Goal: Task Accomplishment & Management: Manage account settings

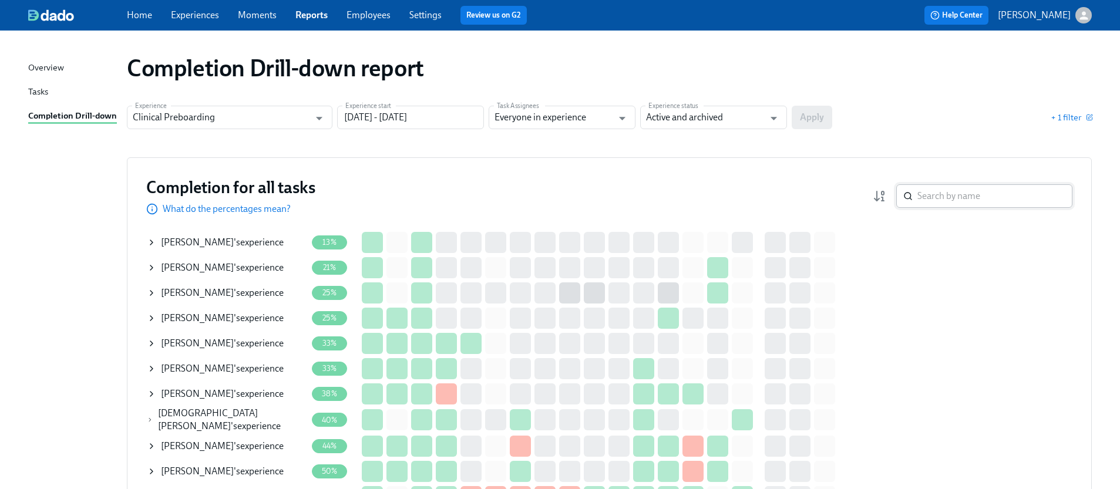
click at [956, 199] on input "search" at bounding box center [995, 196] width 155 height 24
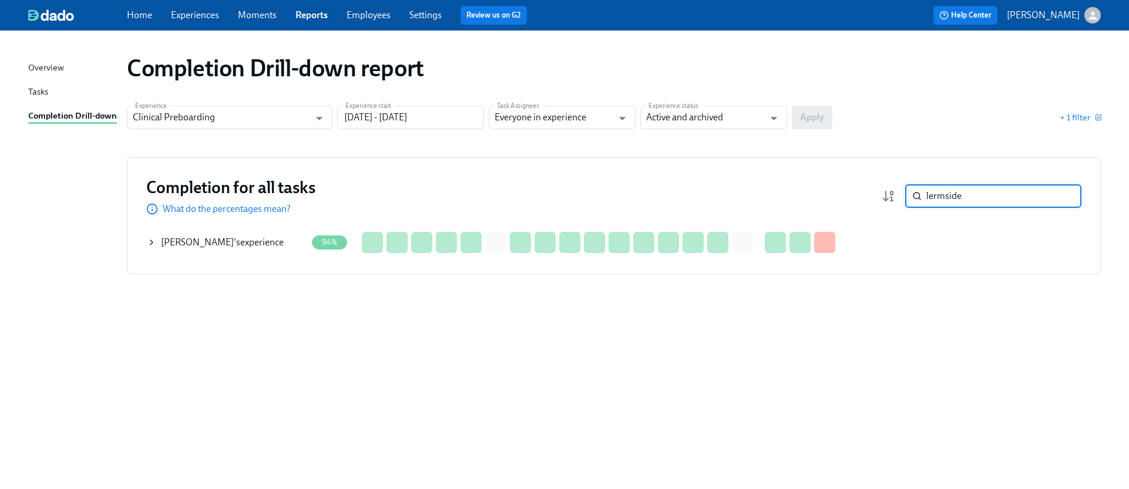
type input "lermside"
click at [154, 240] on icon at bounding box center [151, 242] width 9 height 9
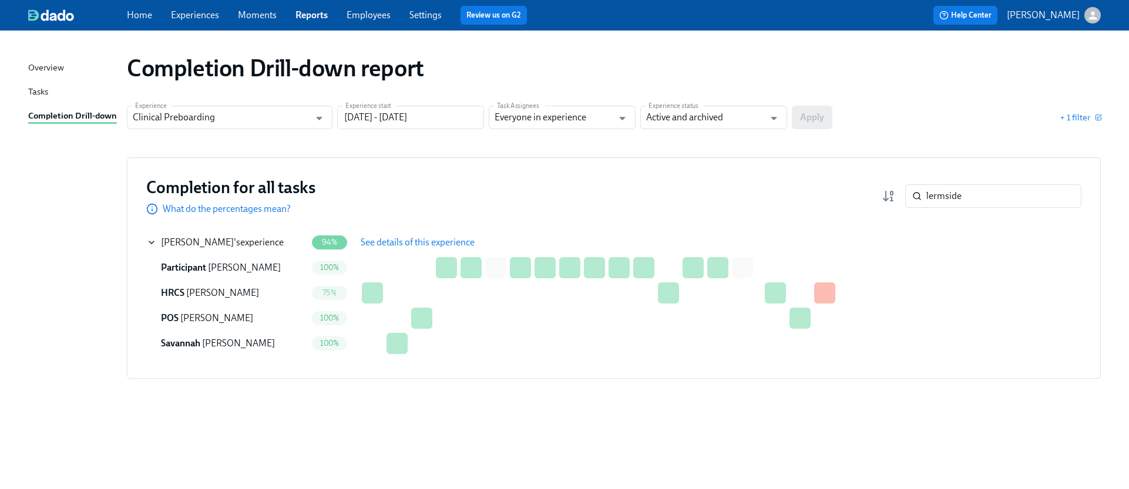
click at [456, 247] on span "See details of this experience" at bounding box center [418, 243] width 114 height 12
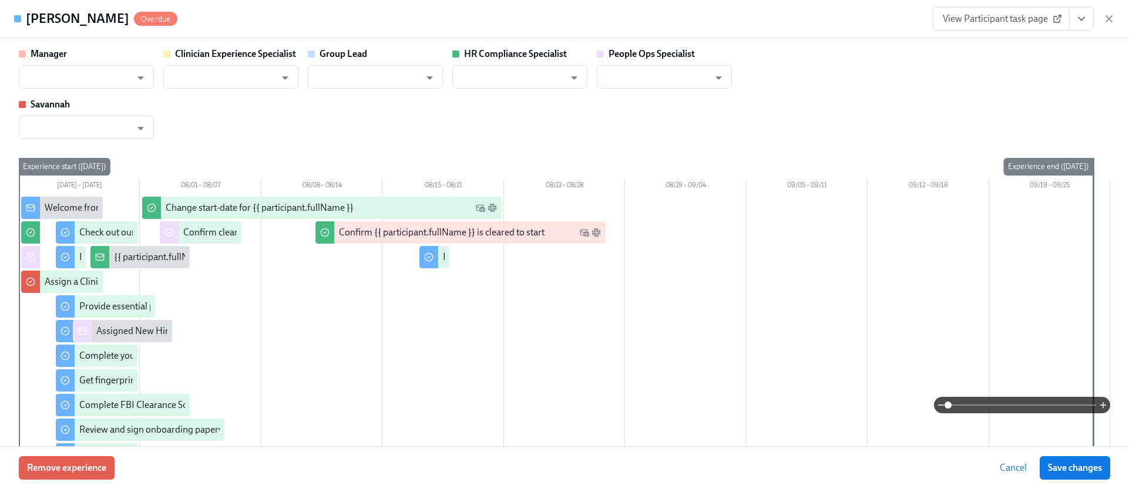
type input "Rachel Keyworth"
type input "Keenan Nessl"
type input "Rachel Keyworth"
type input "[PERSON_NAME]"
type input "Jacqueline Jean"
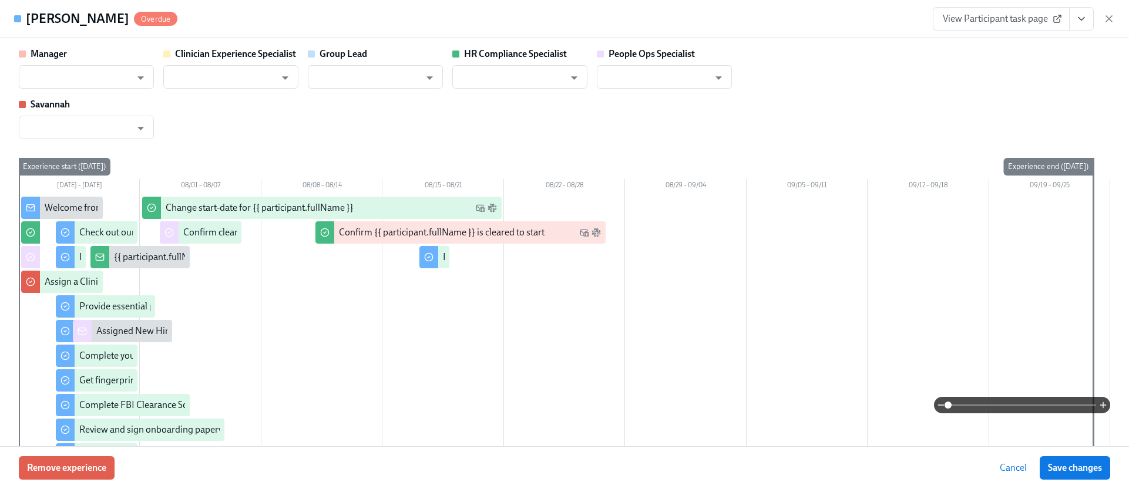
type input "Savannah Doherty"
click at [1087, 16] on button "View task page" at bounding box center [1081, 19] width 25 height 24
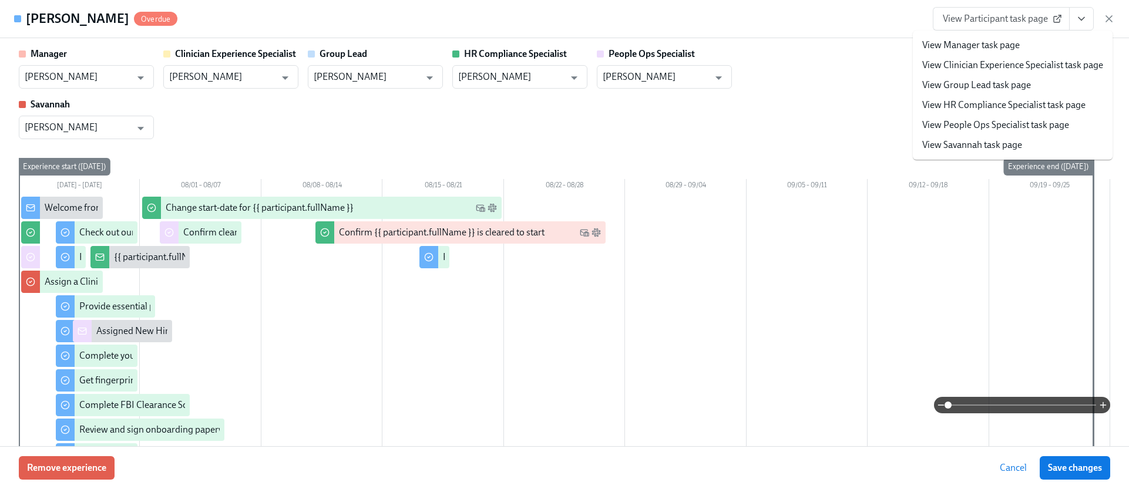
click at [973, 98] on li "View HR Compliance Specialist task page" at bounding box center [1013, 105] width 200 height 20
click at [973, 103] on link "View HR Compliance Specialist task page" at bounding box center [1003, 105] width 163 height 13
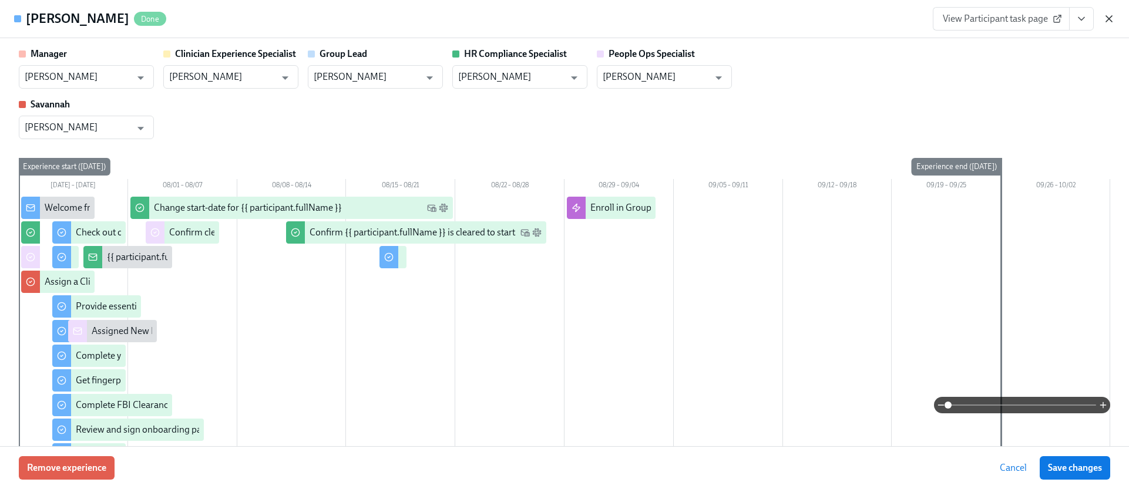
click at [1112, 18] on icon "button" at bounding box center [1109, 19] width 12 height 12
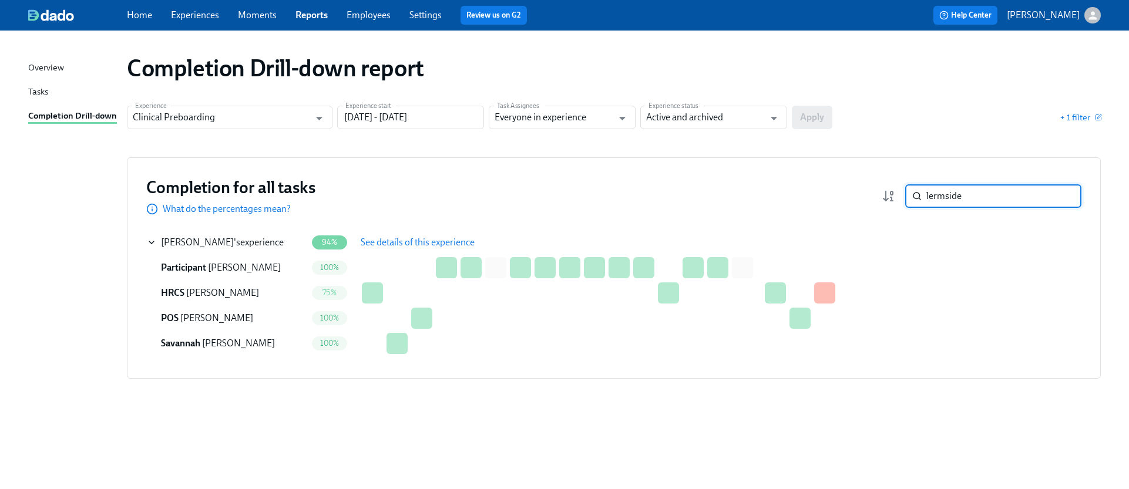
click at [1021, 200] on input "lermside" at bounding box center [1003, 196] width 155 height 24
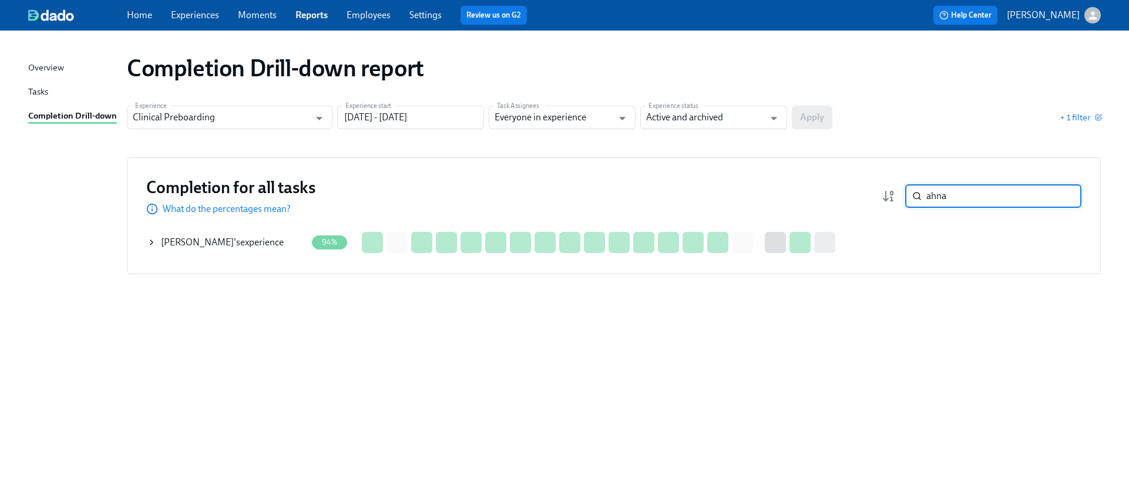
click at [147, 244] on icon at bounding box center [151, 242] width 9 height 9
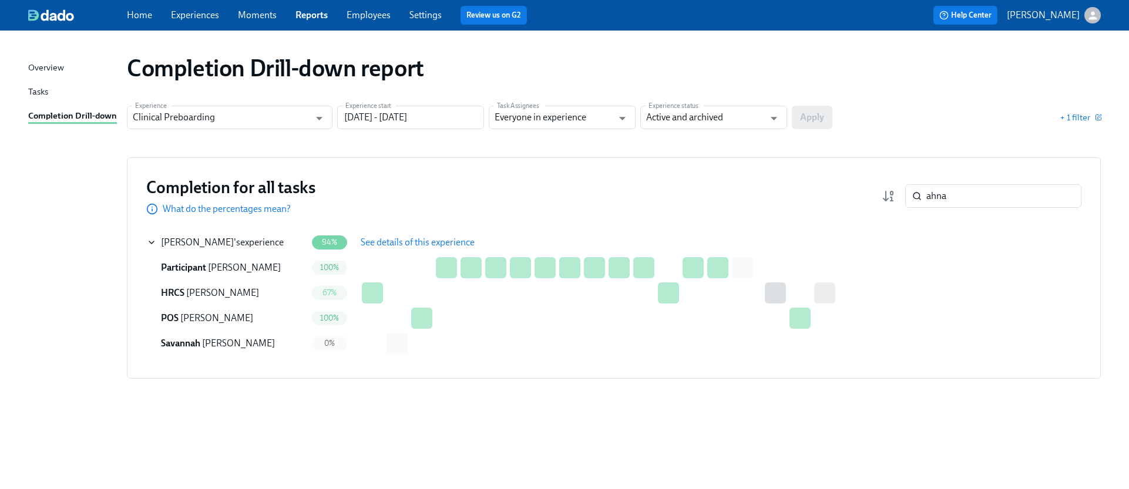
click at [370, 240] on span "See details of this experience" at bounding box center [418, 243] width 114 height 12
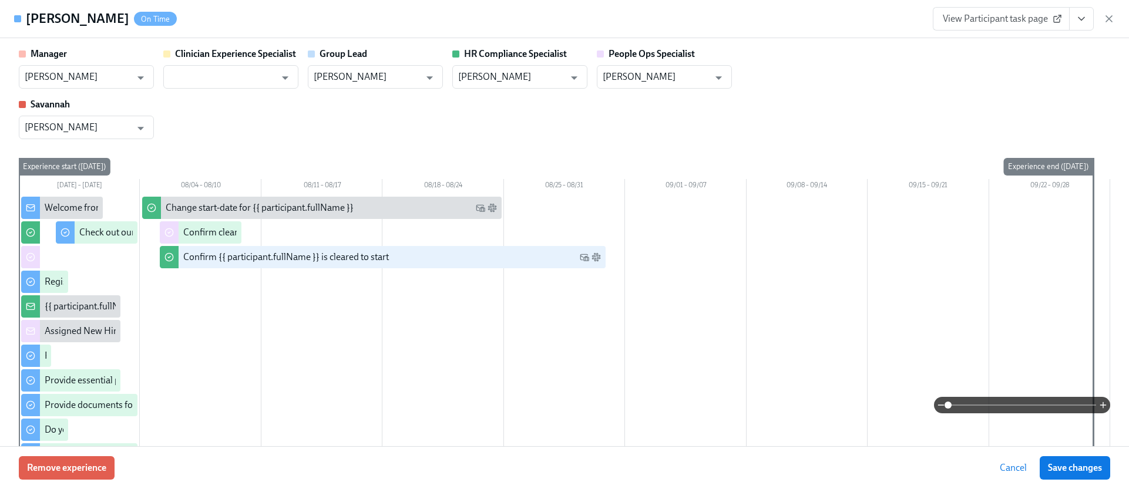
click at [1078, 11] on button "View task page" at bounding box center [1081, 19] width 25 height 24
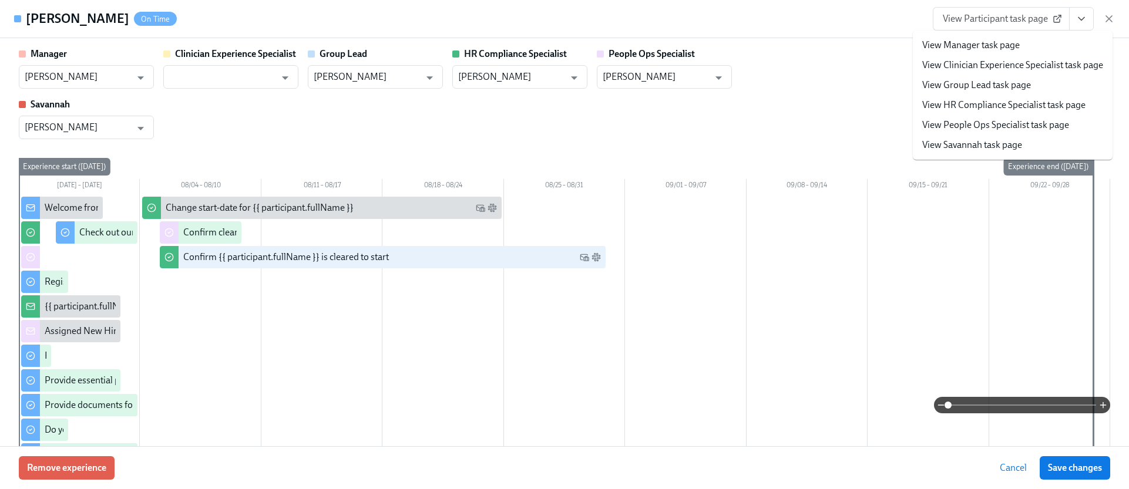
click at [993, 105] on link "View HR Compliance Specialist task page" at bounding box center [1003, 105] width 163 height 13
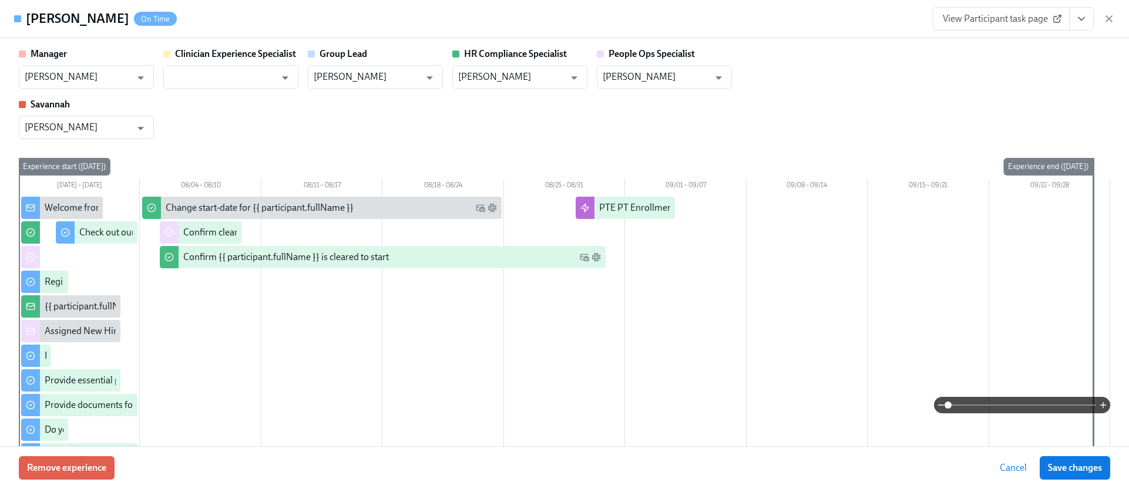
click at [1114, 9] on div "View Participant task page" at bounding box center [1024, 19] width 182 height 24
click at [1108, 17] on icon "button" at bounding box center [1109, 19] width 6 height 6
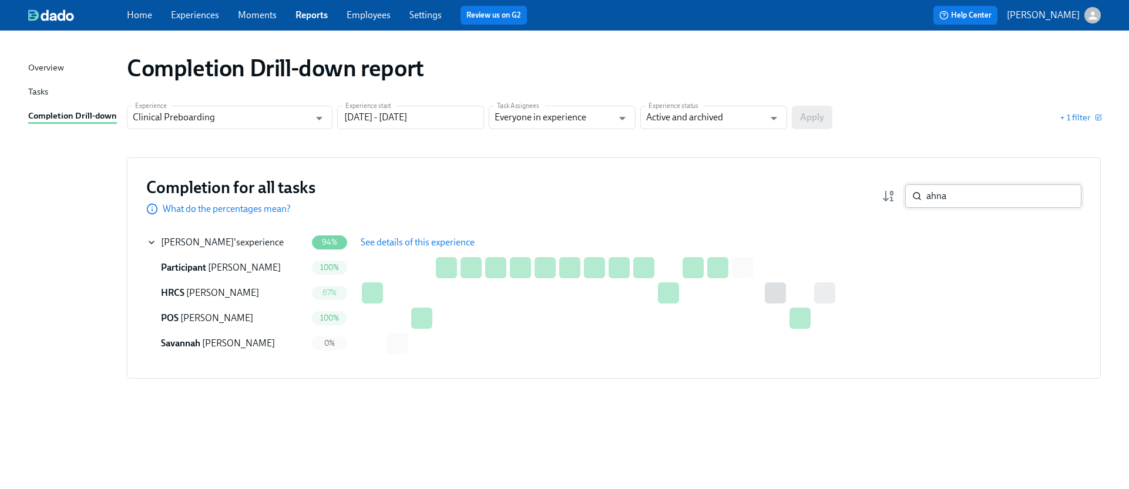
click at [966, 197] on input "ahna" at bounding box center [1003, 196] width 155 height 24
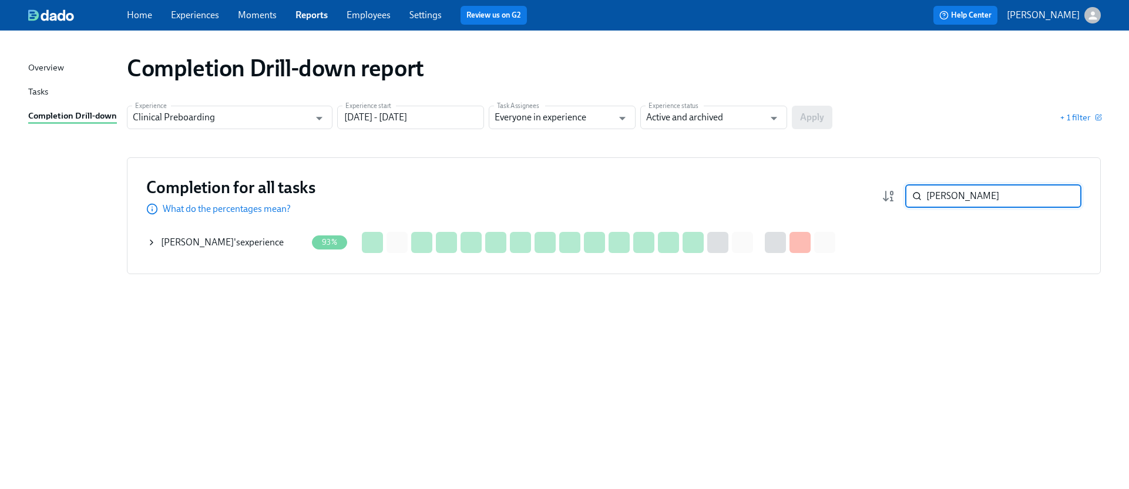
click at [147, 243] on icon at bounding box center [151, 242] width 9 height 9
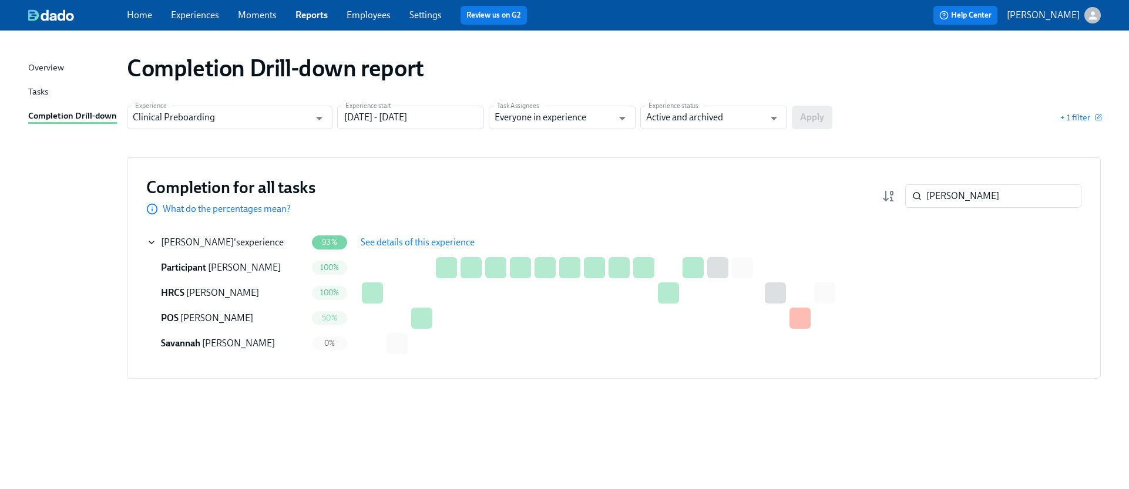
click at [380, 248] on button "See details of this experience" at bounding box center [418, 243] width 130 height 24
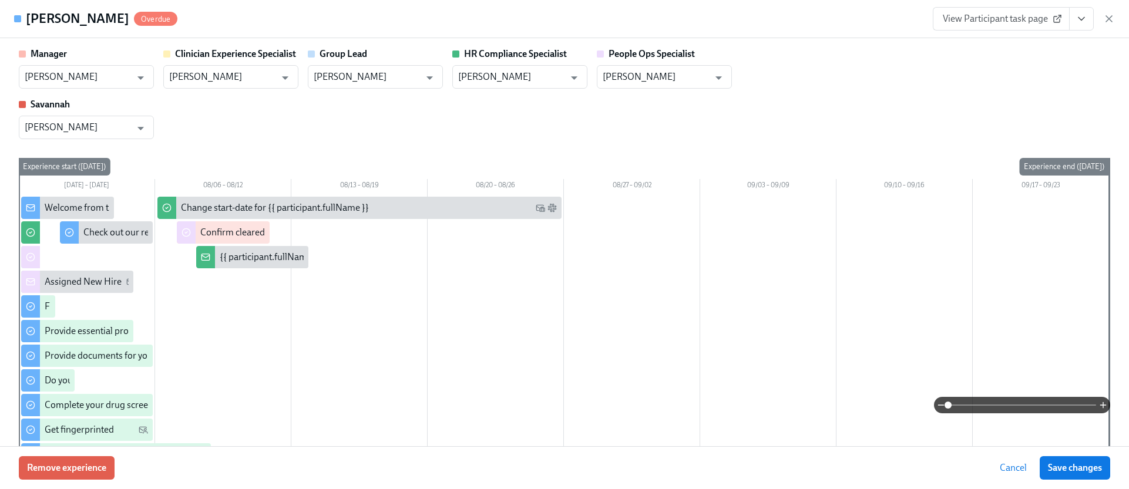
click at [1086, 16] on icon "View task page" at bounding box center [1082, 19] width 12 height 12
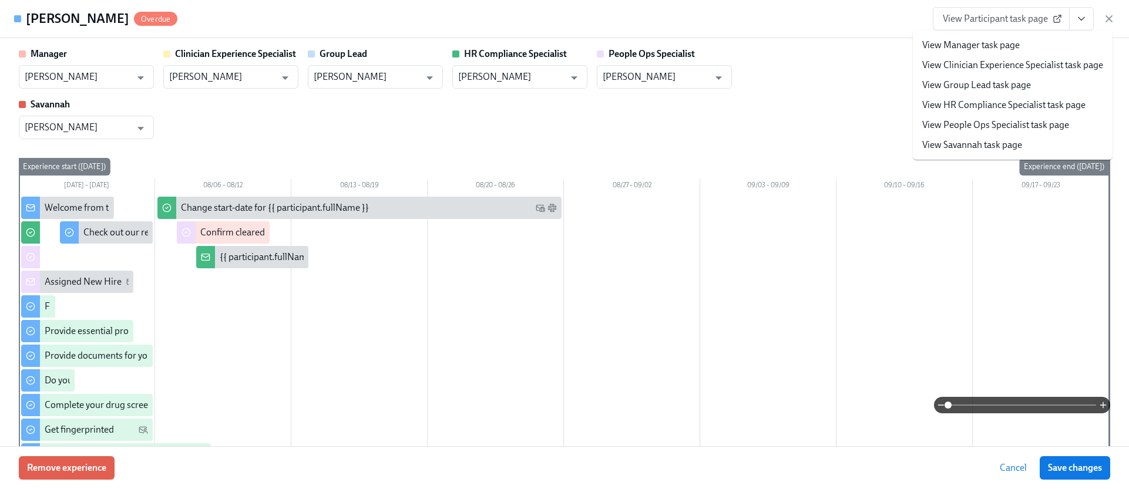
click at [961, 109] on link "View HR Compliance Specialist task page" at bounding box center [1003, 105] width 163 height 13
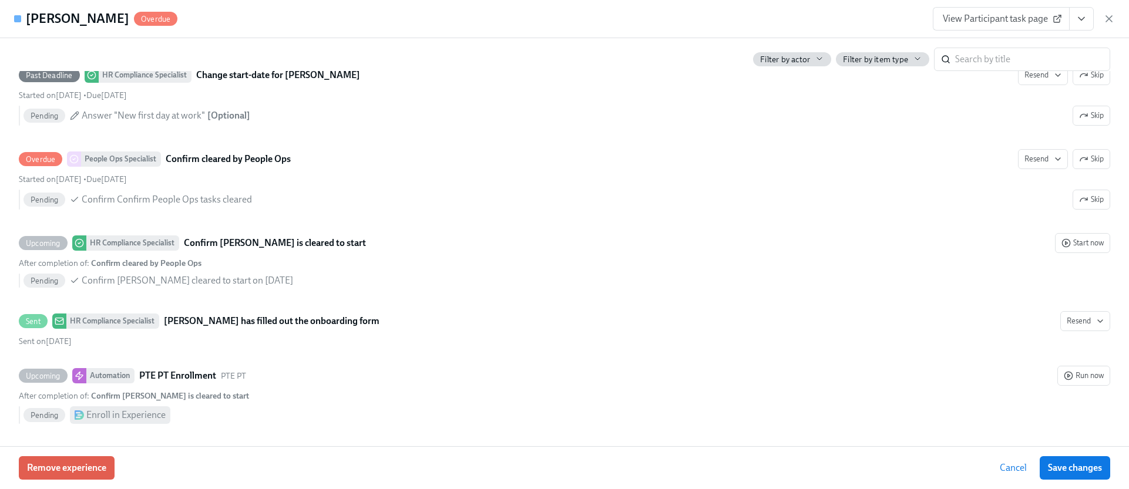
scroll to position [2375, 0]
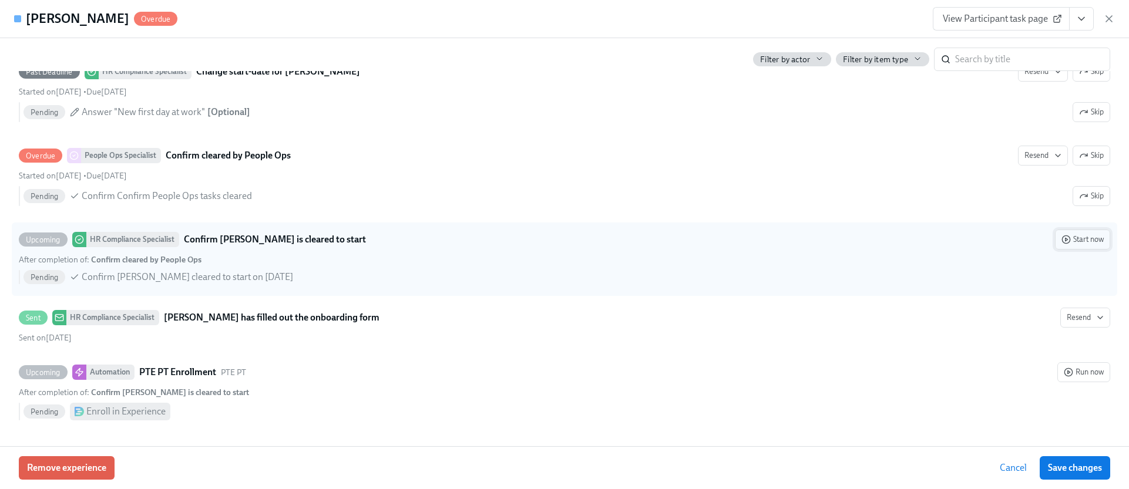
click at [1070, 239] on span "Start now" at bounding box center [1083, 240] width 42 height 12
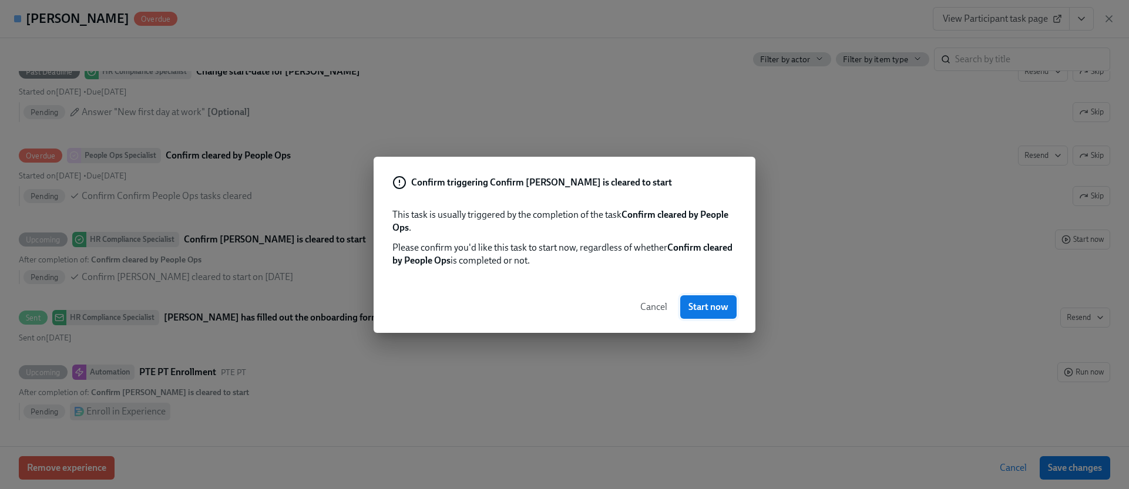
click at [722, 316] on button "Start now" at bounding box center [708, 308] width 56 height 24
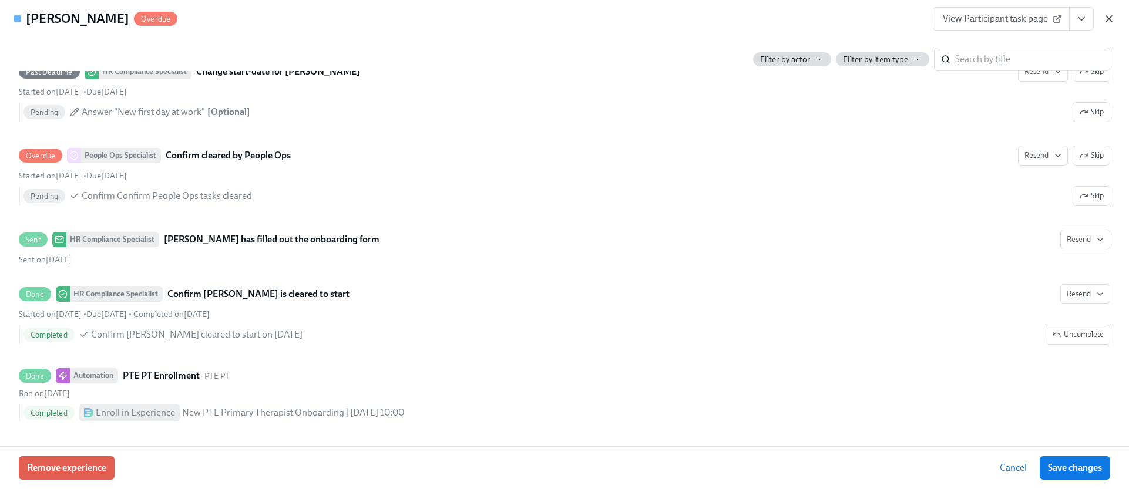
click at [1110, 17] on icon "button" at bounding box center [1109, 19] width 6 height 6
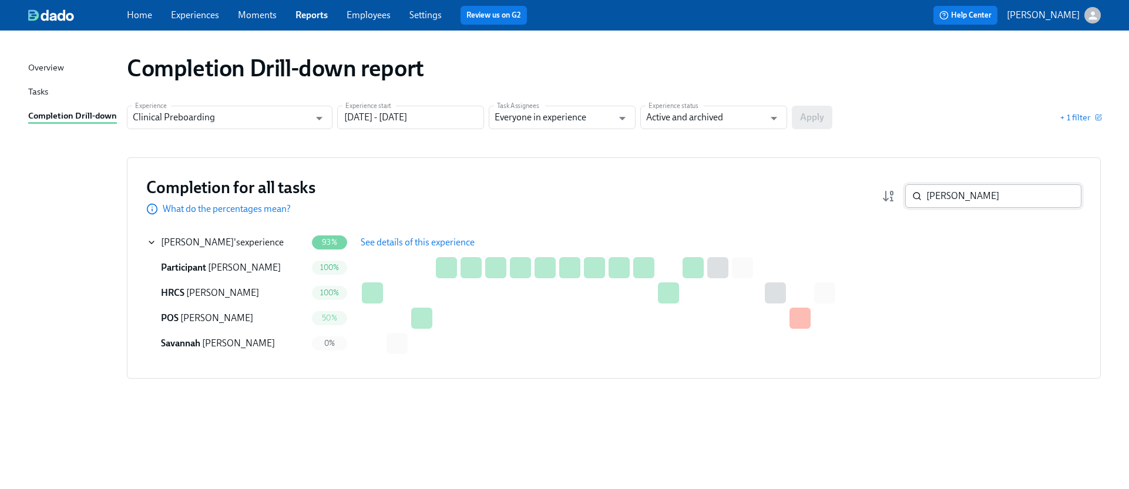
click at [961, 200] on input "lakiesha" at bounding box center [1003, 196] width 155 height 24
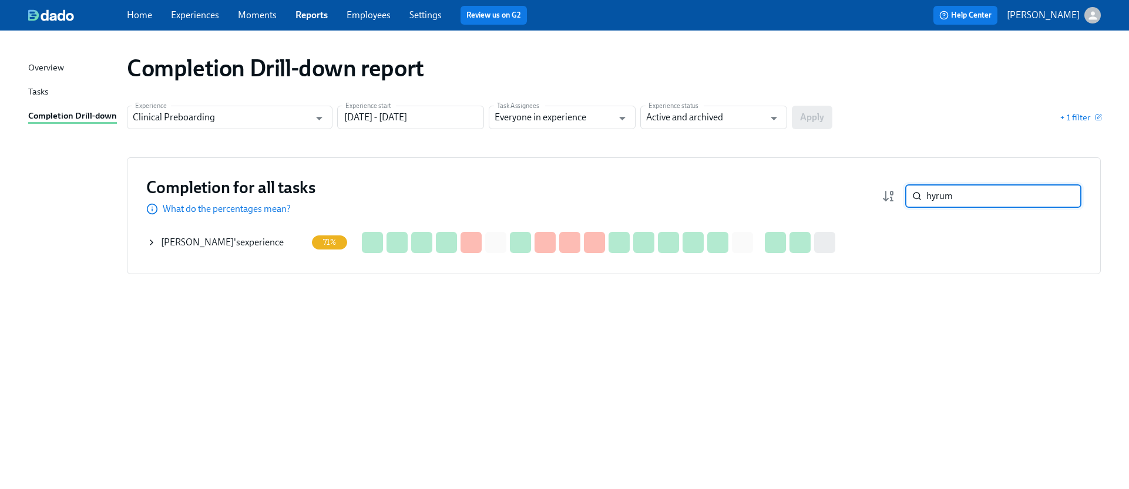
click at [147, 240] on icon at bounding box center [151, 242] width 9 height 9
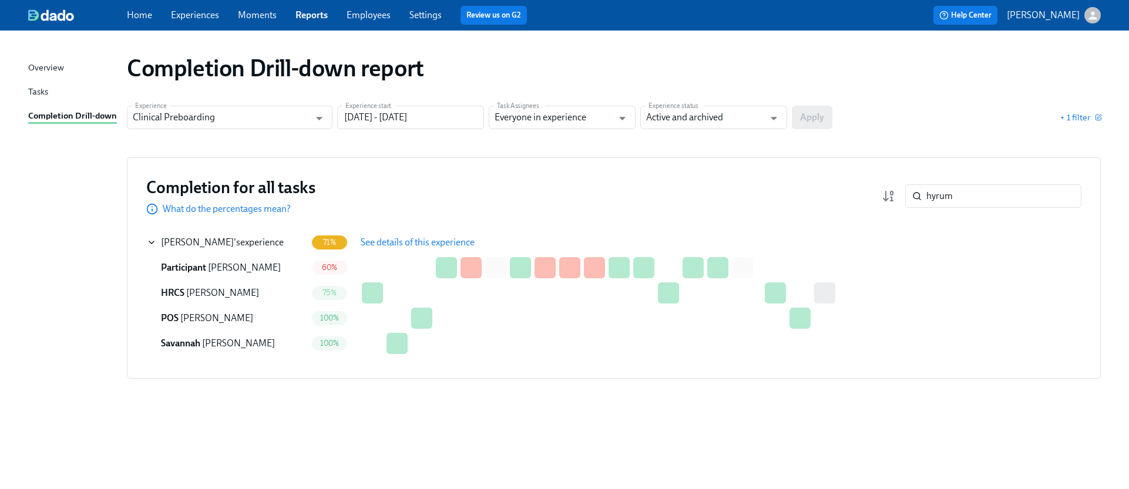
click at [358, 243] on button "See details of this experience" at bounding box center [418, 243] width 130 height 24
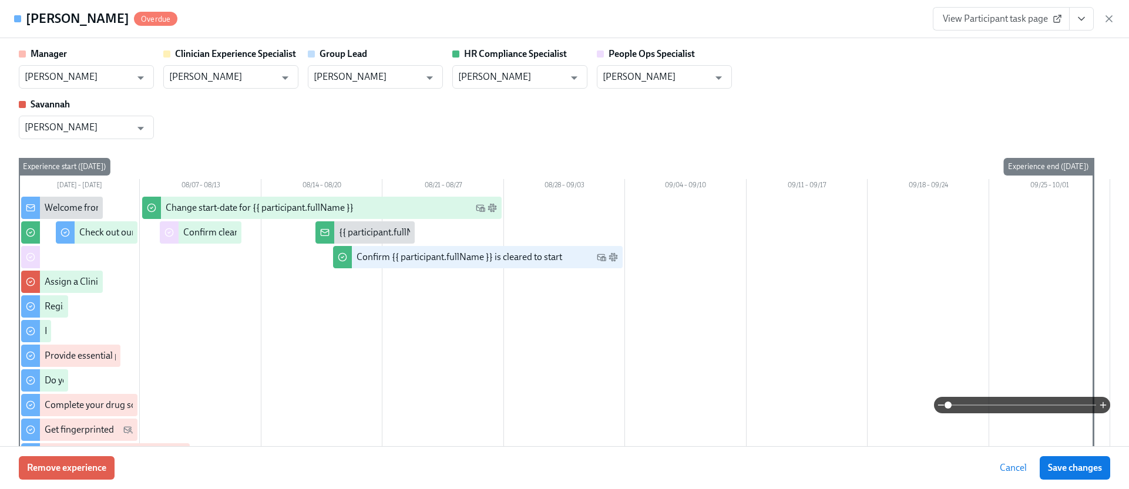
click at [1086, 16] on icon "View task page" at bounding box center [1082, 19] width 12 height 12
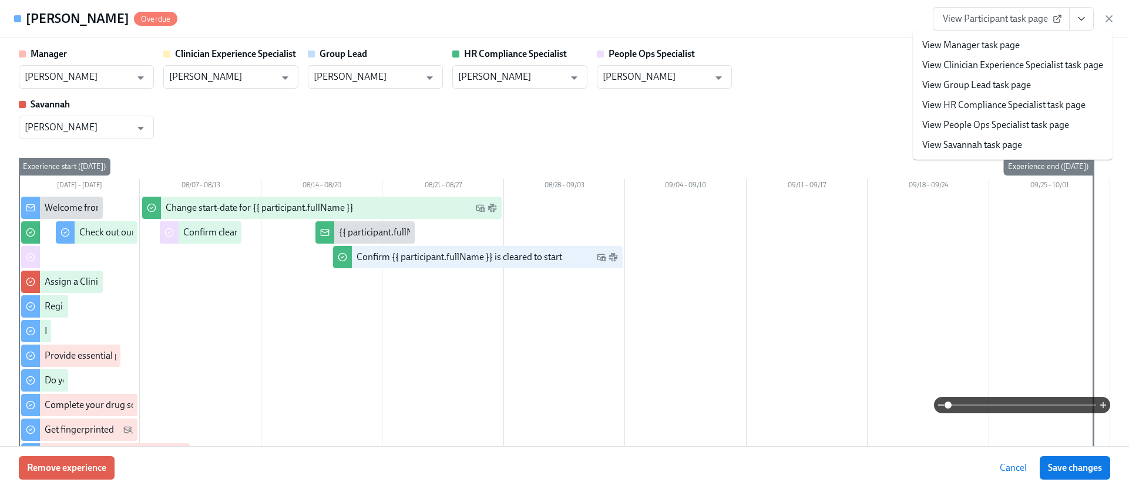
click at [1032, 105] on link "View HR Compliance Specialist task page" at bounding box center [1003, 105] width 163 height 13
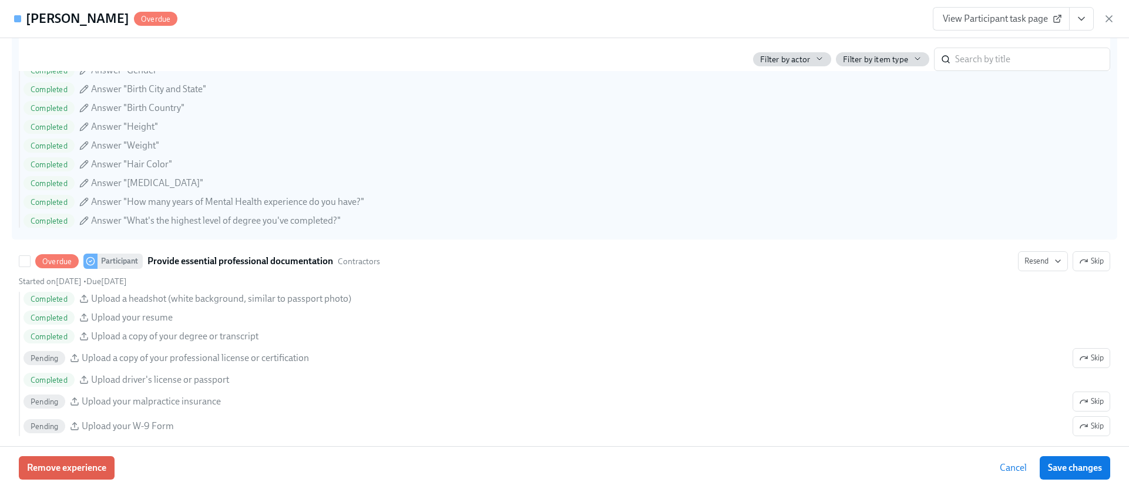
scroll to position [1158, 0]
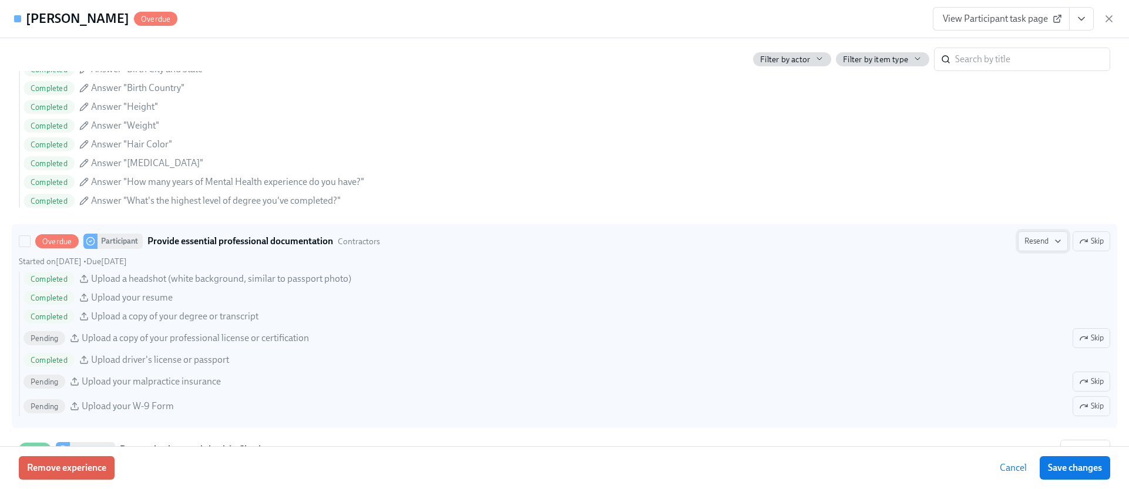
click at [1025, 246] on span "Resend" at bounding box center [1043, 242] width 37 height 12
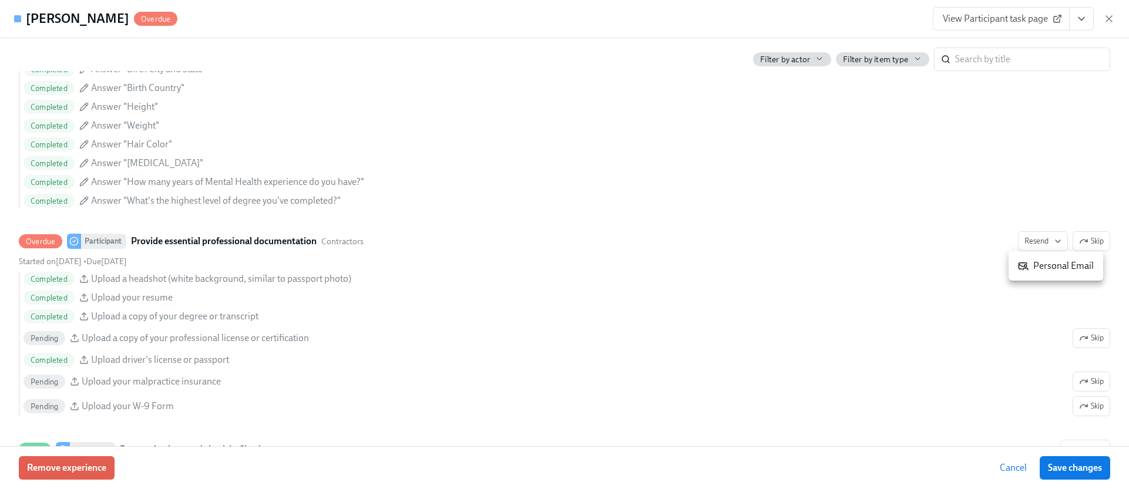
click at [1027, 271] on icon at bounding box center [1023, 266] width 11 height 11
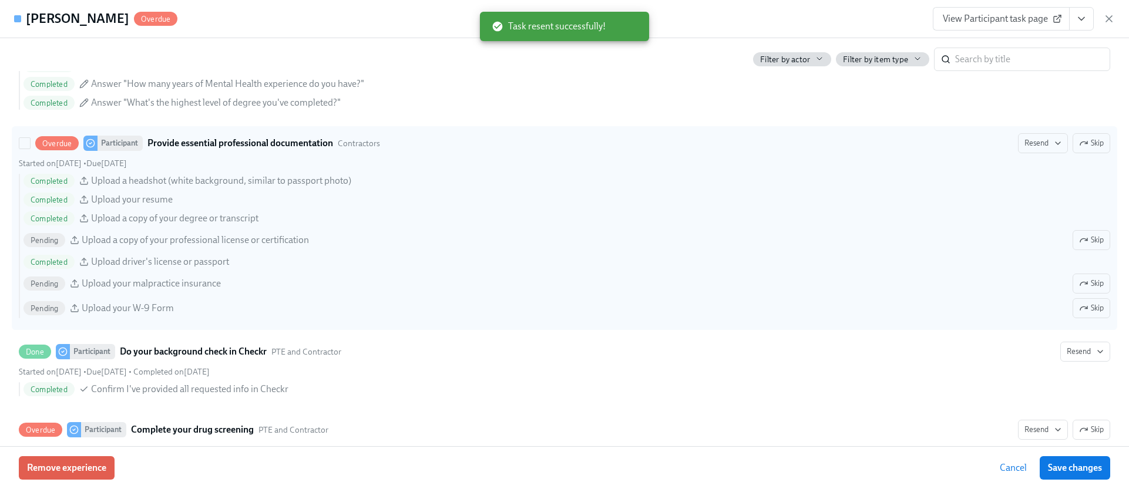
scroll to position [1476, 0]
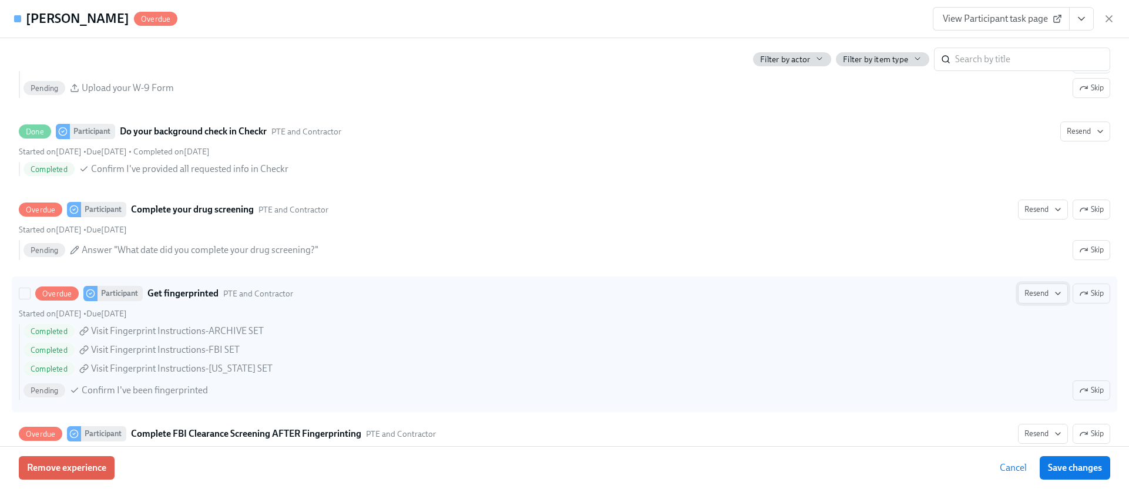
click at [1025, 291] on span "Resend" at bounding box center [1043, 294] width 37 height 12
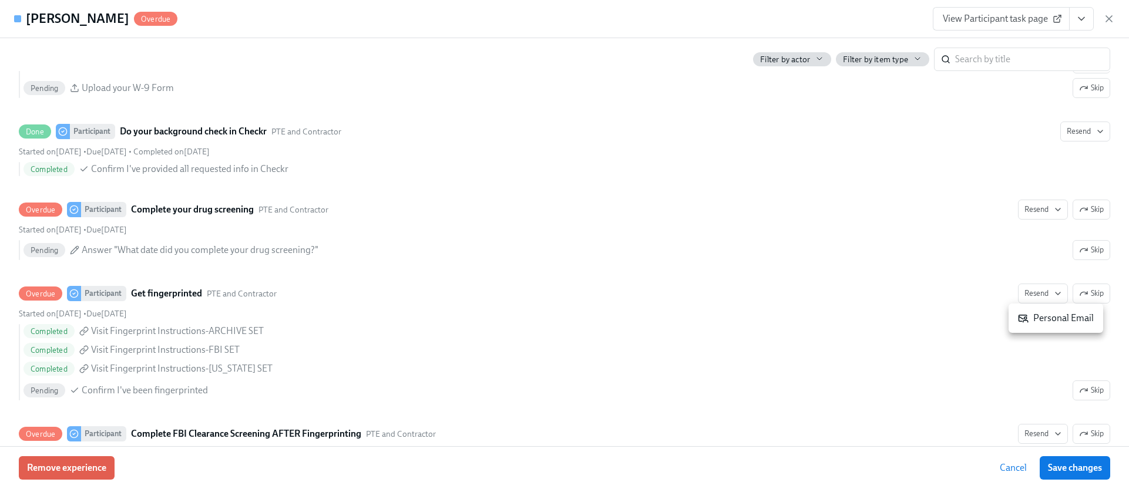
click at [1043, 322] on div "Personal Email" at bounding box center [1056, 318] width 76 height 13
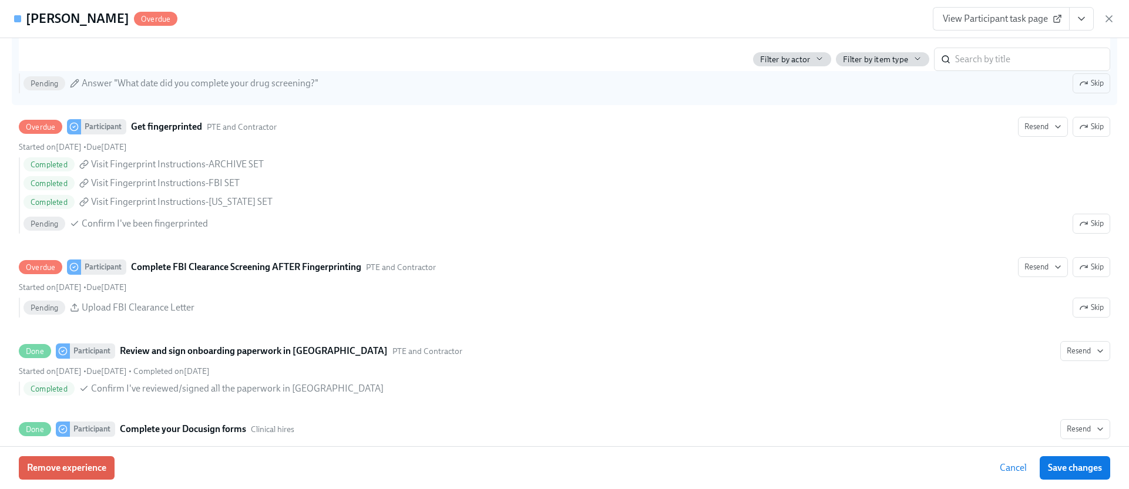
scroll to position [1645, 0]
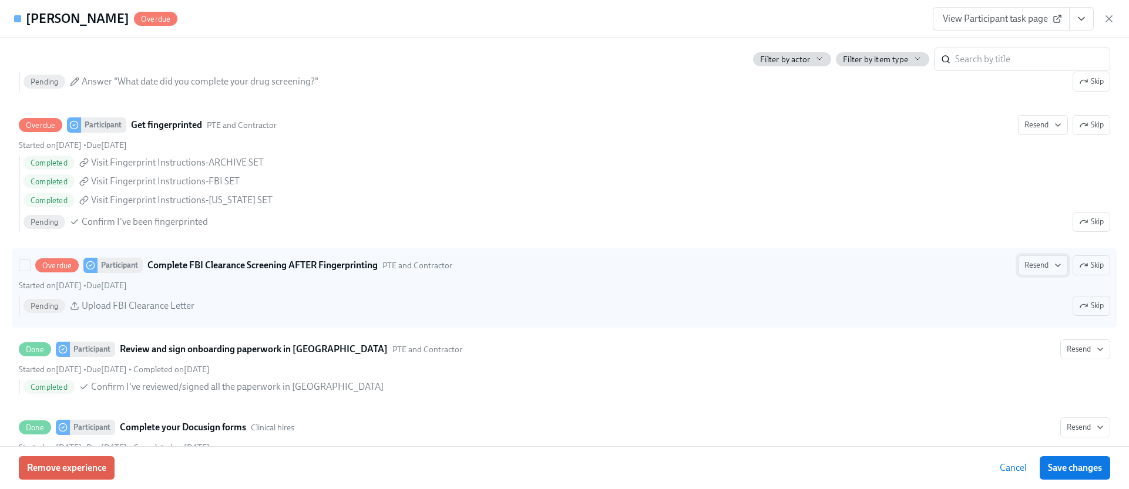
click at [1025, 267] on span "Resend" at bounding box center [1043, 266] width 37 height 12
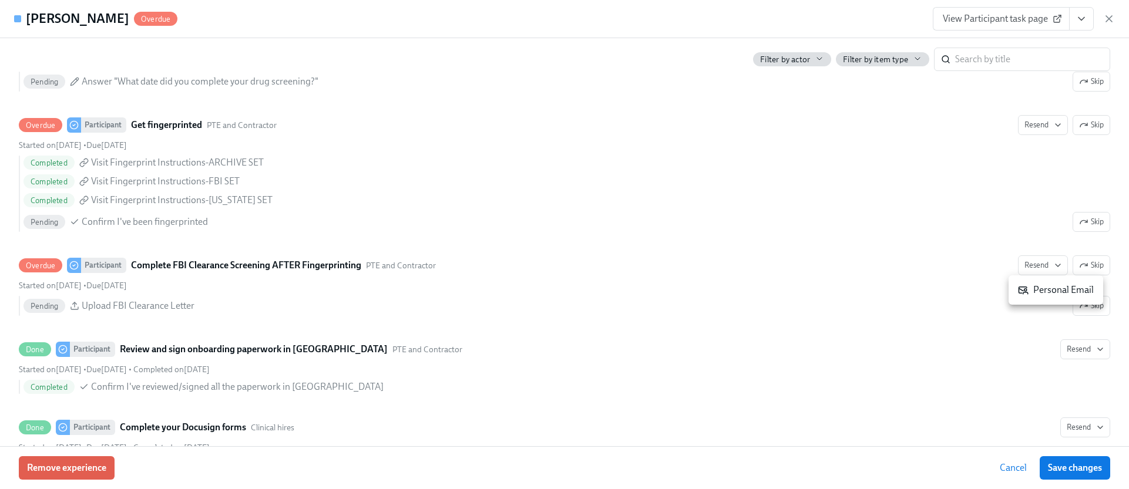
click at [1030, 291] on div "Personal Email" at bounding box center [1056, 290] width 76 height 13
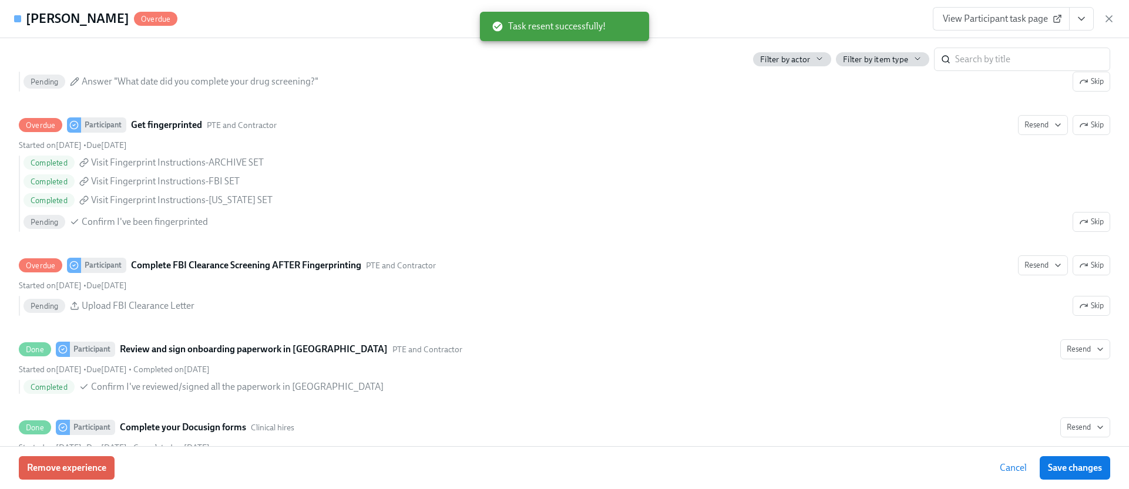
click at [1102, 15] on div "View Participant task page" at bounding box center [1024, 19] width 182 height 24
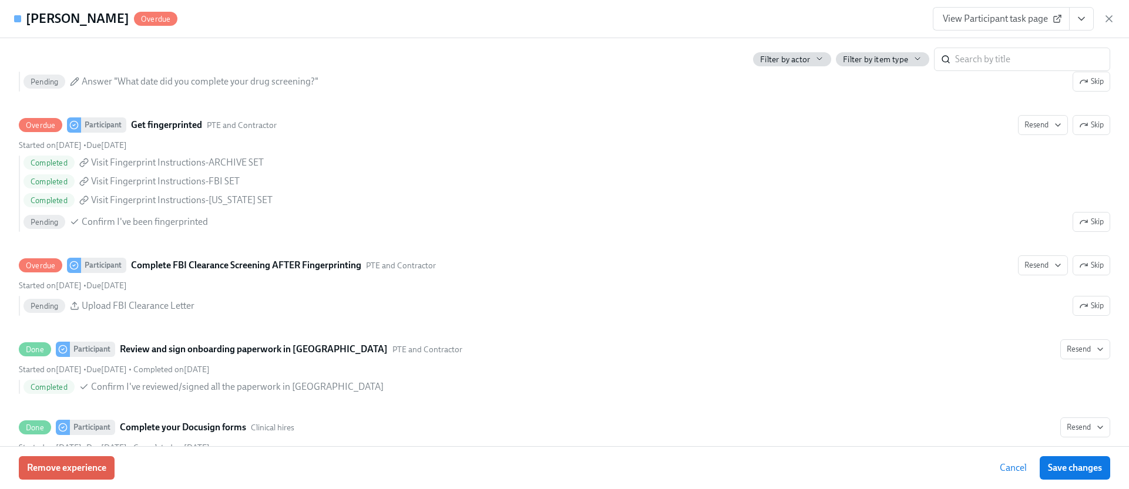
click at [1107, 17] on icon "button" at bounding box center [1109, 19] width 12 height 12
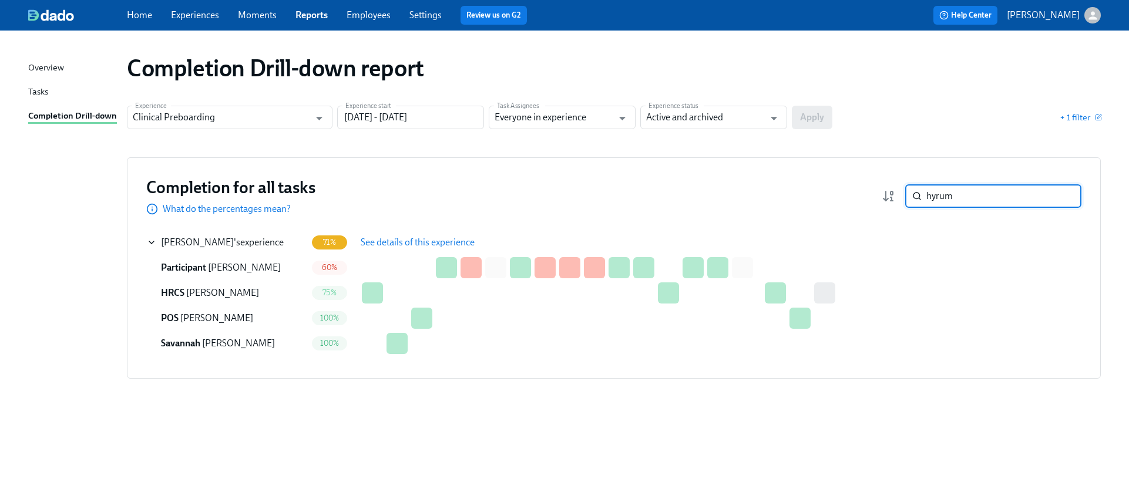
click at [962, 207] on input "hyrum" at bounding box center [1003, 196] width 155 height 24
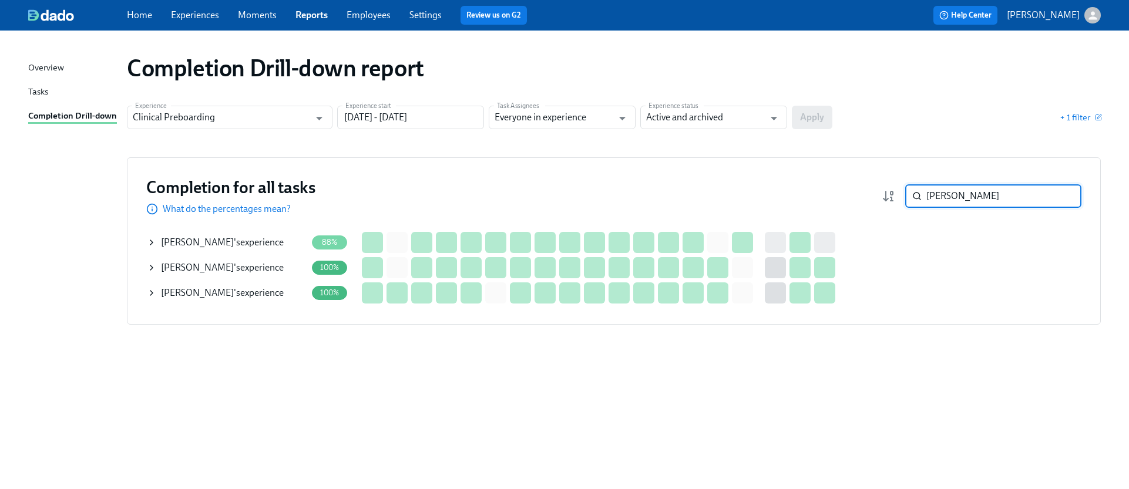
click at [149, 242] on icon at bounding box center [151, 242] width 9 height 9
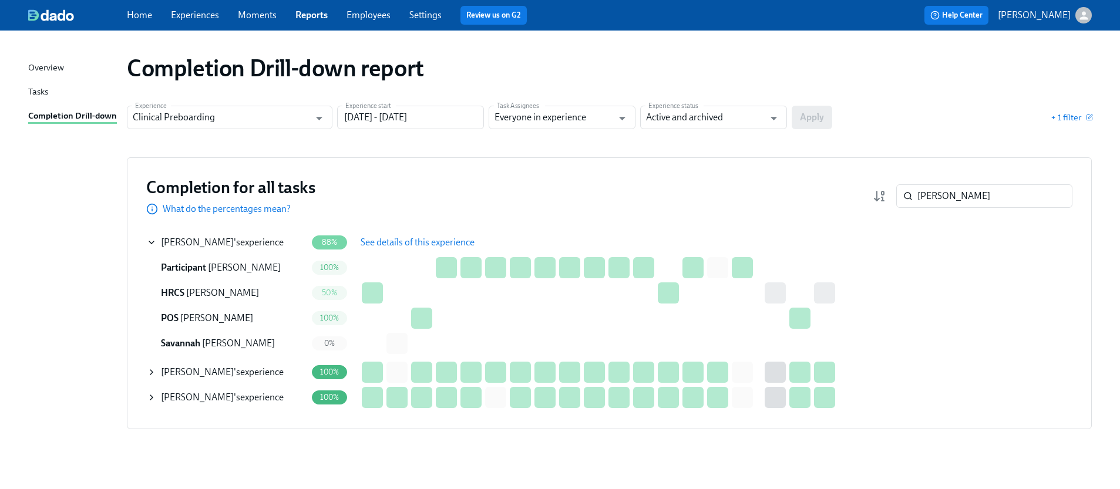
click at [393, 239] on span "See details of this experience" at bounding box center [418, 243] width 114 height 12
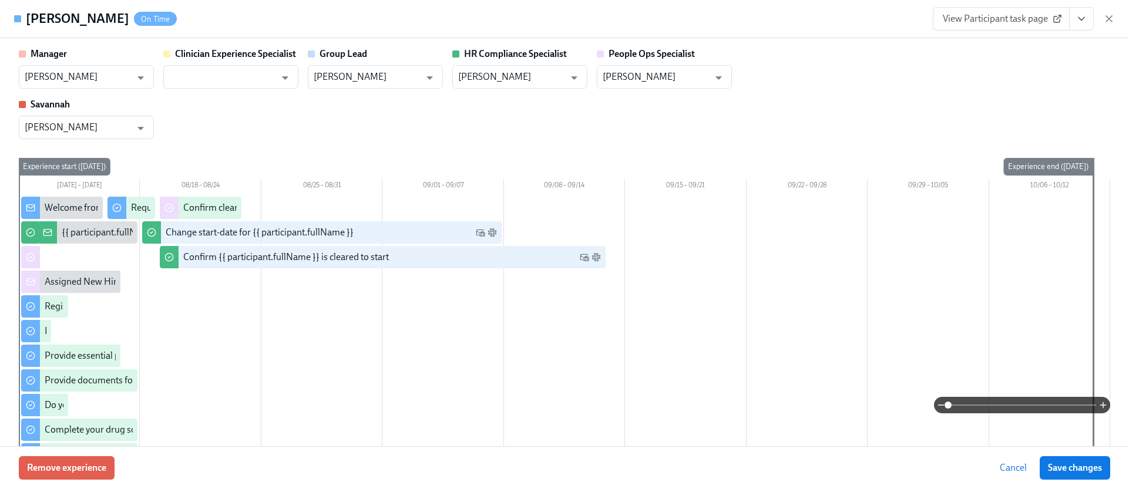
click at [1076, 25] on button "View task page" at bounding box center [1081, 19] width 25 height 24
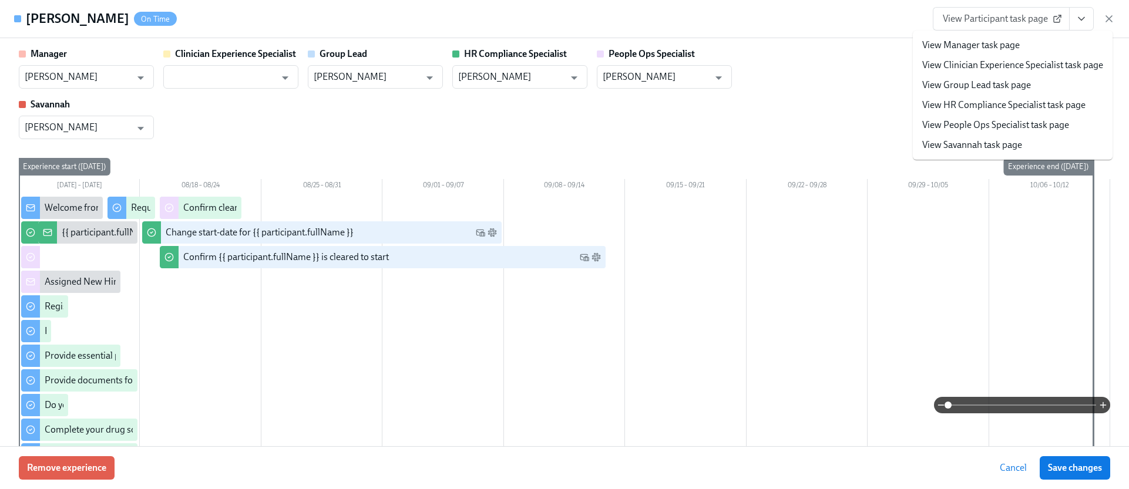
click at [1003, 109] on link "View HR Compliance Specialist task page" at bounding box center [1003, 105] width 163 height 13
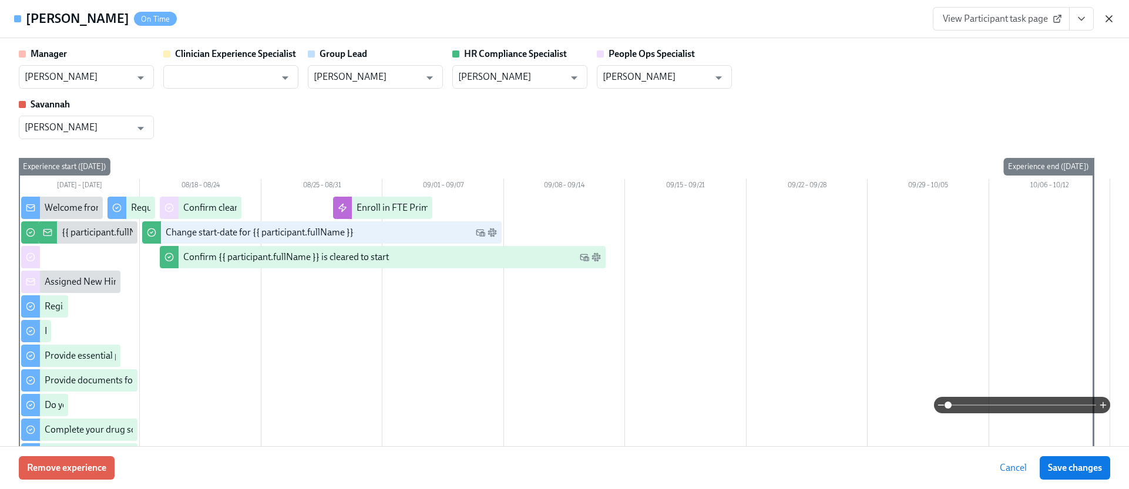
click at [1106, 19] on icon "button" at bounding box center [1109, 19] width 12 height 12
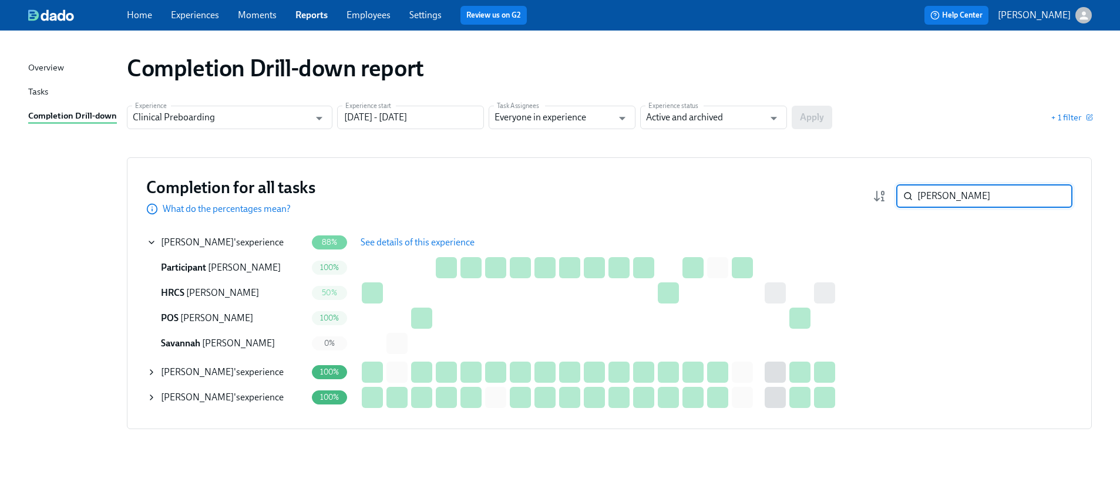
click at [929, 206] on input "nicole" at bounding box center [995, 196] width 155 height 24
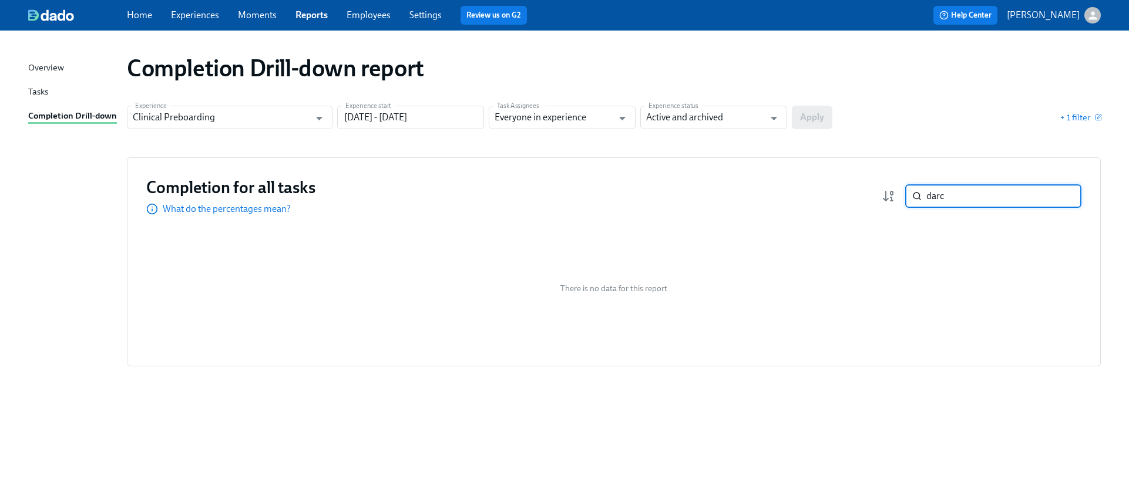
drag, startPoint x: 956, startPoint y: 200, endPoint x: 848, endPoint y: 196, distance: 108.2
click at [856, 190] on div "Completion for all tasks What do the percentages mean? darc ​" at bounding box center [613, 196] width 935 height 39
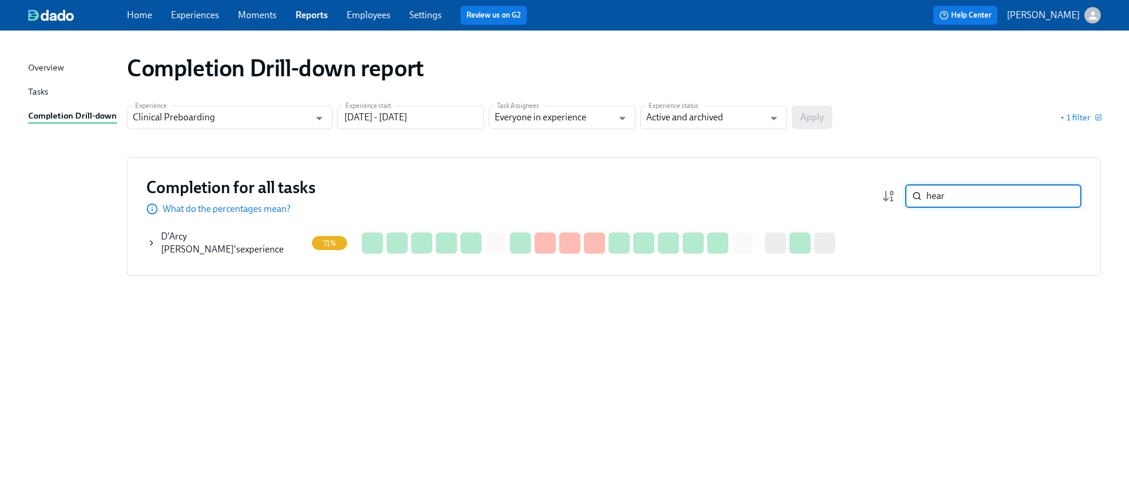
click at [153, 241] on icon at bounding box center [151, 243] width 9 height 9
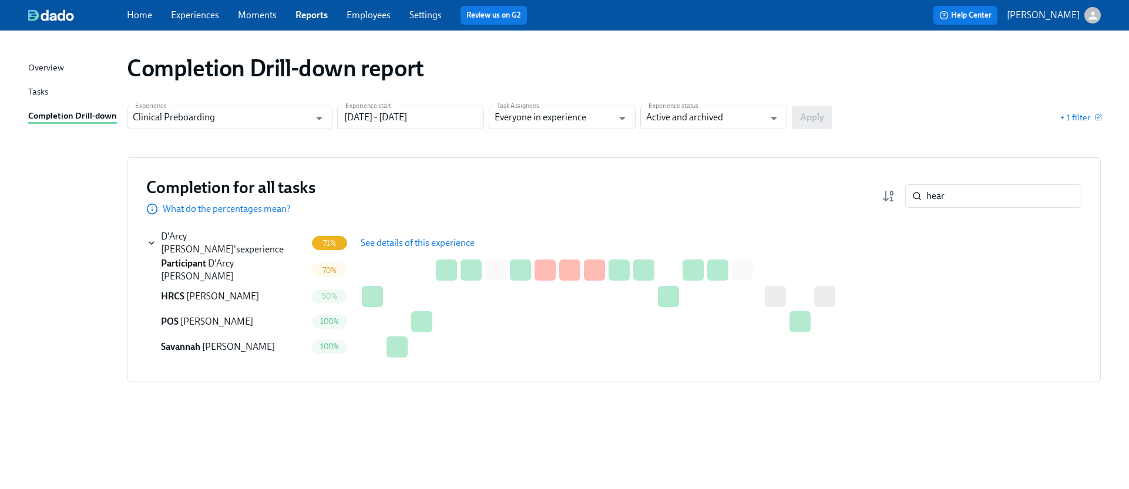
click at [413, 239] on span "See details of this experience" at bounding box center [418, 243] width 114 height 12
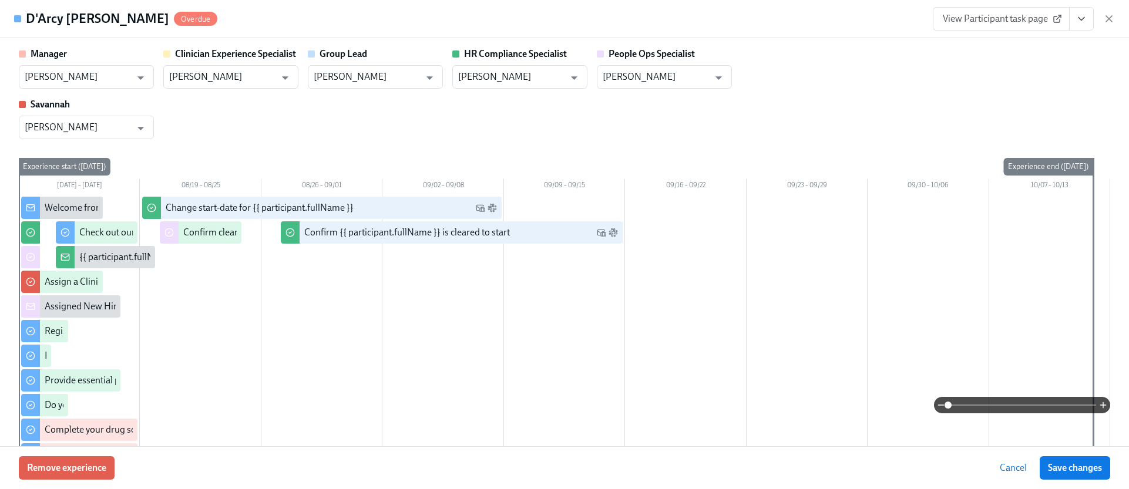
click at [1088, 24] on button "View task page" at bounding box center [1081, 19] width 25 height 24
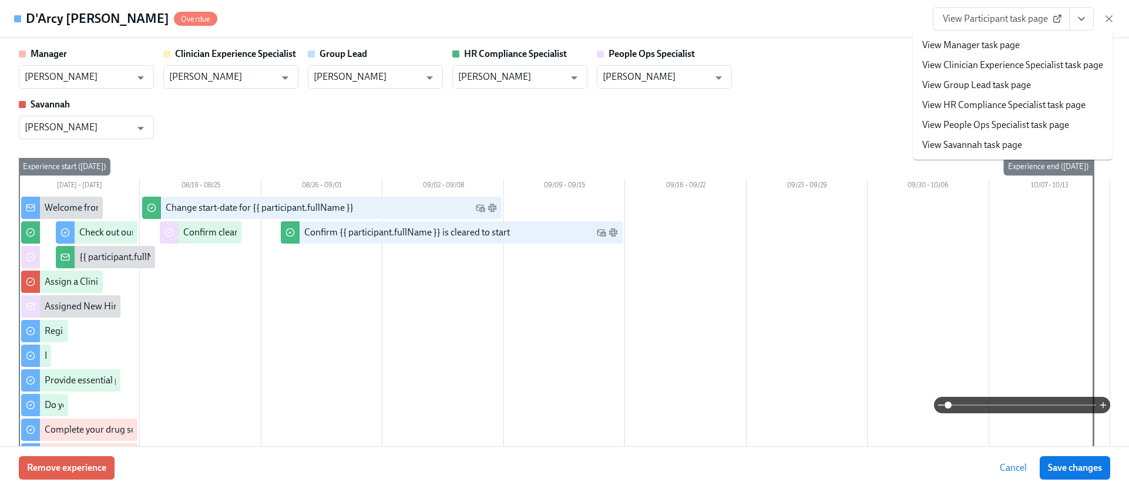
click at [986, 127] on link "View People Ops Specialist task page" at bounding box center [995, 125] width 147 height 13
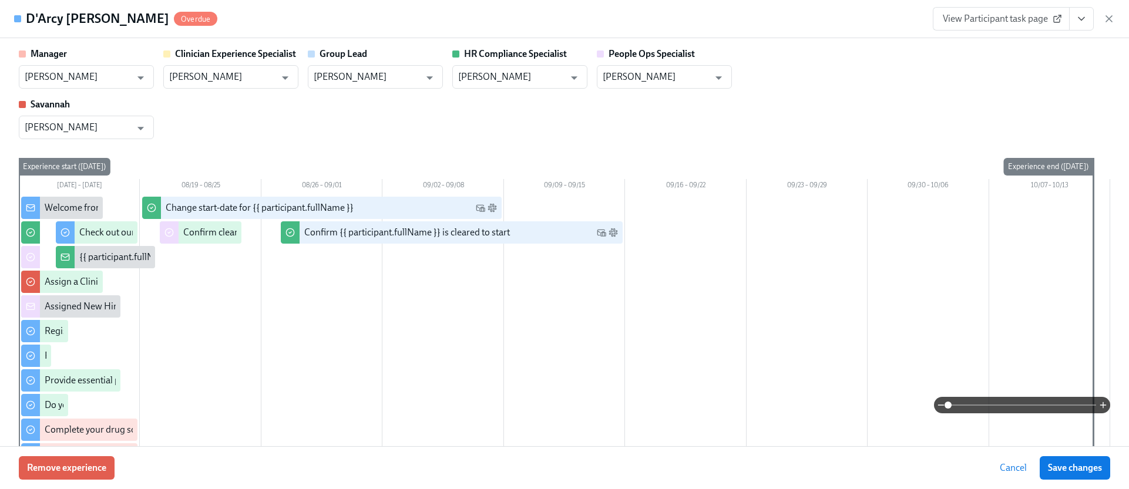
click at [1079, 26] on button "View task page" at bounding box center [1081, 19] width 25 height 24
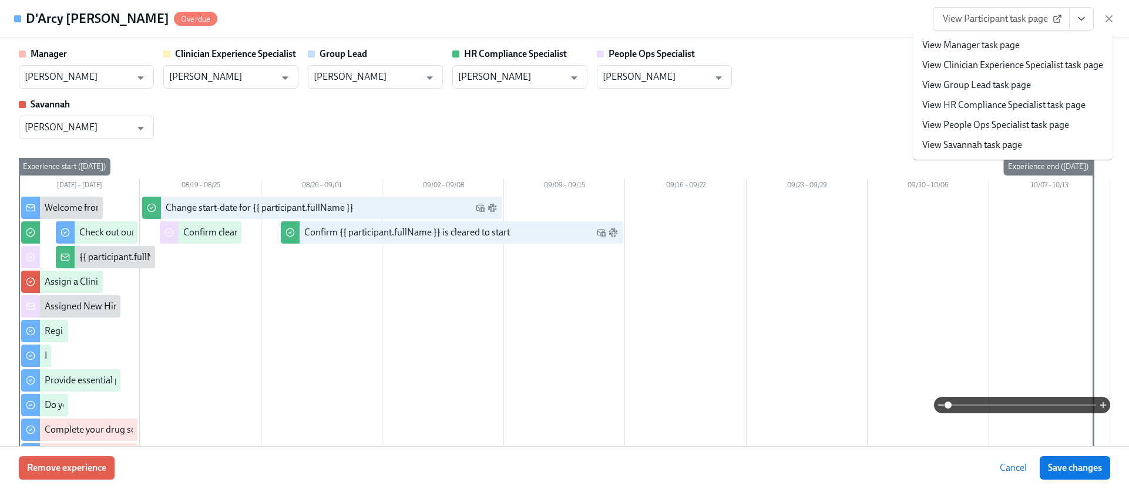
click at [1033, 99] on link "View HR Compliance Specialist task page" at bounding box center [1003, 105] width 163 height 13
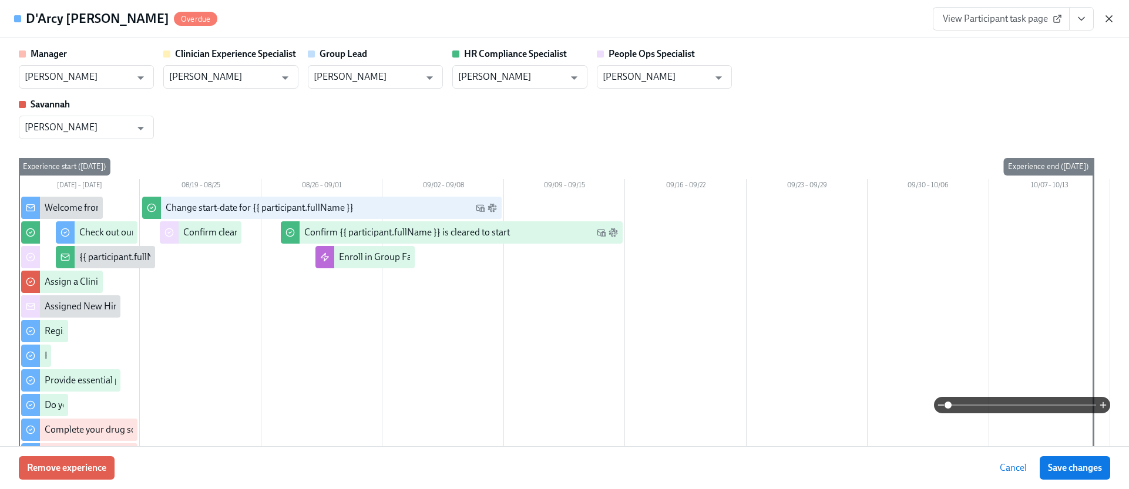
click at [1103, 16] on icon "button" at bounding box center [1109, 19] width 12 height 12
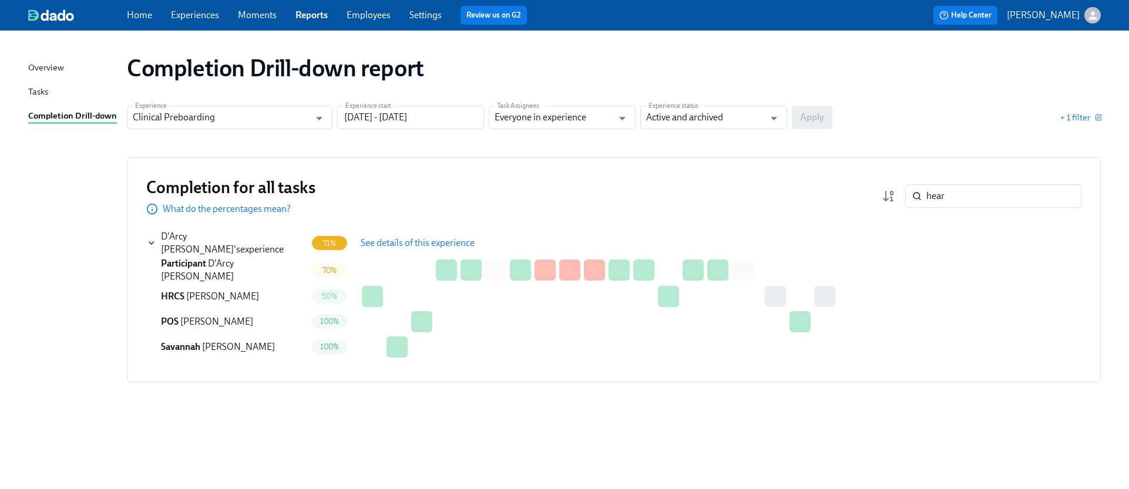
click at [944, 183] on div "Completion for all tasks What do the percentages mean? hear ​" at bounding box center [613, 196] width 935 height 39
drag, startPoint x: 944, startPoint y: 183, endPoint x: 944, endPoint y: 194, distance: 11.2
click at [944, 183] on div "Completion for all tasks What do the percentages mean? hear ​" at bounding box center [613, 196] width 935 height 39
click at [944, 194] on input "hear" at bounding box center [1003, 196] width 155 height 24
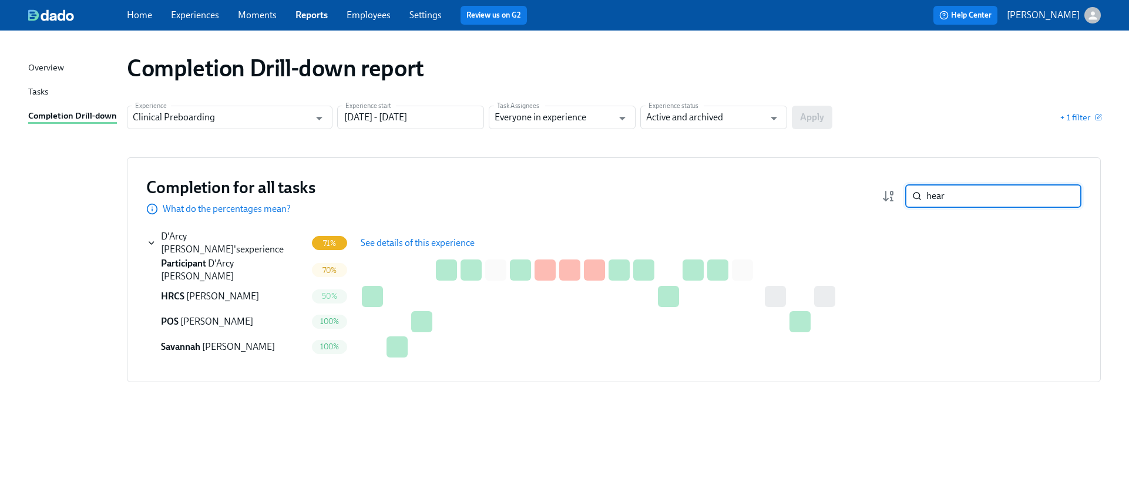
click at [944, 194] on input "hear" at bounding box center [1003, 196] width 155 height 24
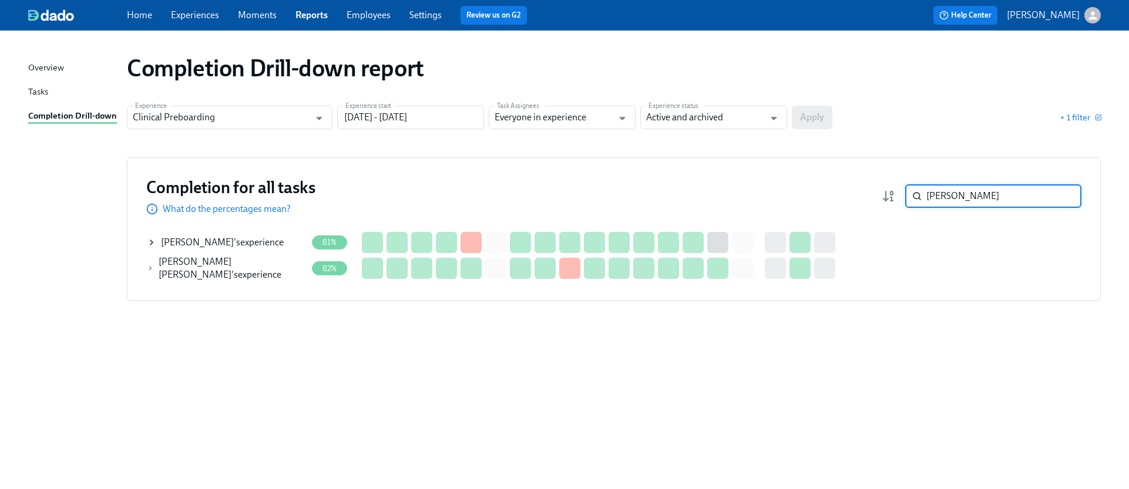
click at [152, 244] on icon at bounding box center [151, 242] width 9 height 9
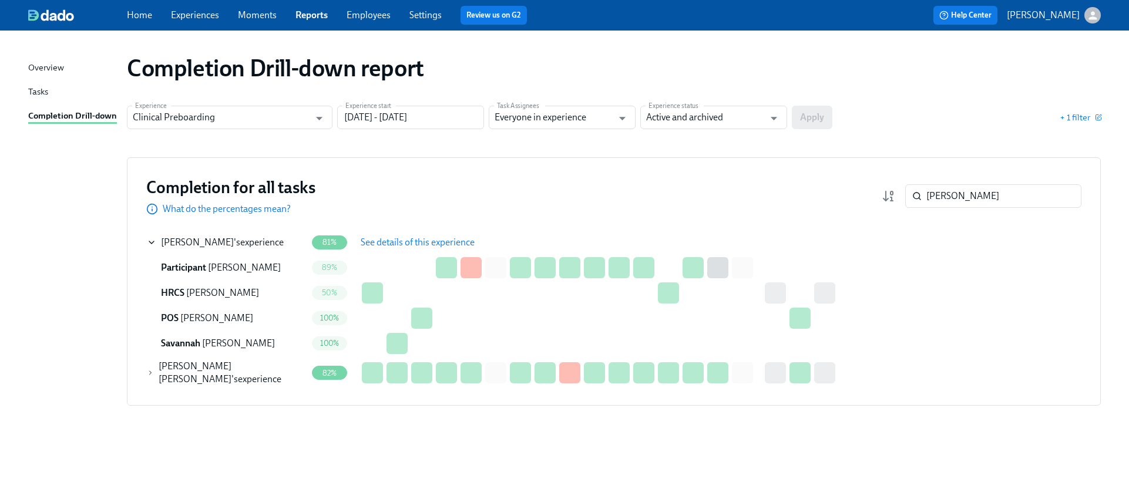
click at [387, 246] on span "See details of this experience" at bounding box center [418, 243] width 114 height 12
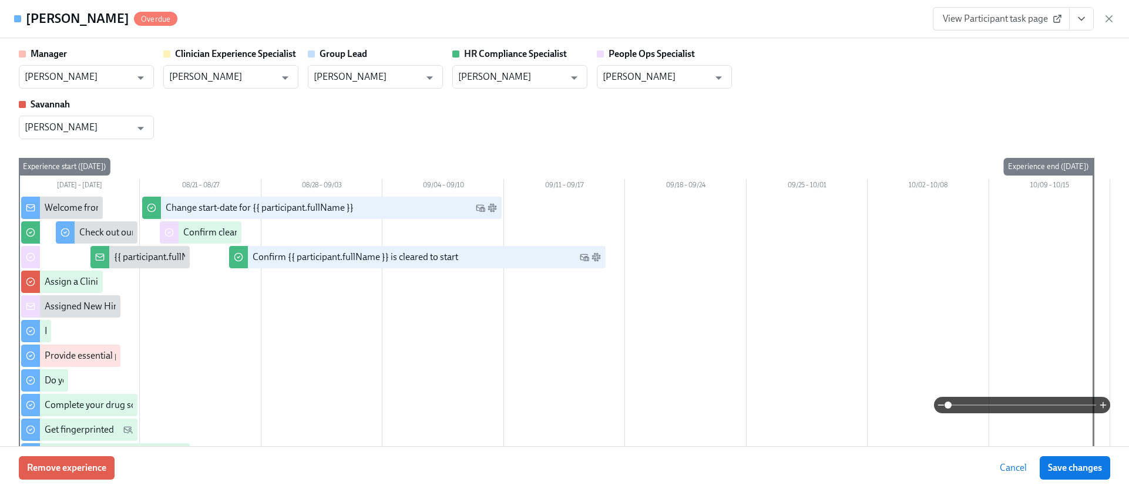
click at [1085, 19] on icon "View task page" at bounding box center [1082, 19] width 12 height 12
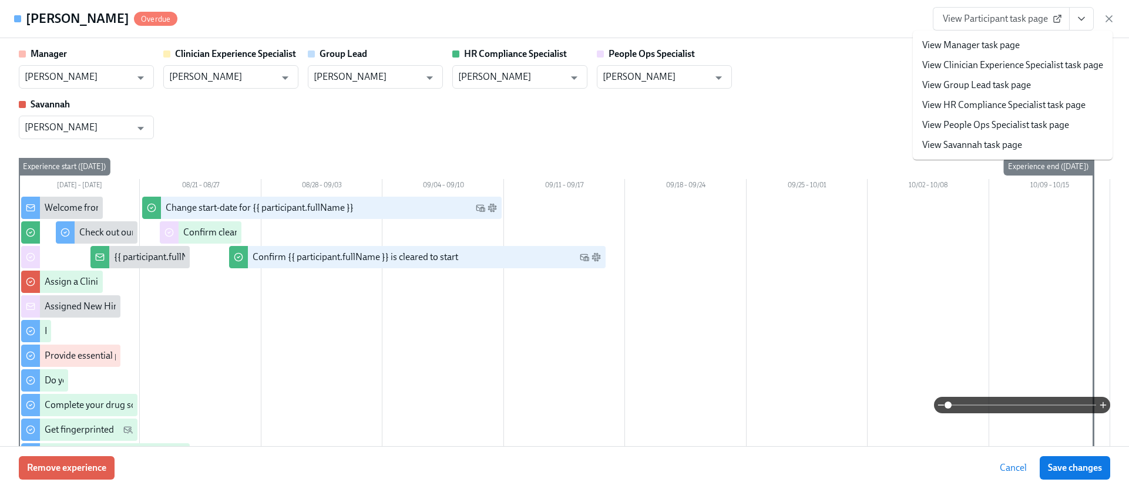
click at [957, 109] on link "View HR Compliance Specialist task page" at bounding box center [1003, 105] width 163 height 13
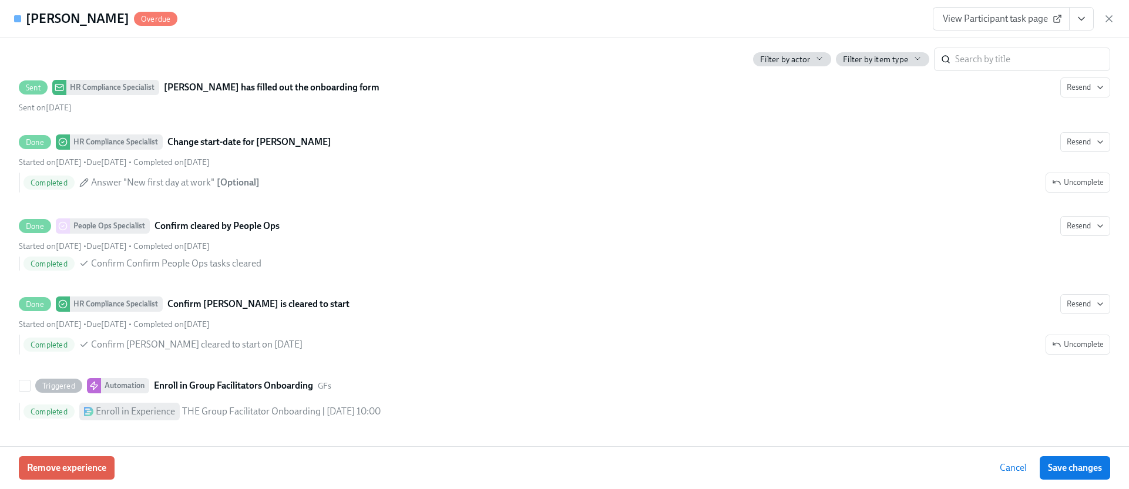
scroll to position [2375, 0]
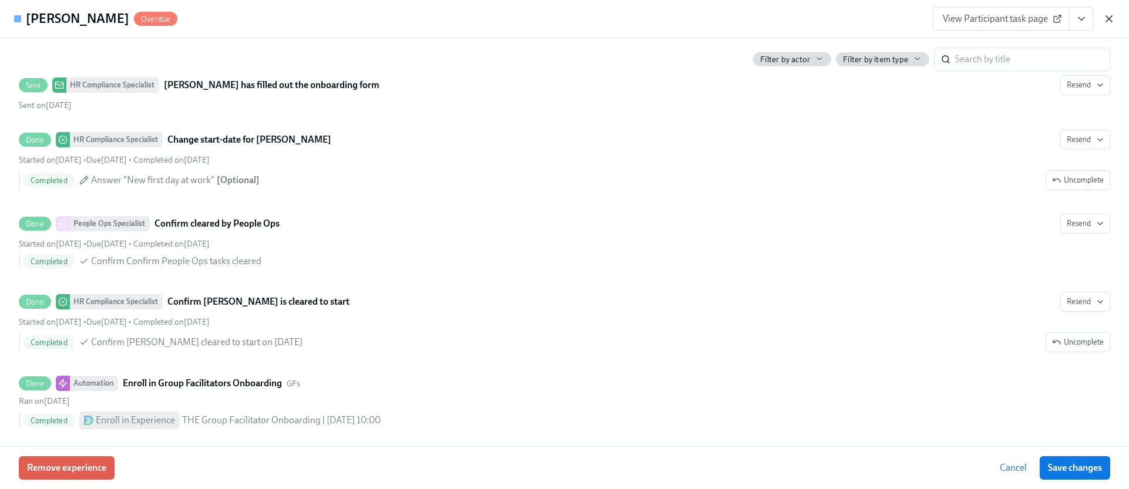
click at [1111, 16] on icon "button" at bounding box center [1109, 19] width 6 height 6
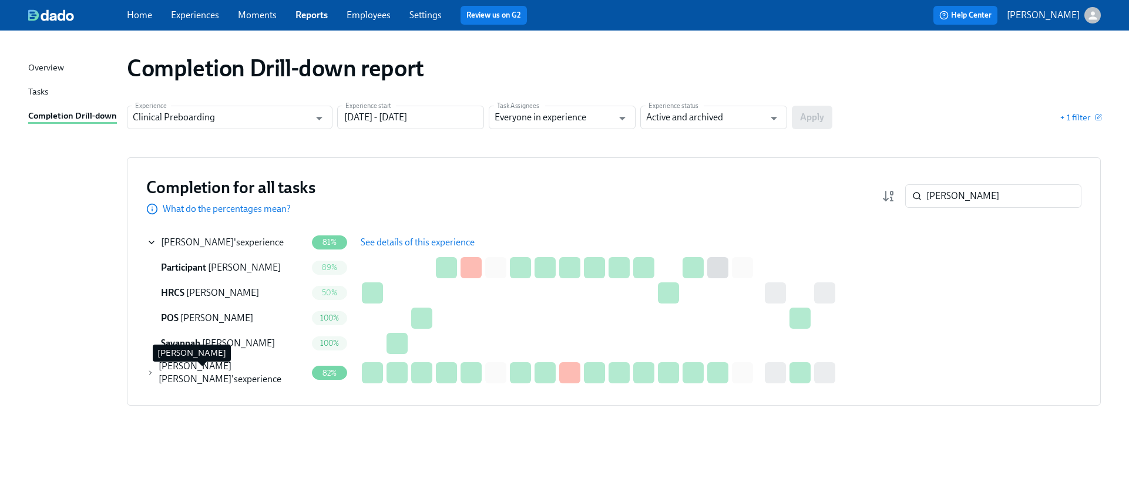
click at [163, 366] on span "A. Farrington Woods" at bounding box center [195, 373] width 73 height 24
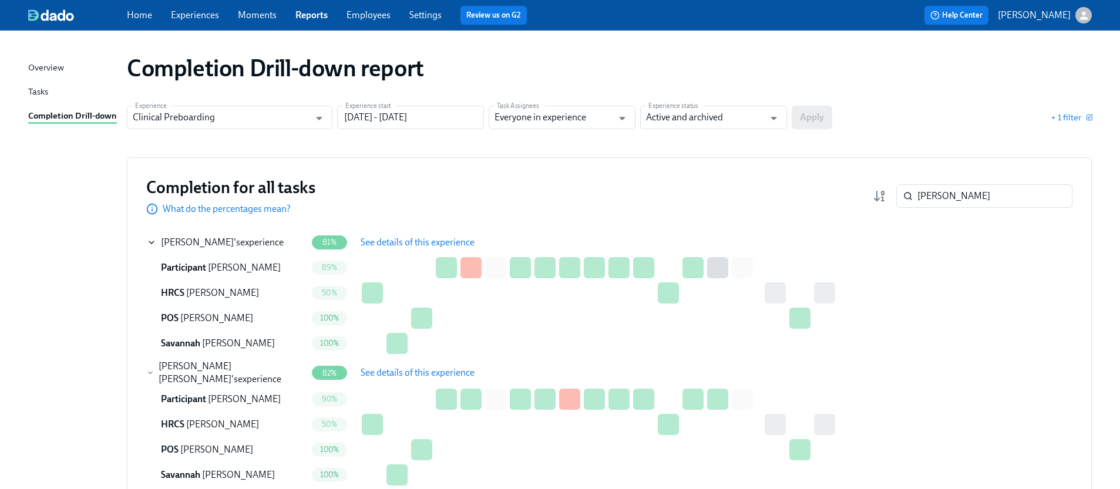
click at [361, 372] on span "See details of this experience" at bounding box center [418, 373] width 114 height 12
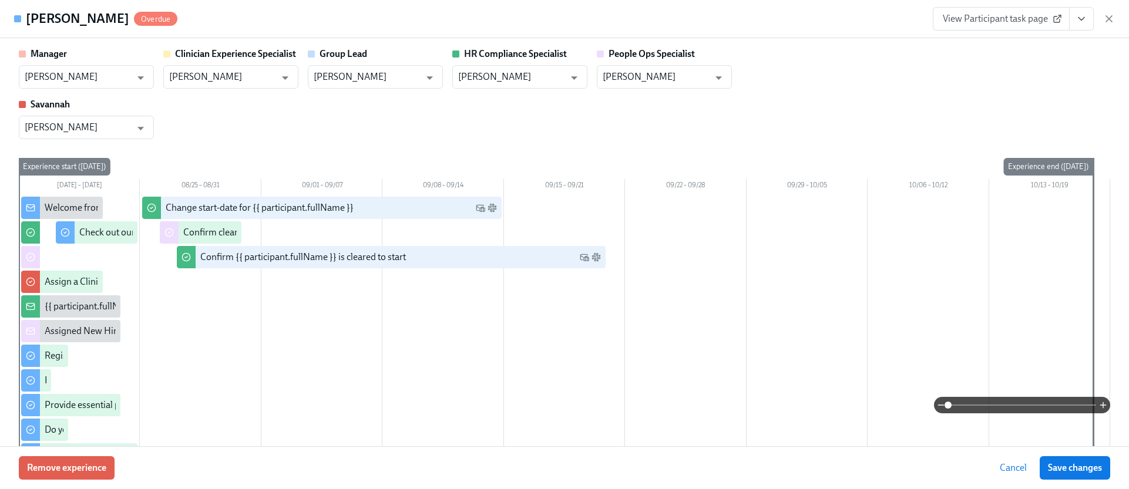
click at [1076, 18] on icon "View task page" at bounding box center [1082, 19] width 12 height 12
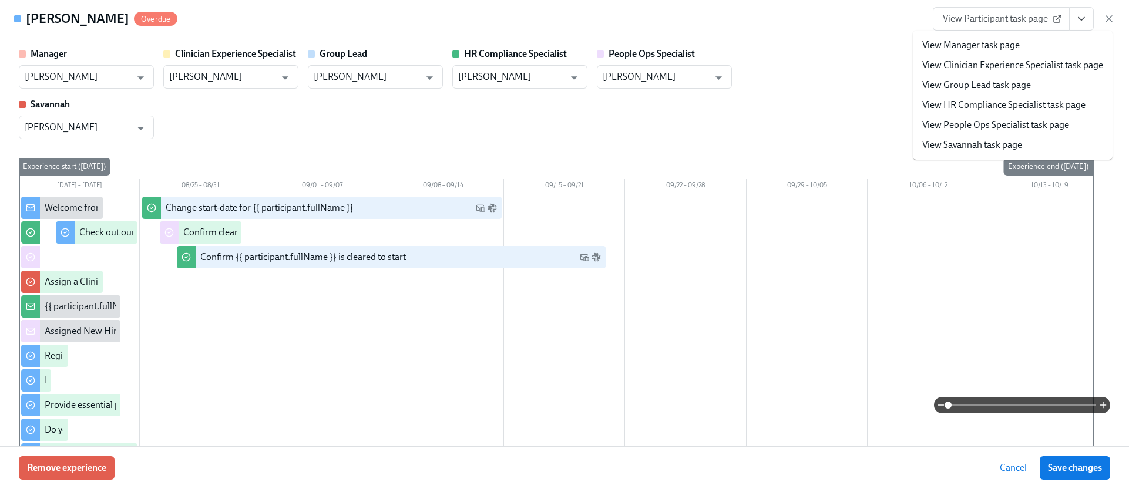
click at [985, 106] on link "View HR Compliance Specialist task page" at bounding box center [1003, 105] width 163 height 13
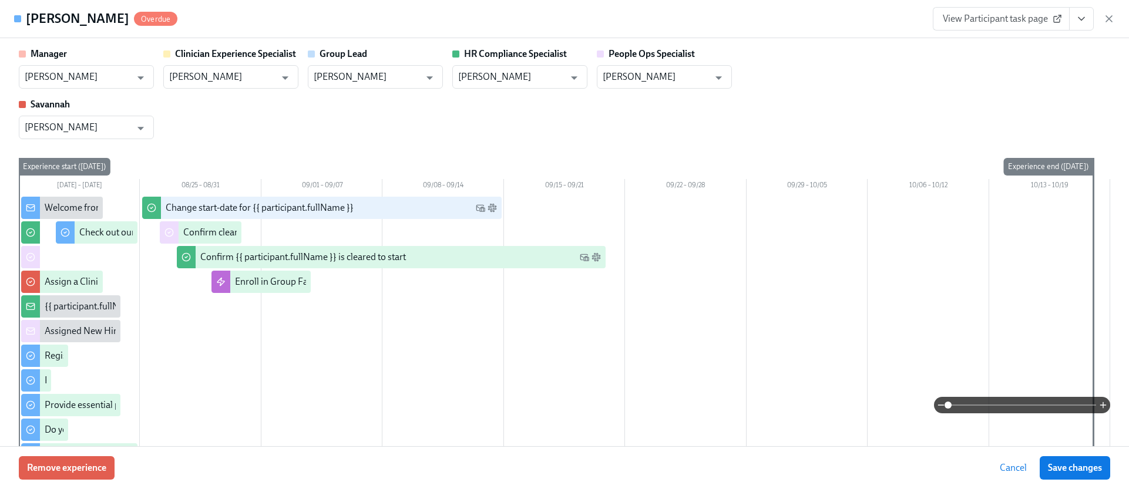
click at [1106, 17] on icon "button" at bounding box center [1109, 19] width 12 height 12
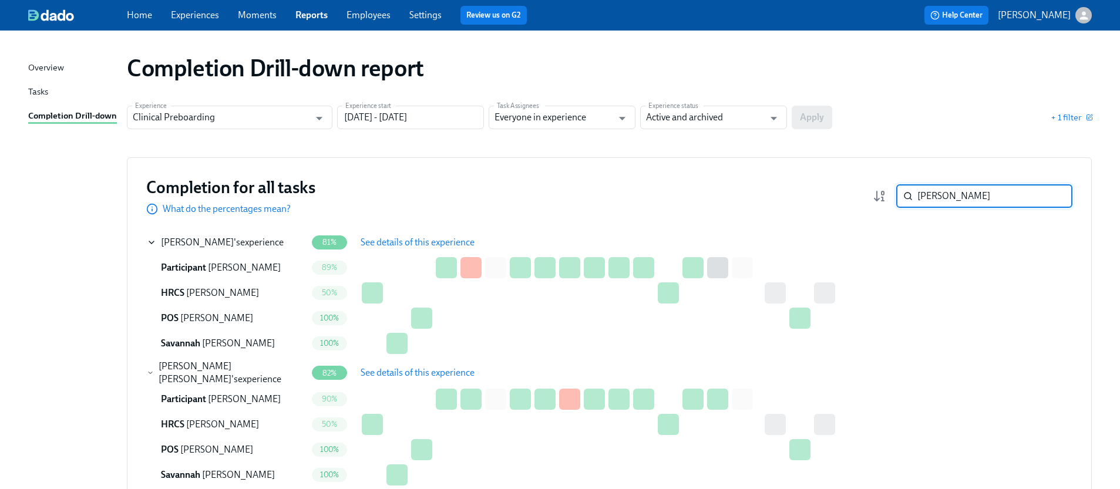
click at [980, 199] on input "anita" at bounding box center [995, 196] width 155 height 24
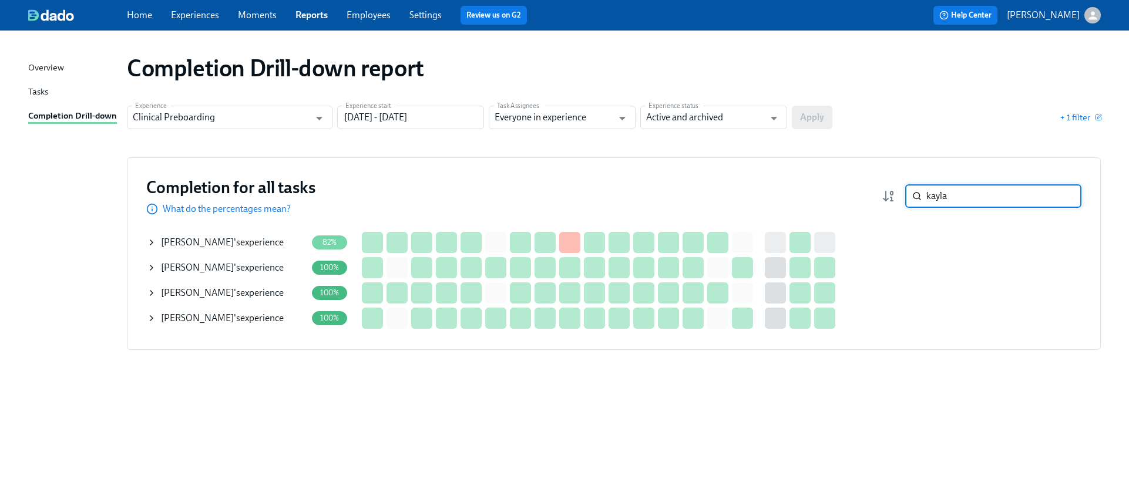
click at [152, 246] on icon at bounding box center [151, 242] width 9 height 9
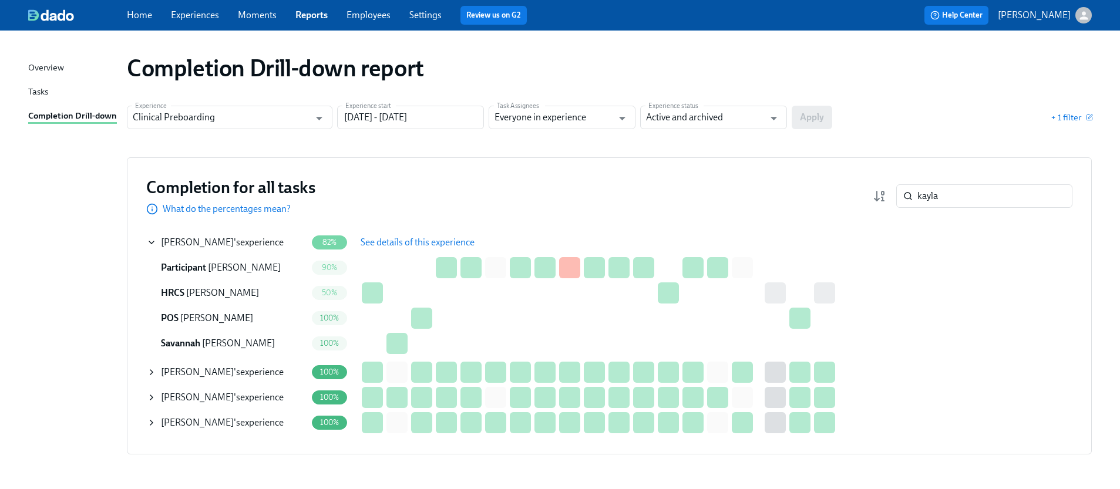
click at [458, 247] on span "See details of this experience" at bounding box center [418, 243] width 114 height 12
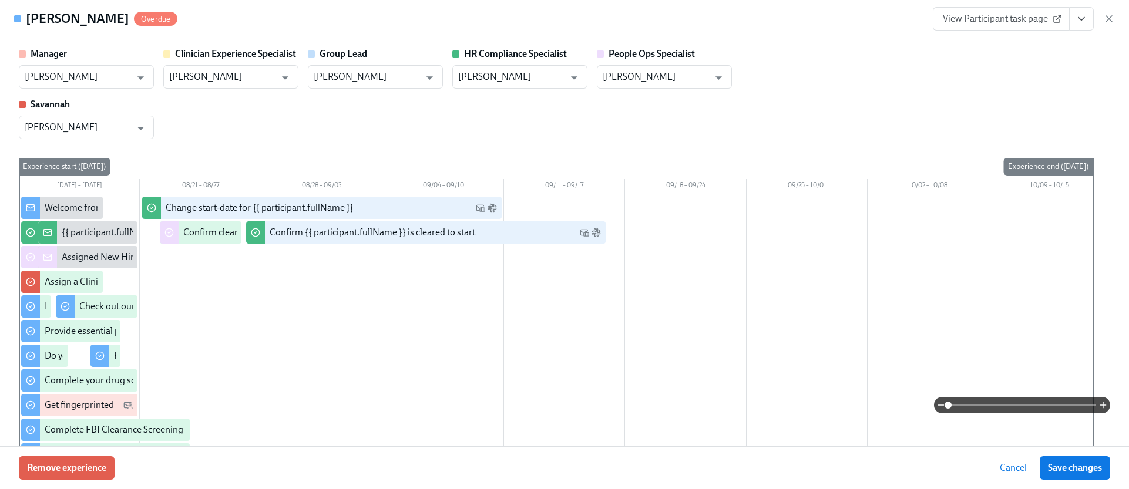
click at [1087, 25] on button "View task page" at bounding box center [1081, 19] width 25 height 24
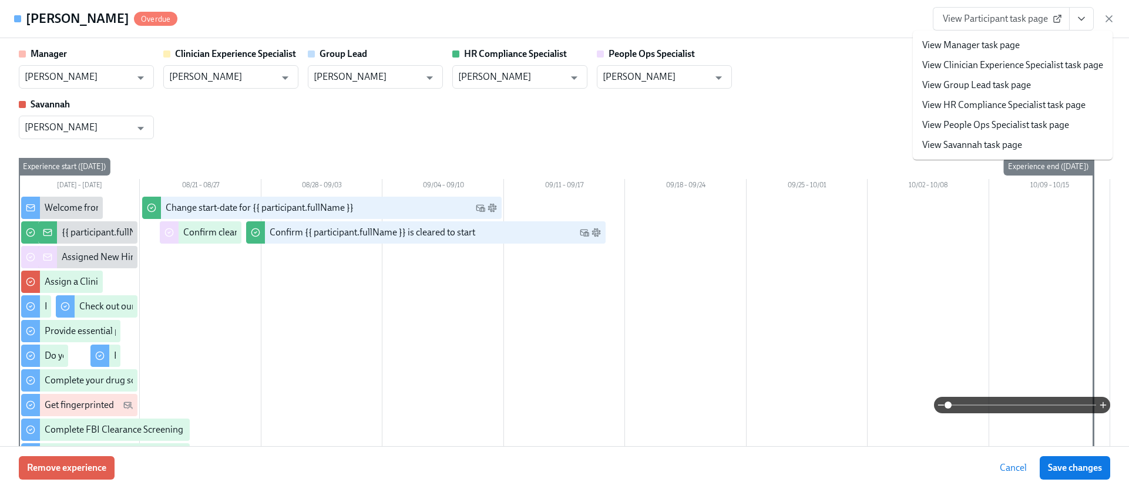
click at [991, 100] on link "View HR Compliance Specialist task page" at bounding box center [1003, 105] width 163 height 13
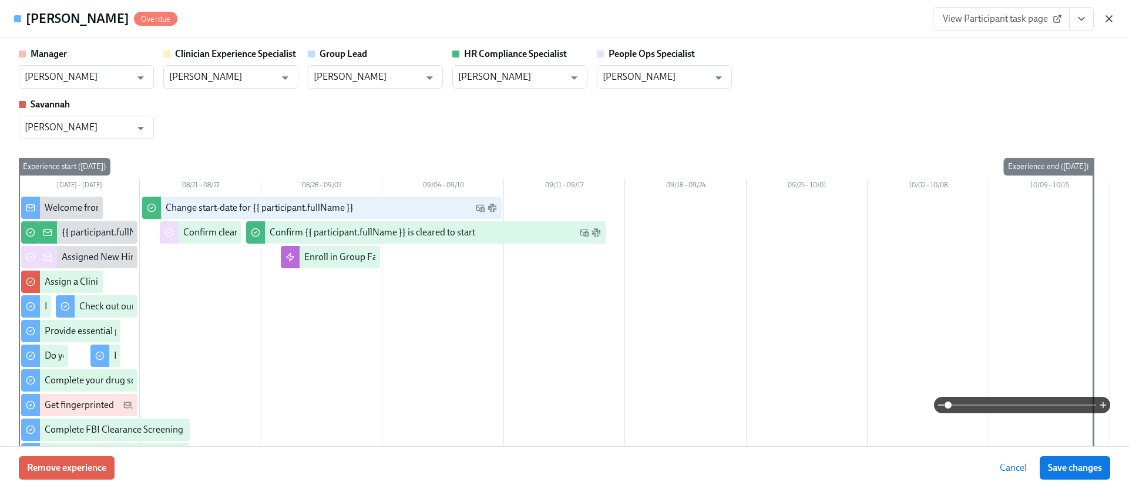
click at [1103, 19] on icon "button" at bounding box center [1109, 19] width 12 height 12
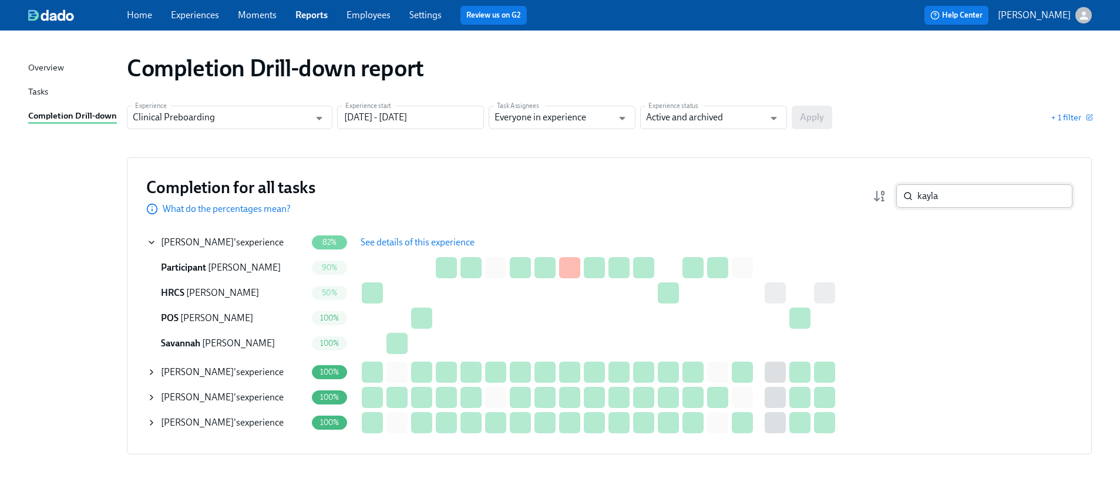
click at [958, 193] on input "kayla" at bounding box center [995, 196] width 155 height 24
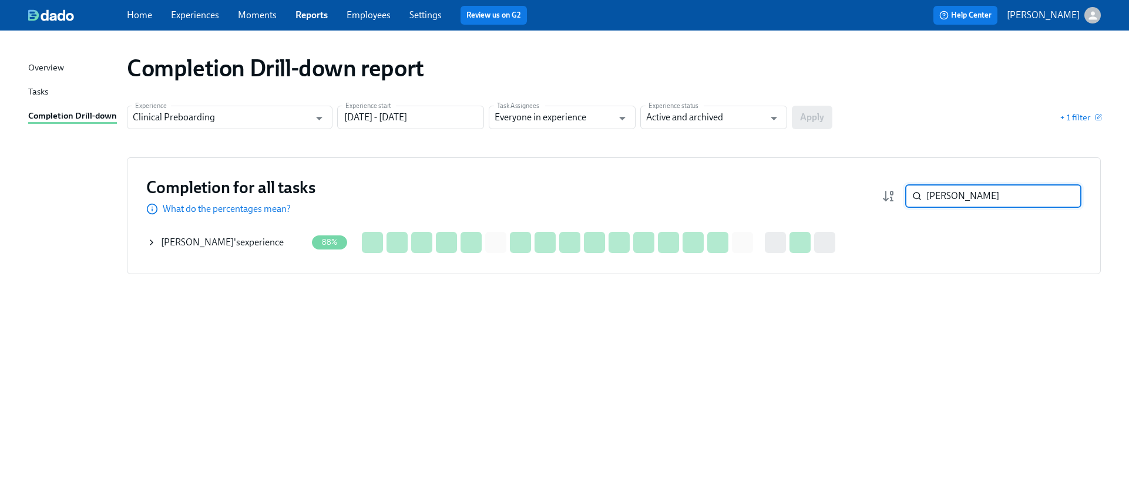
click at [151, 241] on icon at bounding box center [151, 242] width 2 height 5
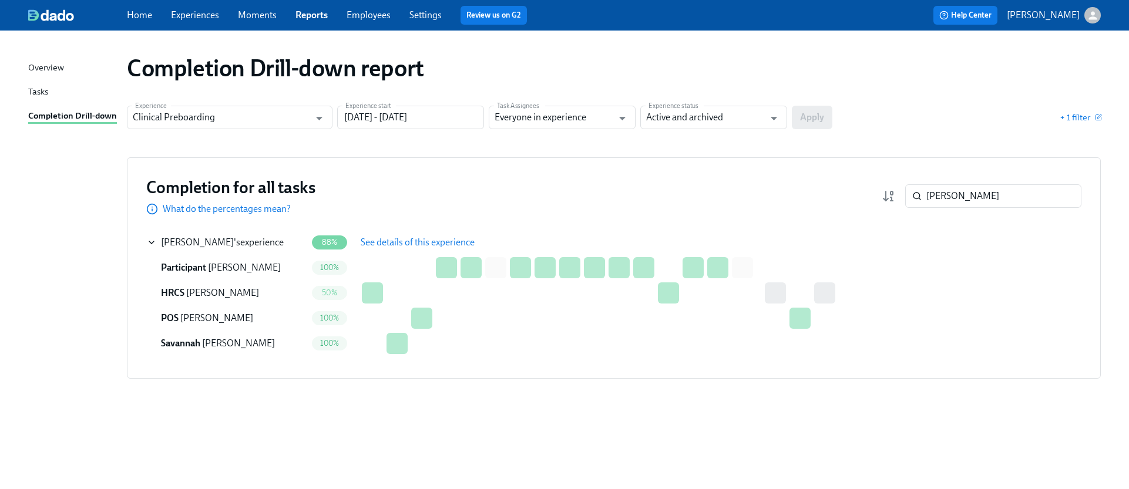
click at [388, 247] on span "See details of this experience" at bounding box center [418, 243] width 114 height 12
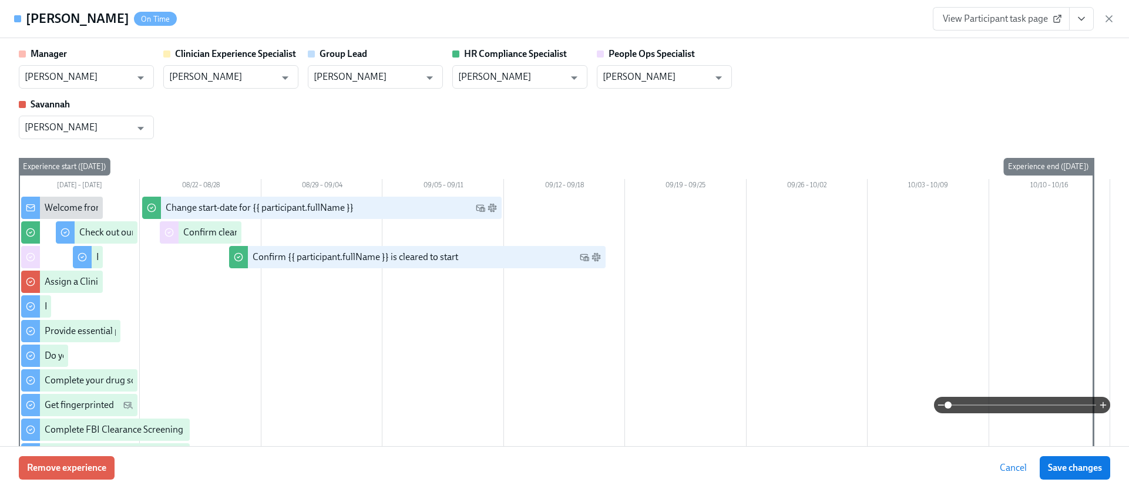
click at [1092, 23] on button "View task page" at bounding box center [1081, 19] width 25 height 24
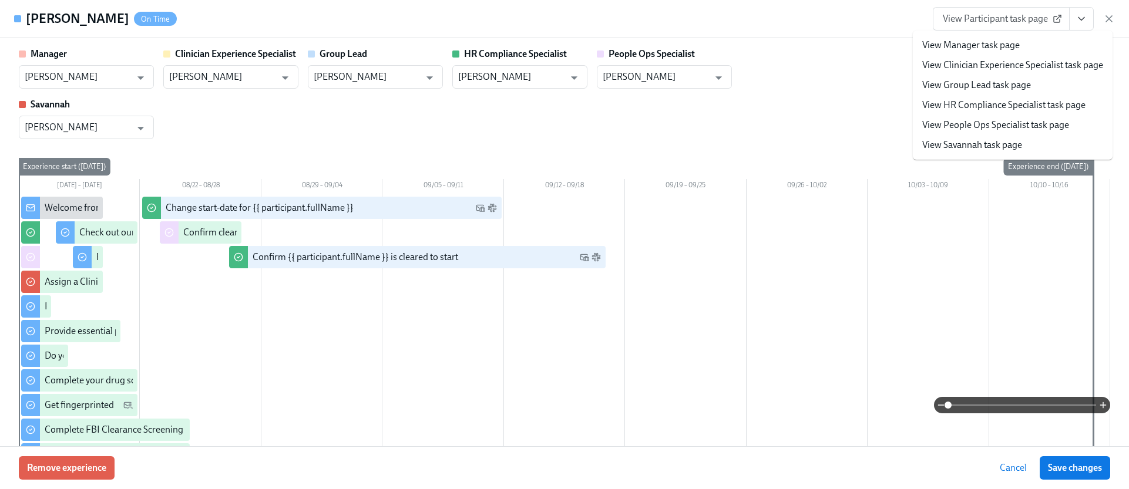
click at [938, 106] on link "View HR Compliance Specialist task page" at bounding box center [1003, 105] width 163 height 13
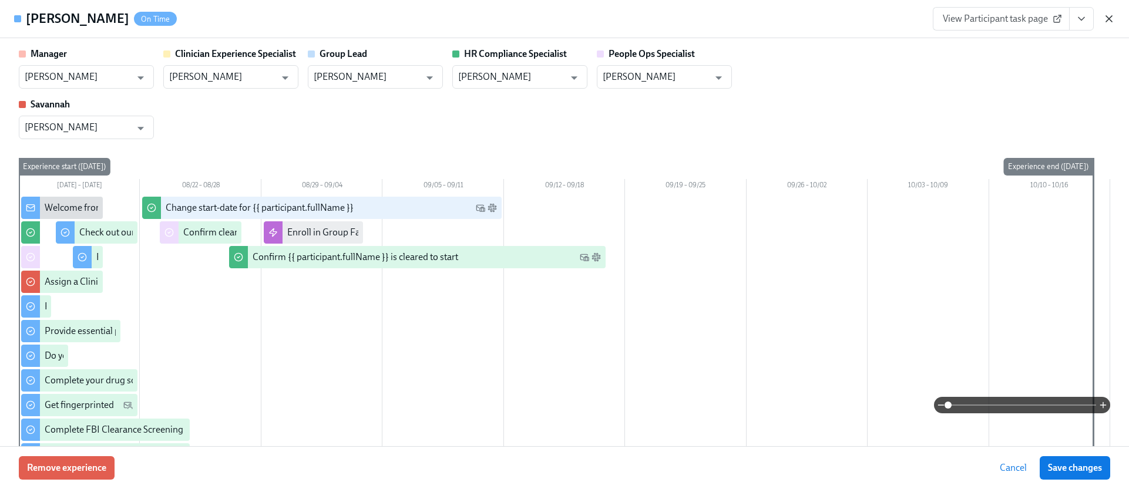
click at [1114, 21] on div "Michele Nelson On Time View Participant task page" at bounding box center [564, 19] width 1129 height 38
click at [1102, 16] on div "View Participant task page" at bounding box center [1024, 19] width 182 height 24
click at [1117, 15] on div "Michele Nelson On Time View Participant task page" at bounding box center [564, 19] width 1129 height 38
click at [1113, 18] on icon "button" at bounding box center [1109, 19] width 12 height 12
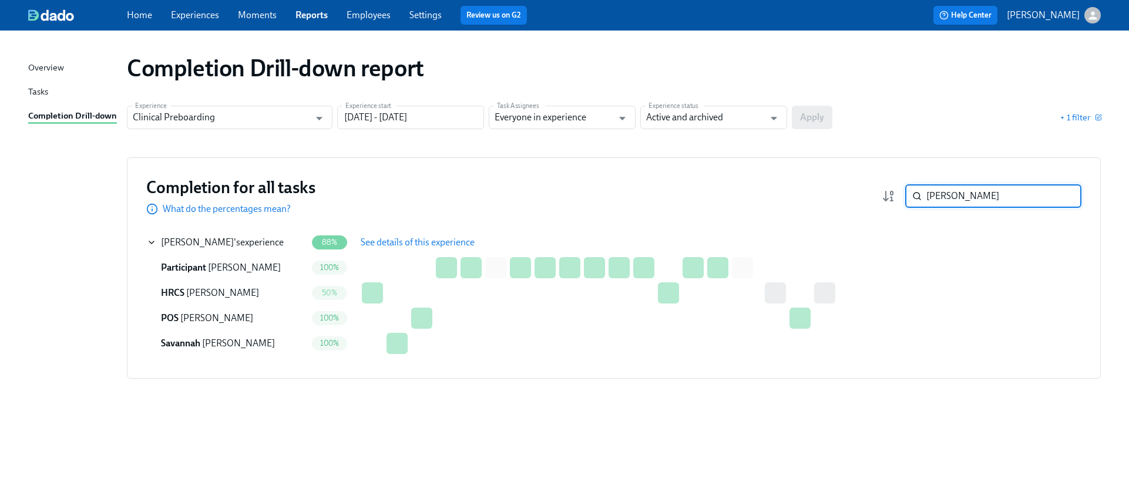
click at [994, 185] on input "michele" at bounding box center [1003, 196] width 155 height 24
click at [994, 186] on input "michele" at bounding box center [1003, 196] width 155 height 24
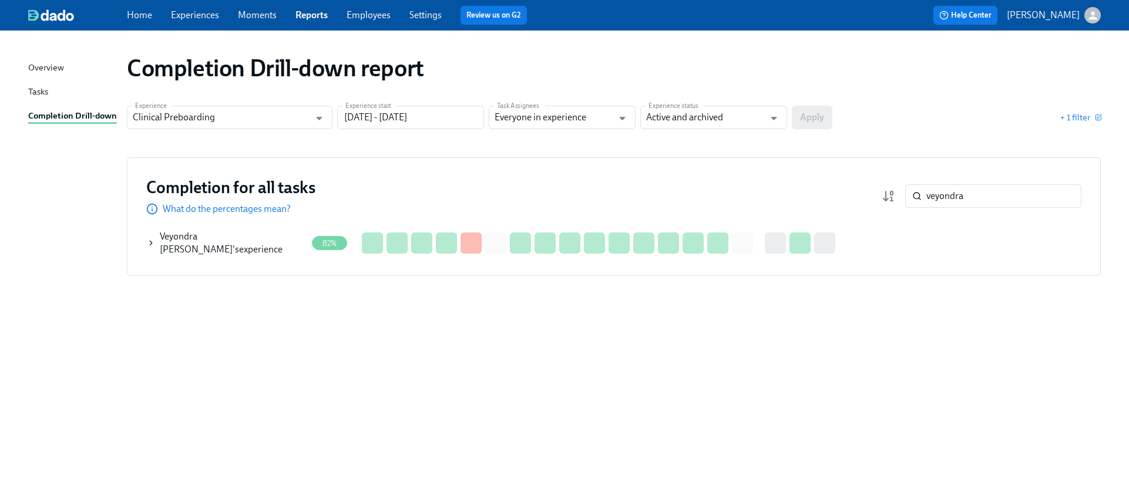
click at [152, 242] on icon at bounding box center [151, 243] width 8 height 9
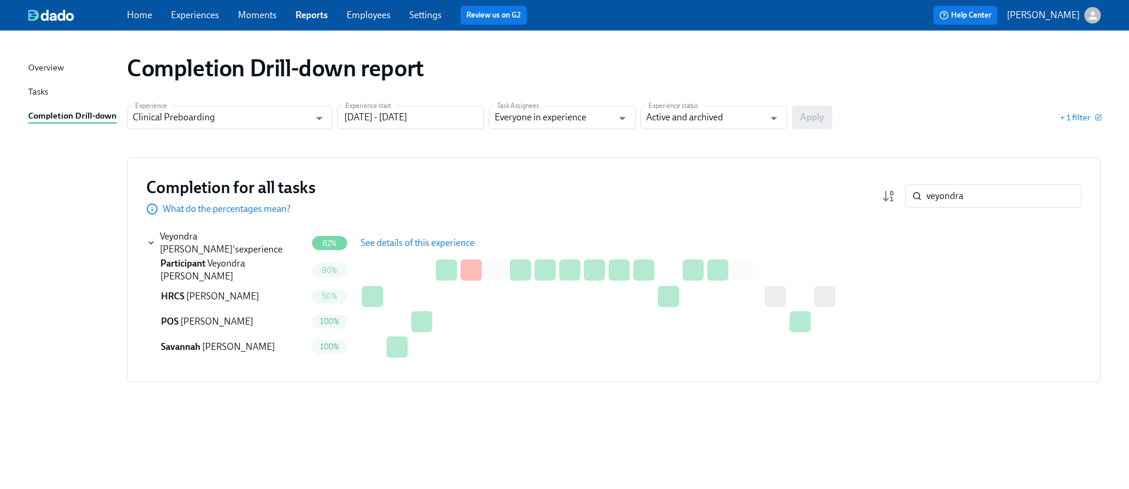
click at [404, 247] on span "See details of this experience" at bounding box center [418, 243] width 114 height 12
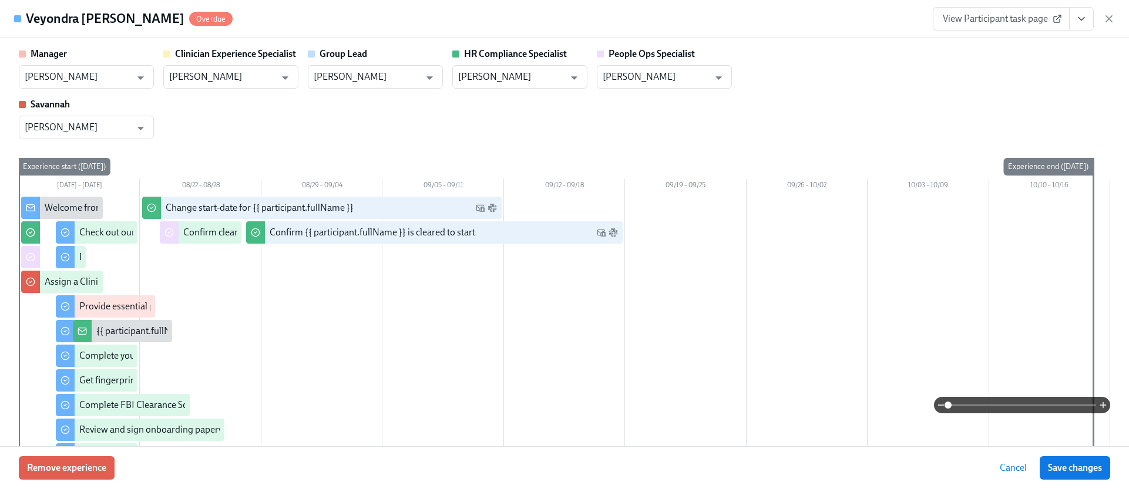
click at [1078, 16] on icon "View task page" at bounding box center [1082, 19] width 12 height 12
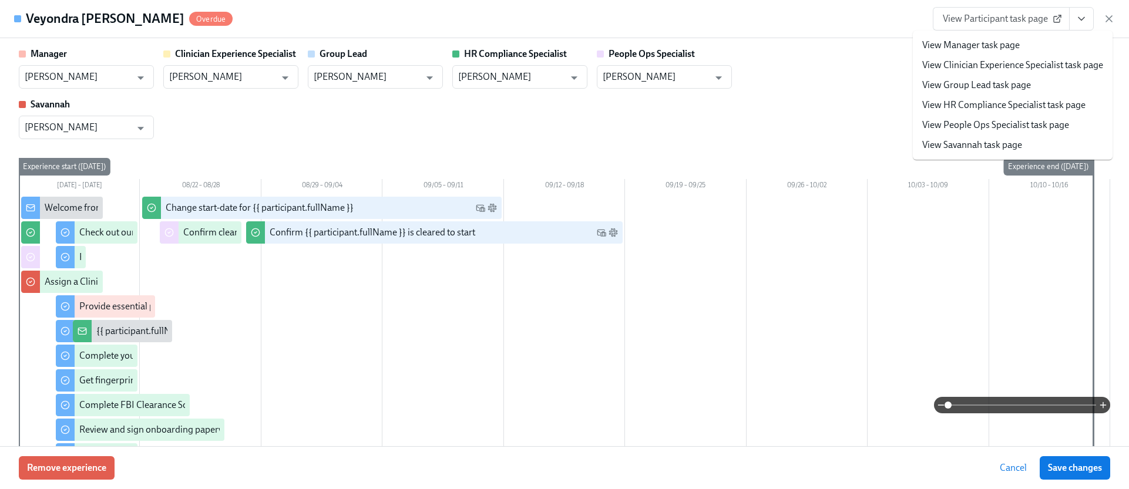
click at [991, 96] on li "View HR Compliance Specialist task page" at bounding box center [1013, 105] width 200 height 20
click at [1035, 108] on link "View HR Compliance Specialist task page" at bounding box center [1003, 105] width 163 height 13
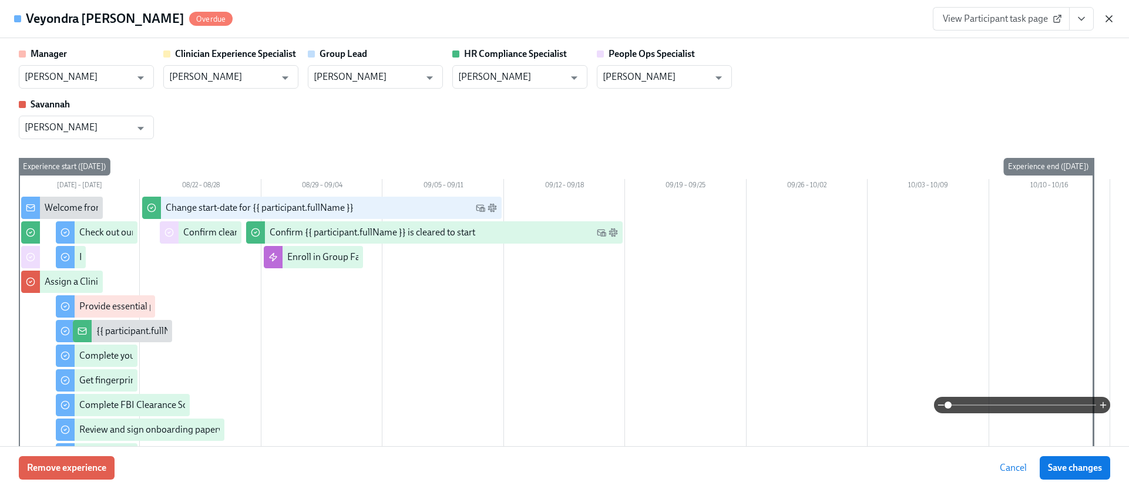
click at [1112, 18] on icon "button" at bounding box center [1109, 19] width 12 height 12
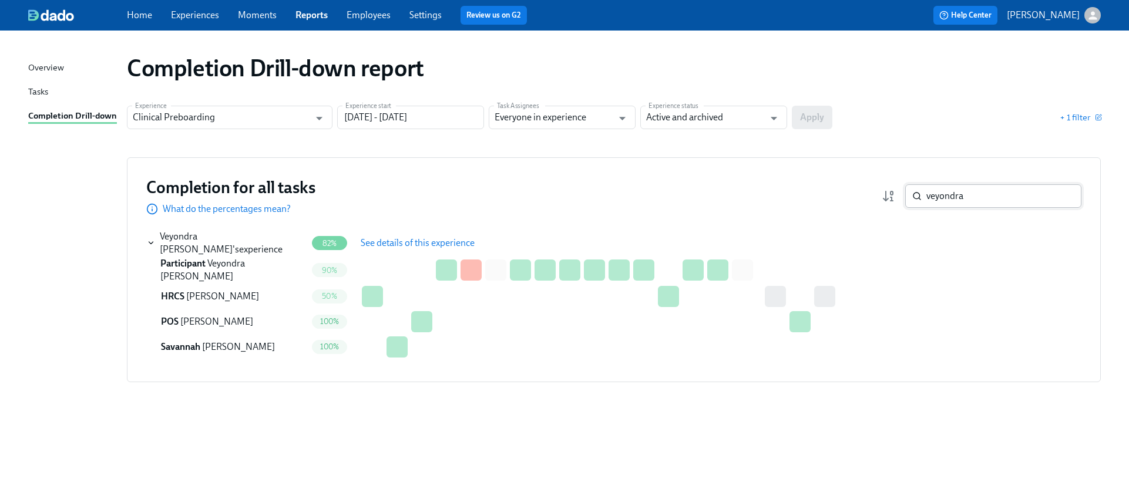
click at [995, 193] on input "veyondra" at bounding box center [1003, 196] width 155 height 24
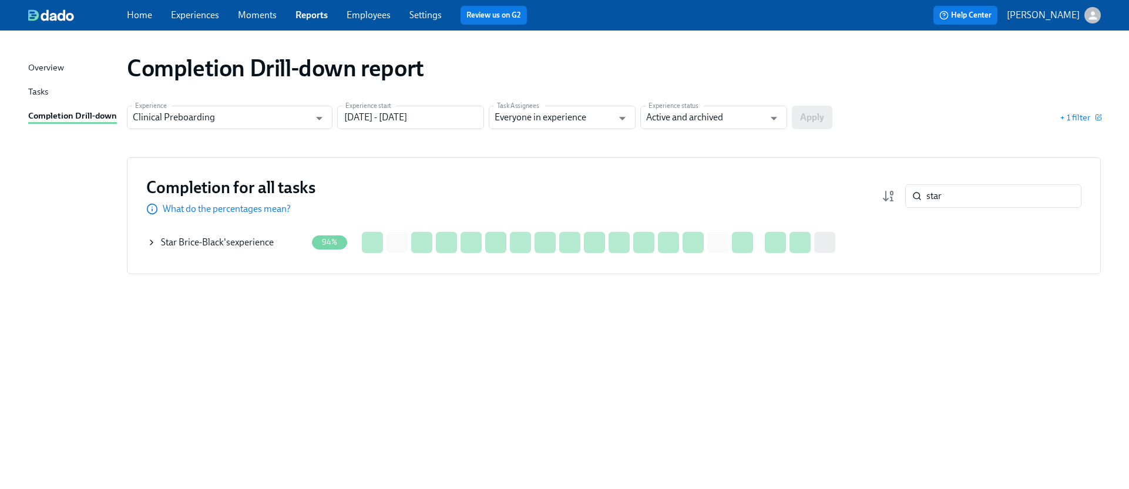
click at [155, 242] on icon at bounding box center [151, 242] width 9 height 9
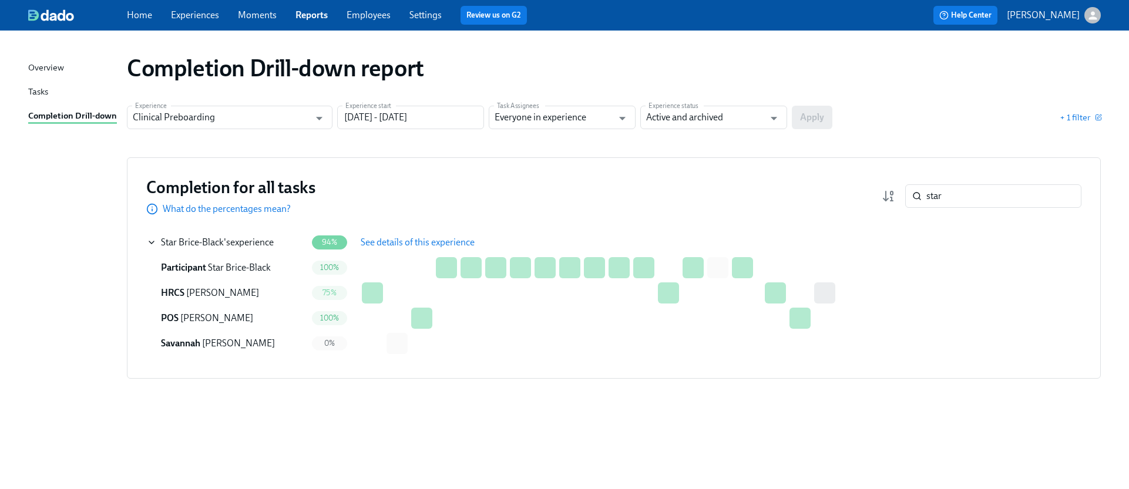
click at [423, 246] on span "See details of this experience" at bounding box center [418, 243] width 114 height 12
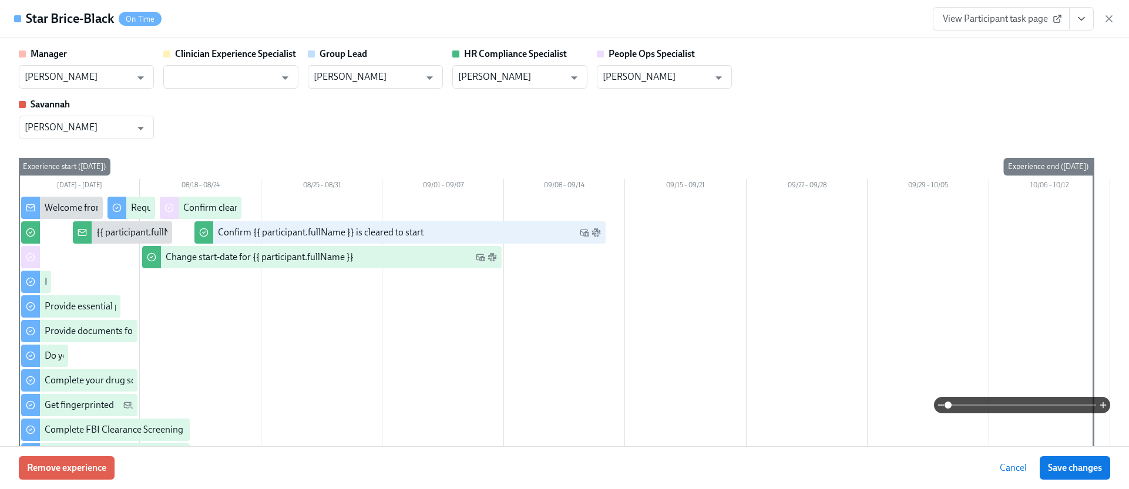
click at [1071, 13] on button "View task page" at bounding box center [1081, 19] width 25 height 24
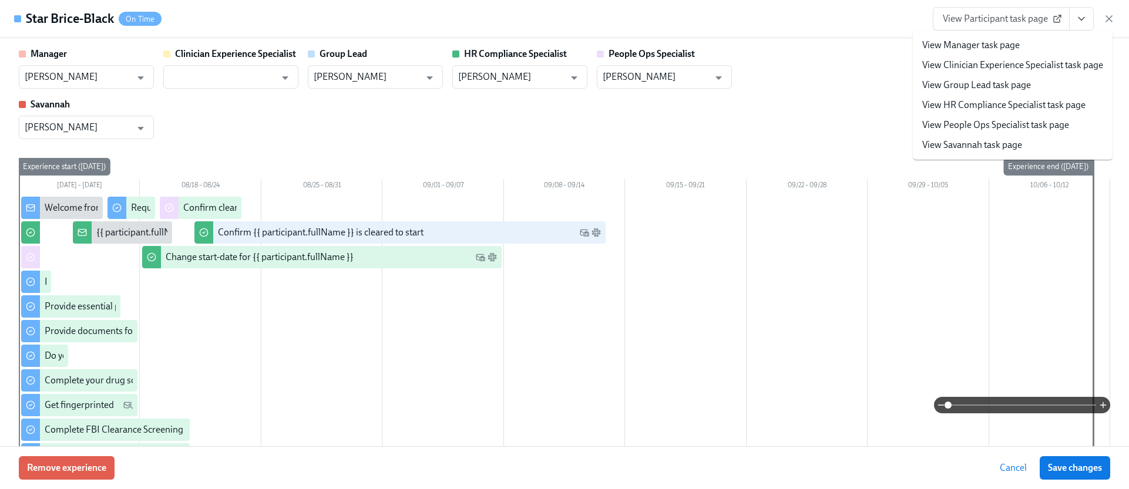
click at [985, 110] on link "View HR Compliance Specialist task page" at bounding box center [1003, 105] width 163 height 13
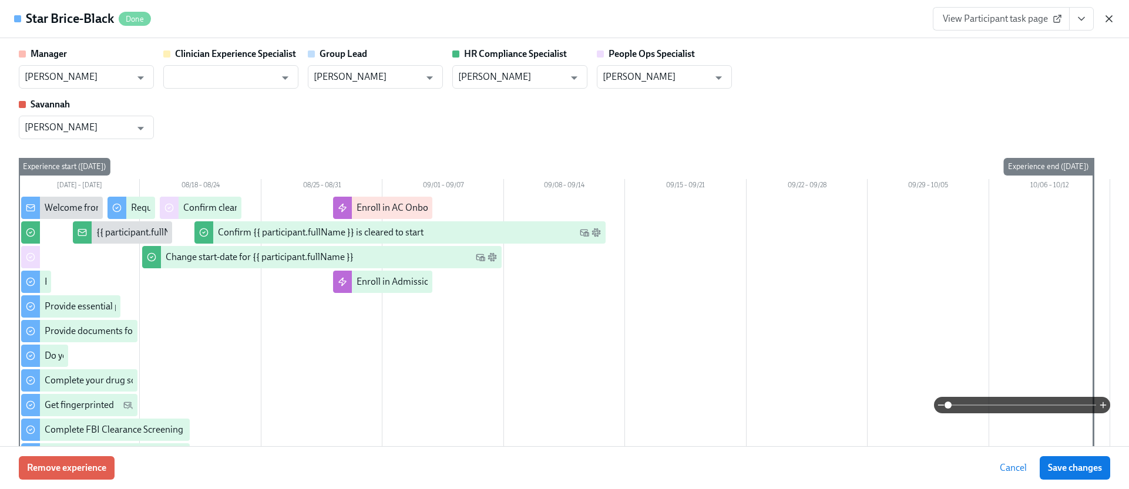
click at [1108, 19] on icon "button" at bounding box center [1109, 19] width 12 height 12
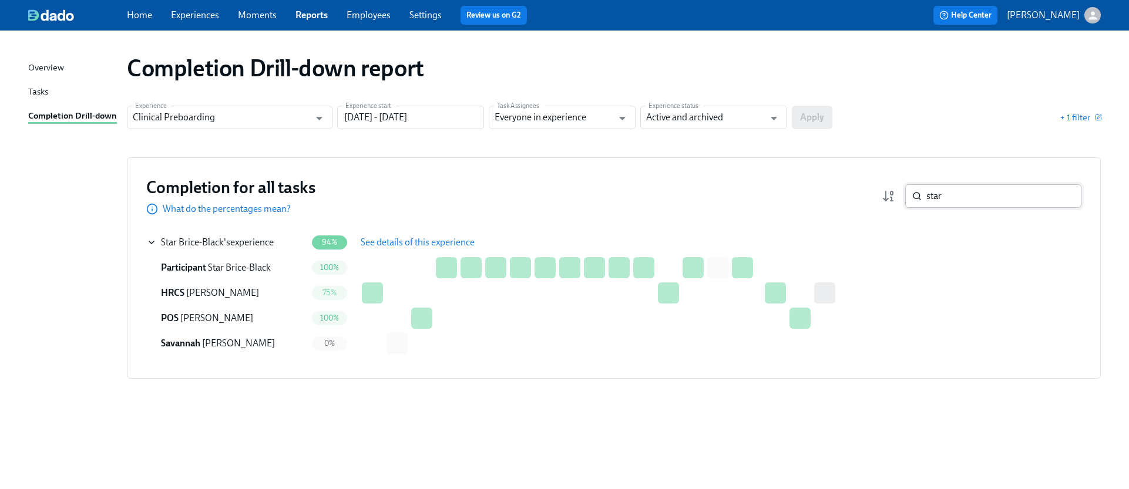
click at [1005, 190] on input "star" at bounding box center [1003, 196] width 155 height 24
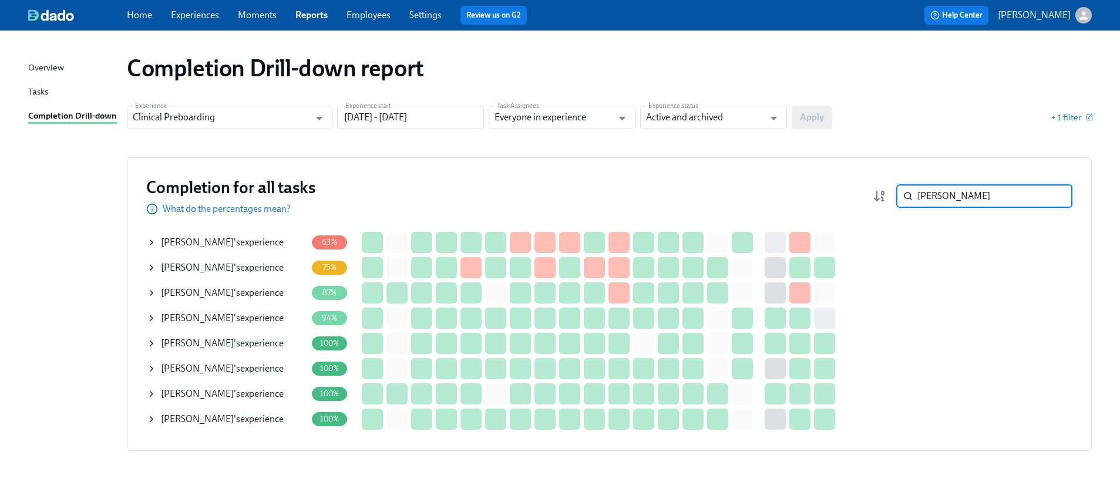
type input "ann"
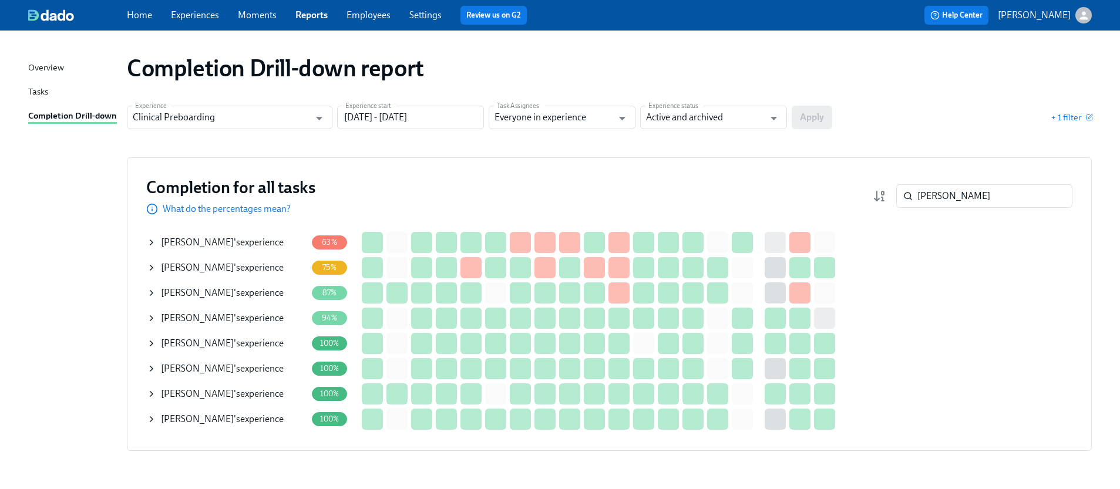
click at [149, 324] on div "Ann Clifton 's experience" at bounding box center [227, 319] width 160 height 24
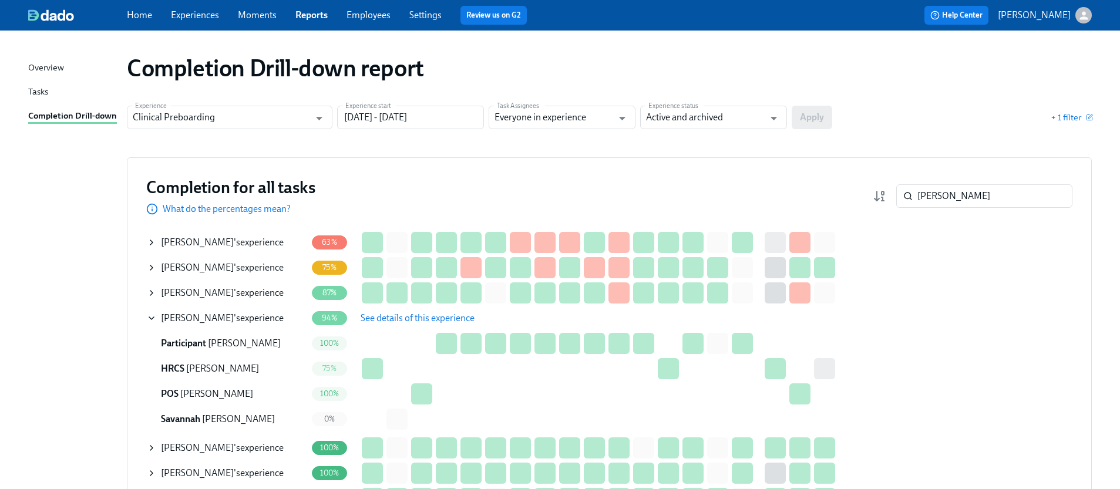
click at [366, 323] on span "See details of this experience" at bounding box center [418, 319] width 114 height 12
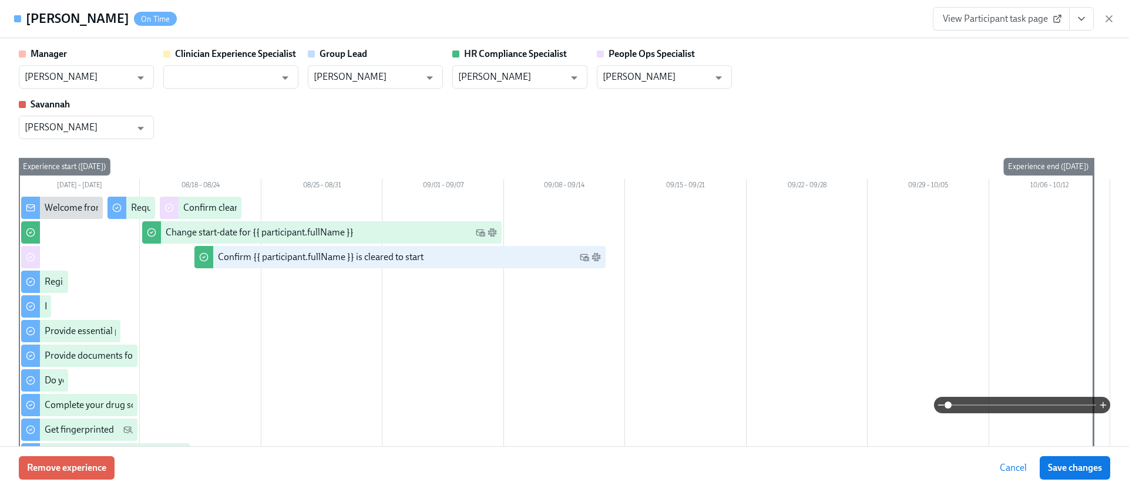
click at [1073, 23] on button "View task page" at bounding box center [1081, 19] width 25 height 24
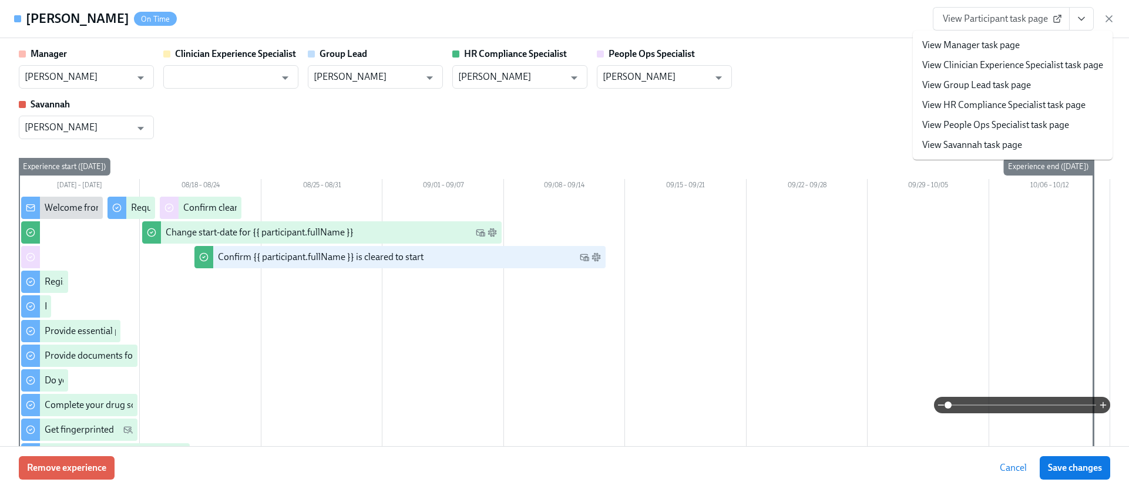
click at [982, 98] on li "View HR Compliance Specialist task page" at bounding box center [1013, 105] width 200 height 20
click at [968, 103] on link "View HR Compliance Specialist task page" at bounding box center [1003, 105] width 163 height 13
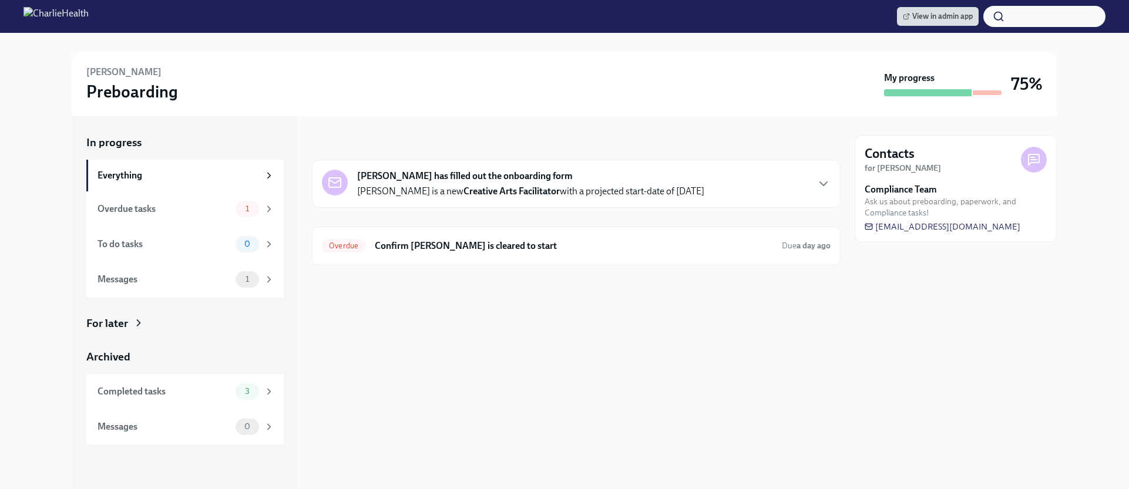
click at [145, 324] on div "For later" at bounding box center [184, 323] width 197 height 15
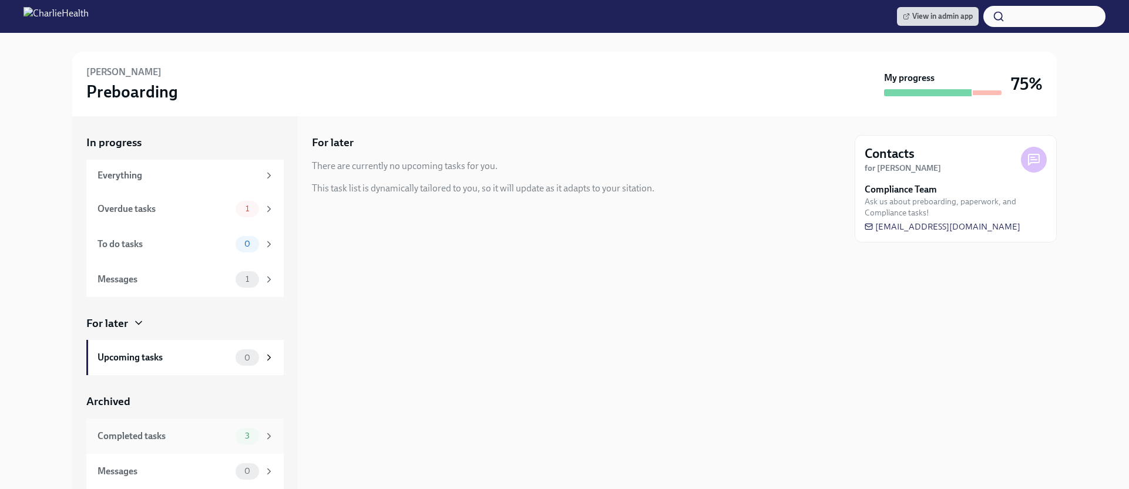
click at [156, 421] on div "Completed tasks 3" at bounding box center [184, 436] width 197 height 35
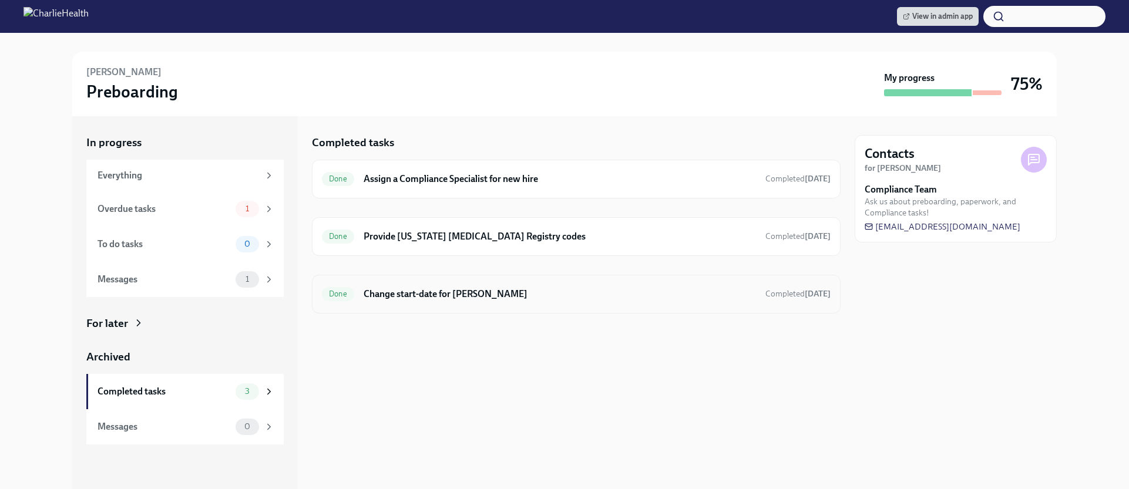
click at [472, 293] on h6 "Change start-date for Rebecca Lermsider" at bounding box center [560, 294] width 392 height 13
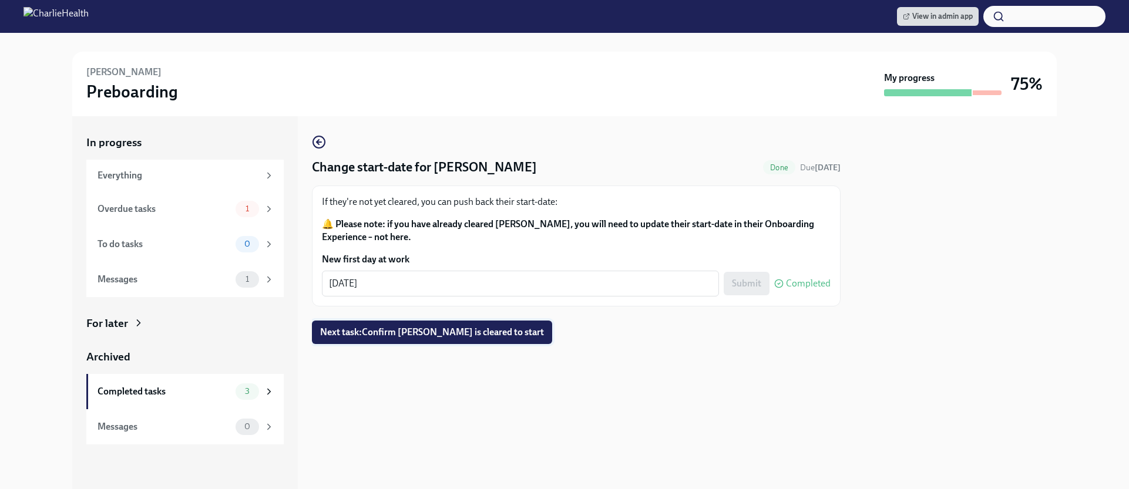
click at [439, 337] on span "Next task : Confirm Rebecca Lermsider is cleared to start" at bounding box center [432, 333] width 224 height 12
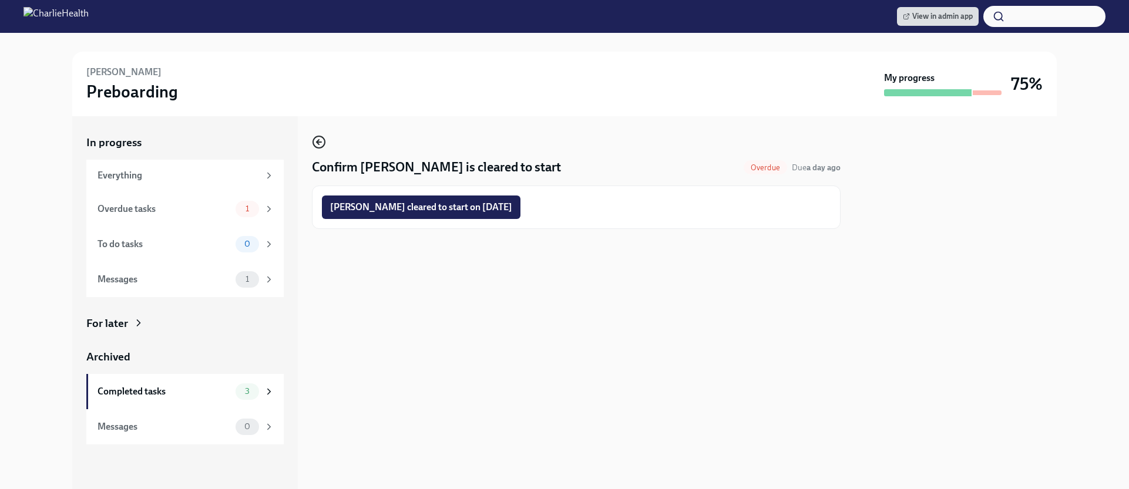
click at [321, 143] on icon "button" at bounding box center [319, 142] width 14 height 14
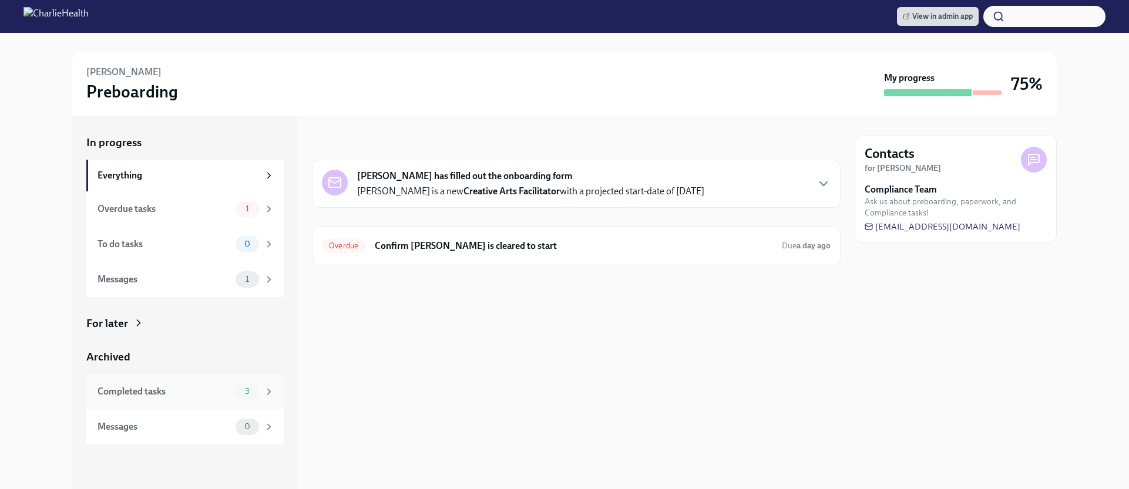
click at [139, 395] on div "Completed tasks" at bounding box center [164, 391] width 133 height 13
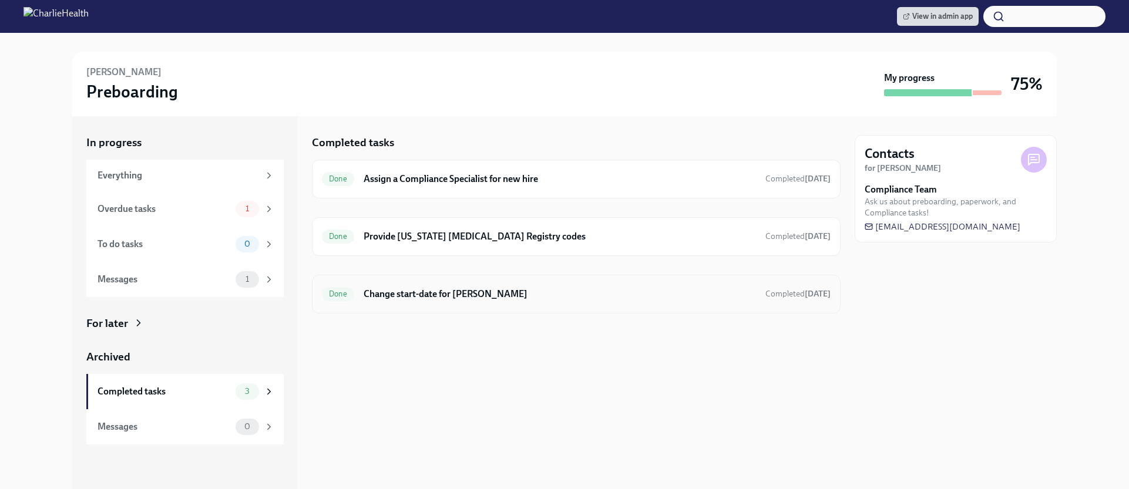
click at [454, 293] on h6 "Change start-date for Rebecca Lermsider" at bounding box center [560, 294] width 392 height 13
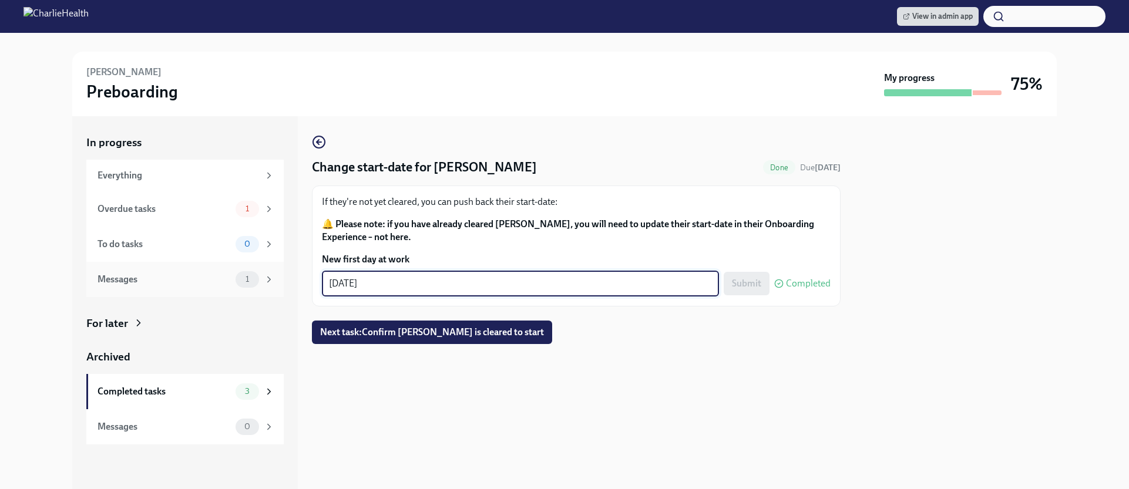
drag, startPoint x: 382, startPoint y: 283, endPoint x: 259, endPoint y: 280, distance: 123.4
click at [259, 280] on div "In progress Everything Overdue tasks 1 To do tasks 0 Messages 1 For later Archi…" at bounding box center [564, 302] width 985 height 373
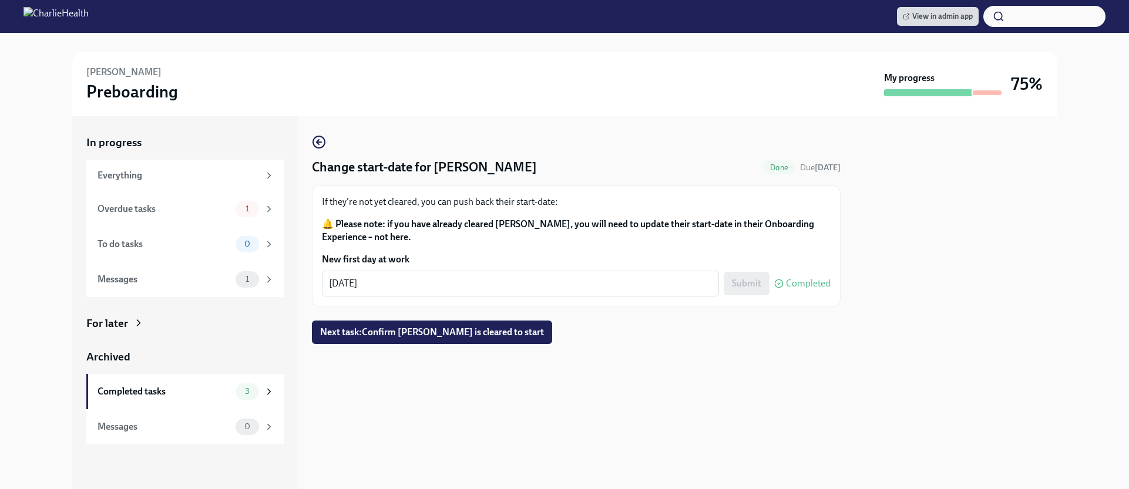
click at [751, 280] on div "Submit Completed" at bounding box center [777, 284] width 107 height 24
click at [742, 282] on div "Submit Completed" at bounding box center [777, 284] width 107 height 24
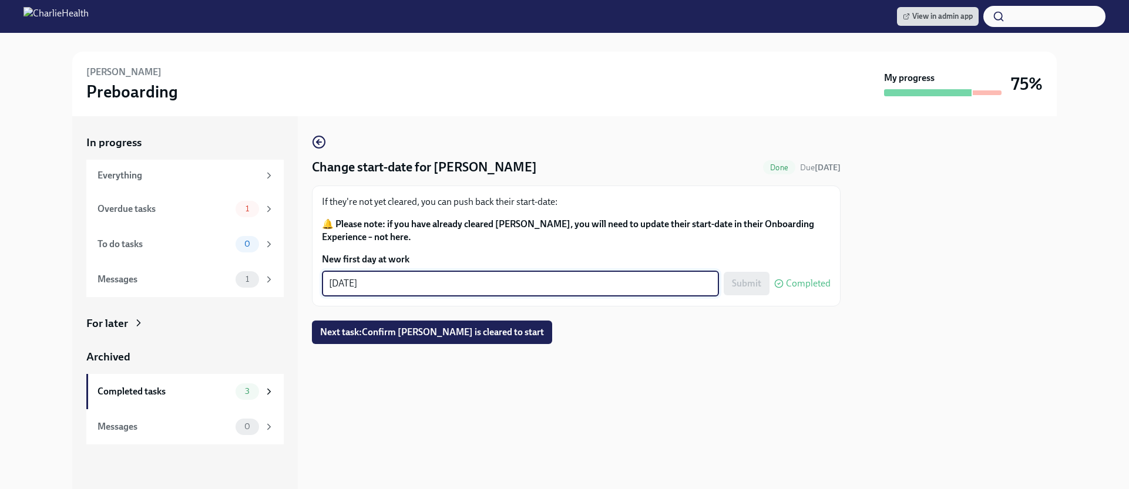
click at [576, 278] on textarea "09/02/2025" at bounding box center [520, 284] width 383 height 14
drag, startPoint x: 576, startPoint y: 278, endPoint x: 297, endPoint y: 270, distance: 279.8
click at [297, 270] on div "In progress Everything Overdue tasks 1 To do tasks 0 Messages 1 For later Archi…" at bounding box center [564, 302] width 985 height 373
click at [757, 277] on button "Submit" at bounding box center [747, 284] width 46 height 24
click at [606, 279] on textarea "09/01/2025" at bounding box center [520, 284] width 383 height 14
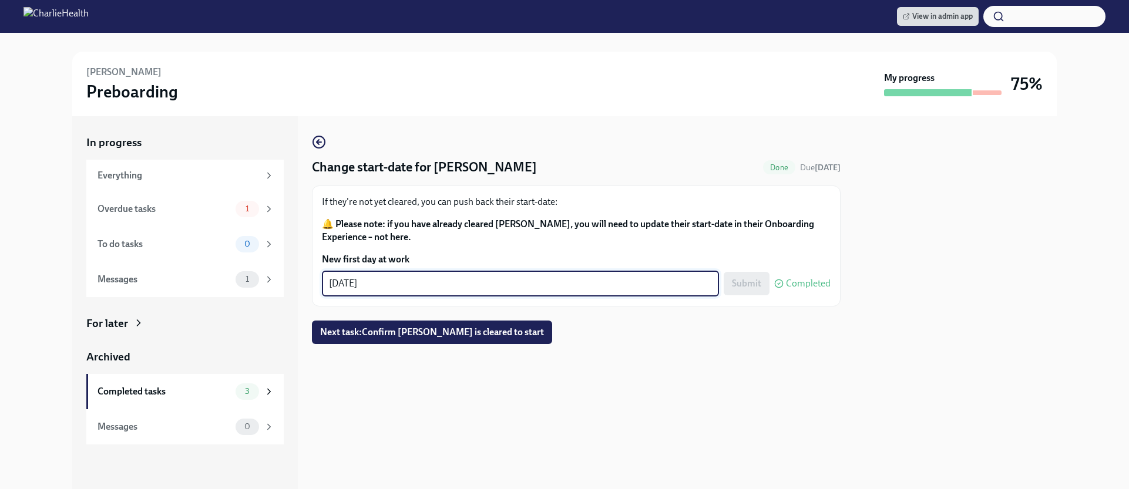
click at [354, 281] on textarea "09/01/2025" at bounding box center [520, 284] width 383 height 14
type textarea "09/02/2025"
click at [747, 276] on button "Submit" at bounding box center [747, 284] width 46 height 24
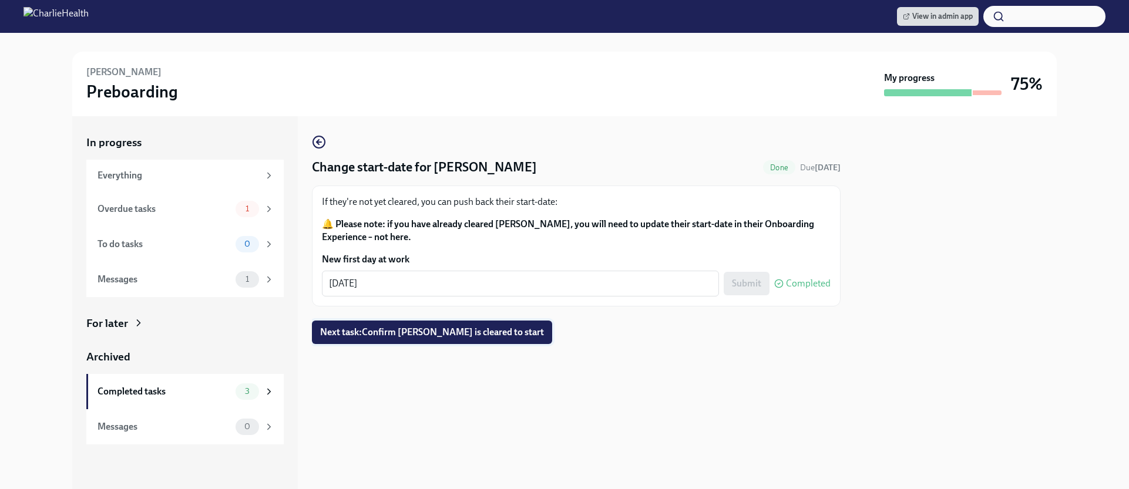
click at [452, 331] on span "Next task : Confirm Rebecca Lermsider is cleared to start" at bounding box center [432, 333] width 224 height 12
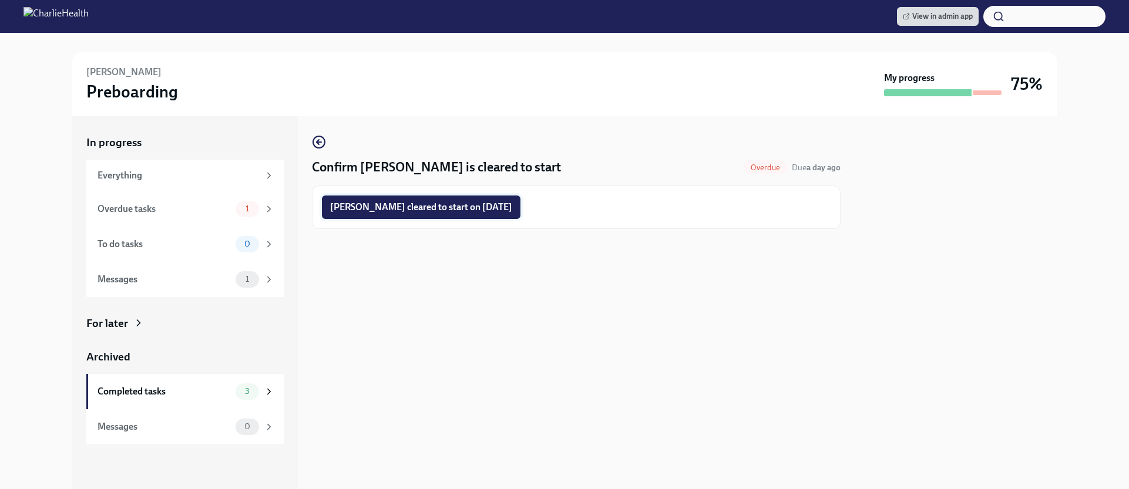
click at [465, 200] on button "Rebecca Lermsider cleared to start on 09/02/2025" at bounding box center [421, 208] width 199 height 24
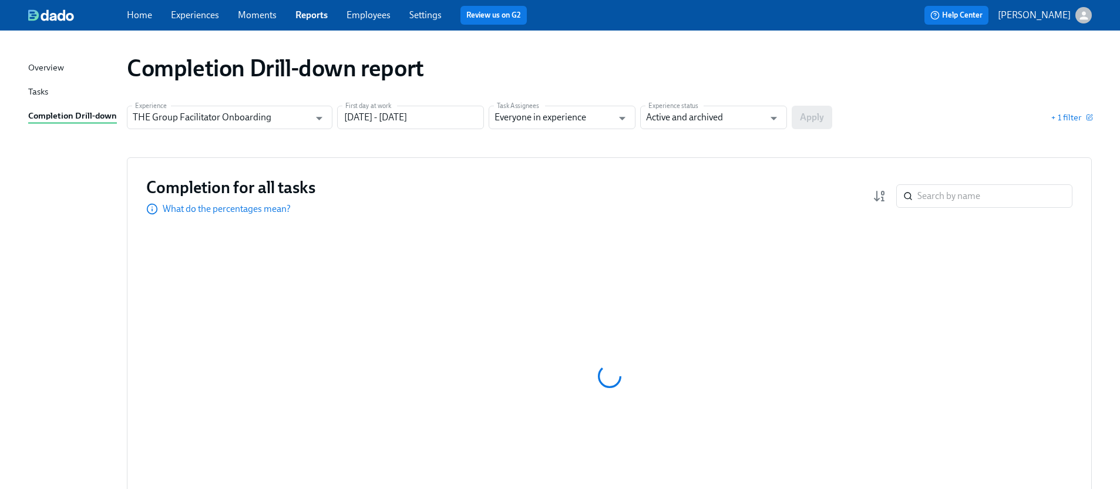
click at [189, 13] on link "Experiences" at bounding box center [195, 14] width 48 height 11
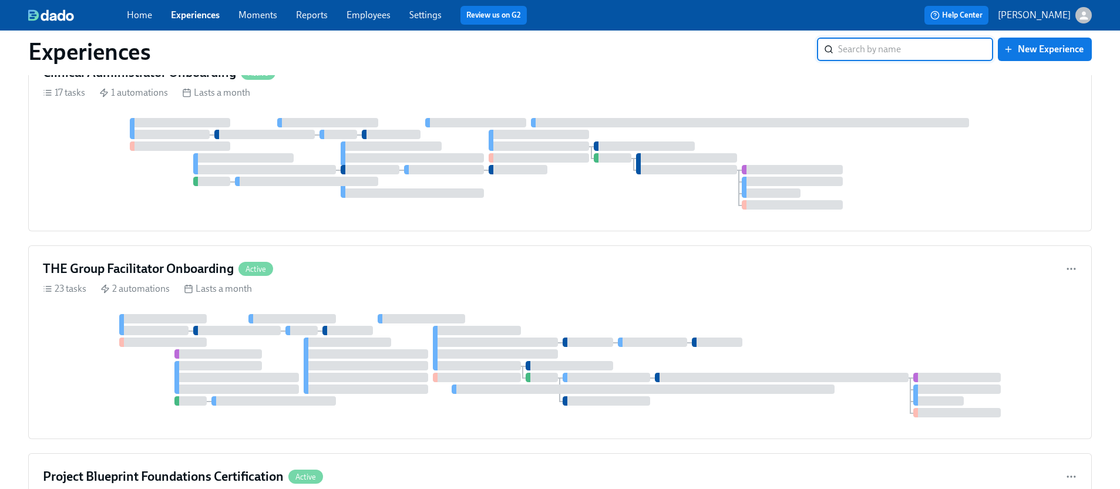
scroll to position [955, 0]
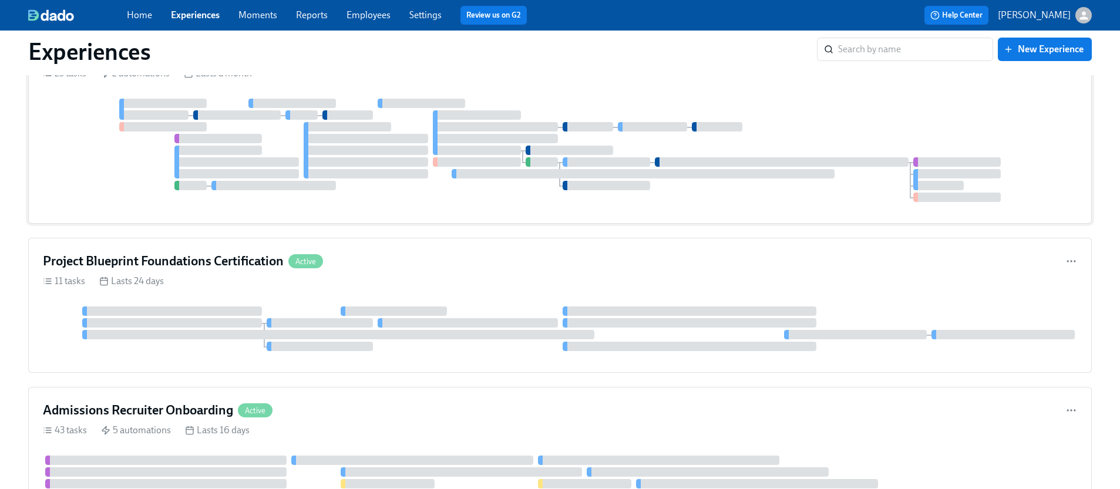
click at [433, 202] on div at bounding box center [560, 154] width 1035 height 110
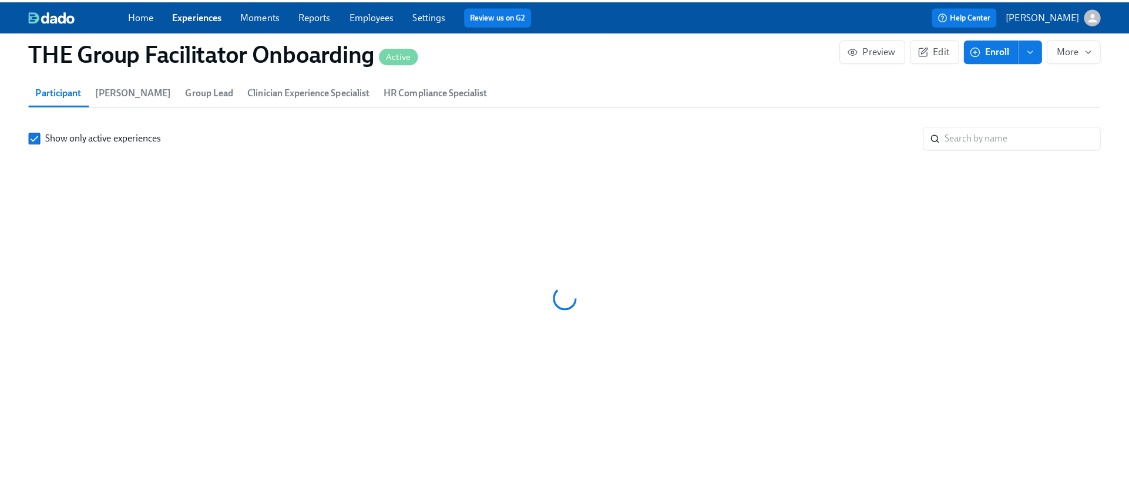
scroll to position [1032, 0]
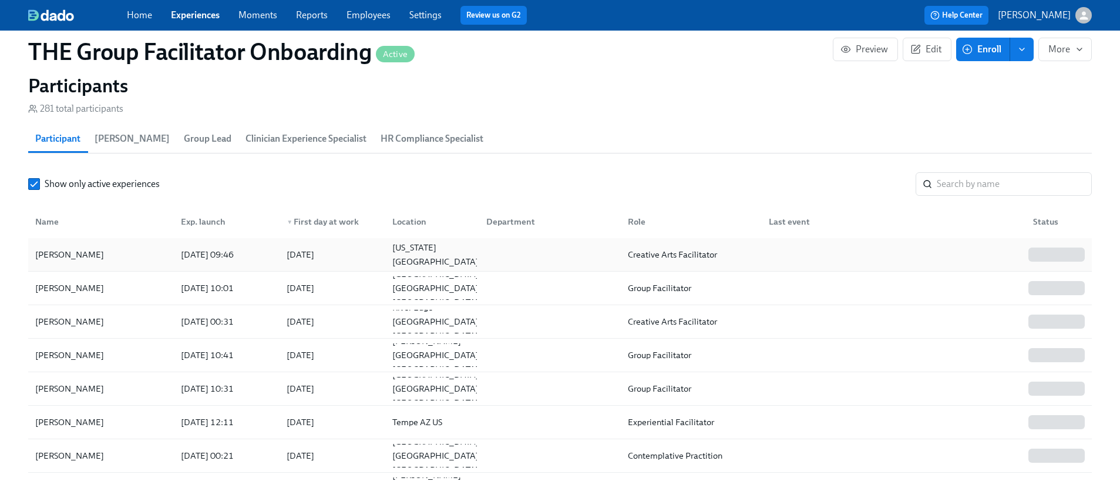
click at [306, 247] on div "2025/09/02" at bounding box center [301, 254] width 28 height 14
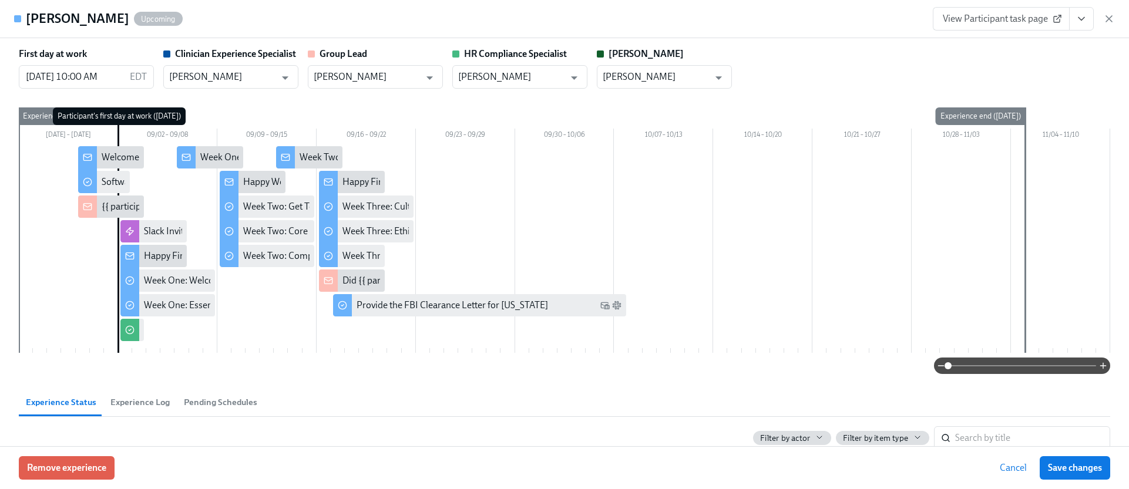
click at [1109, 16] on icon "button" at bounding box center [1109, 19] width 12 height 12
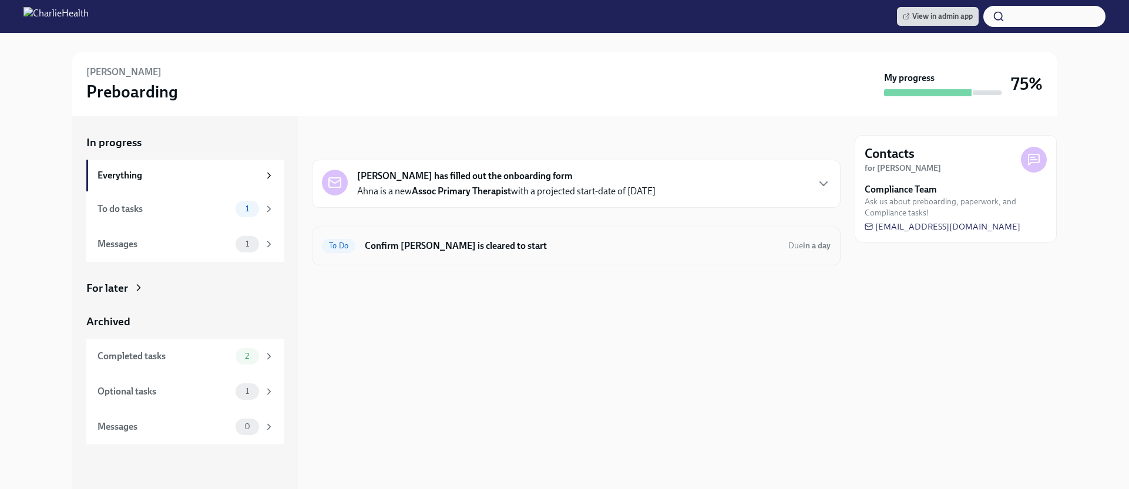
click at [405, 244] on h6 "Confirm Ahna Weston is cleared to start" at bounding box center [572, 246] width 414 height 13
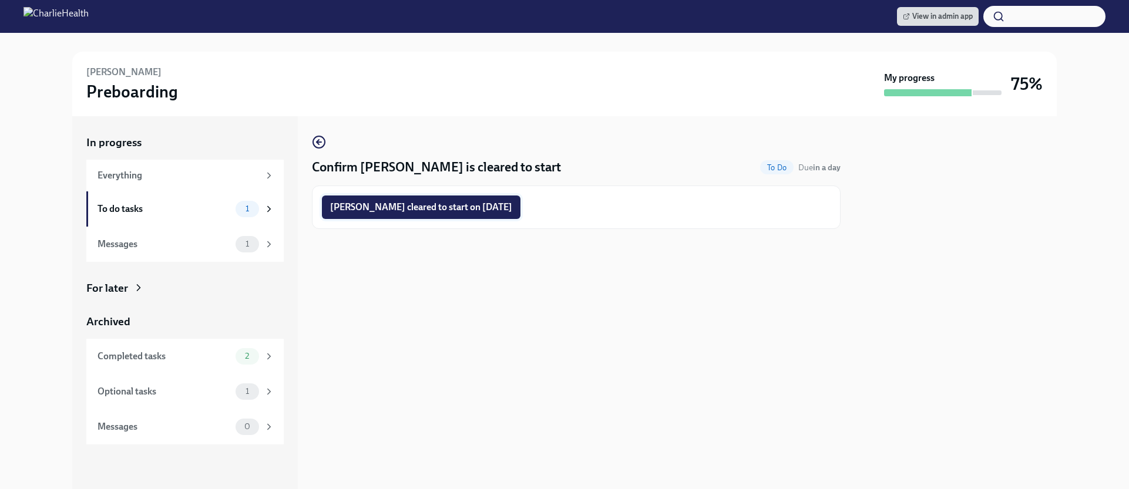
click at [424, 206] on span "Ahna Weston cleared to start on 09/02/2025" at bounding box center [421, 208] width 182 height 12
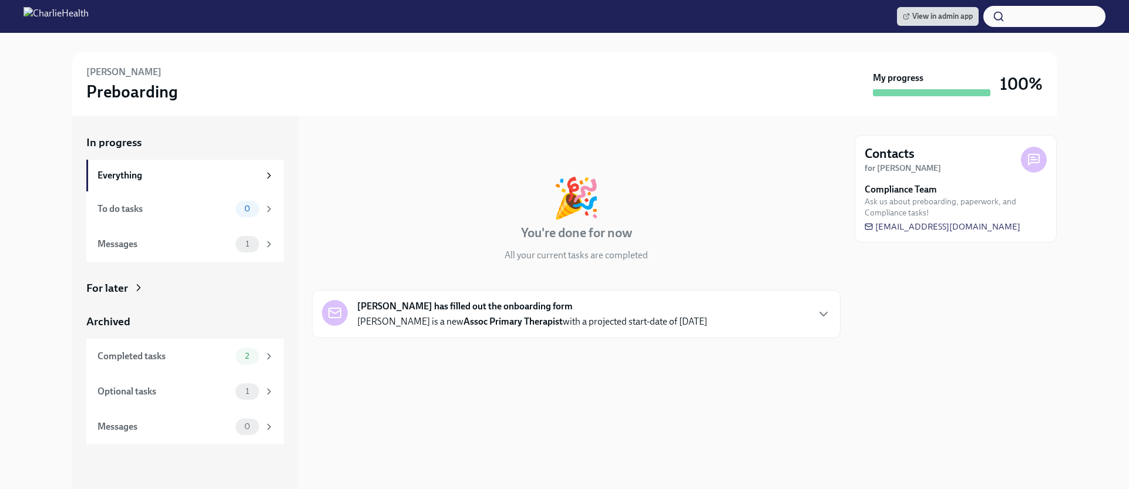
click at [121, 288] on div "For later" at bounding box center [107, 288] width 42 height 15
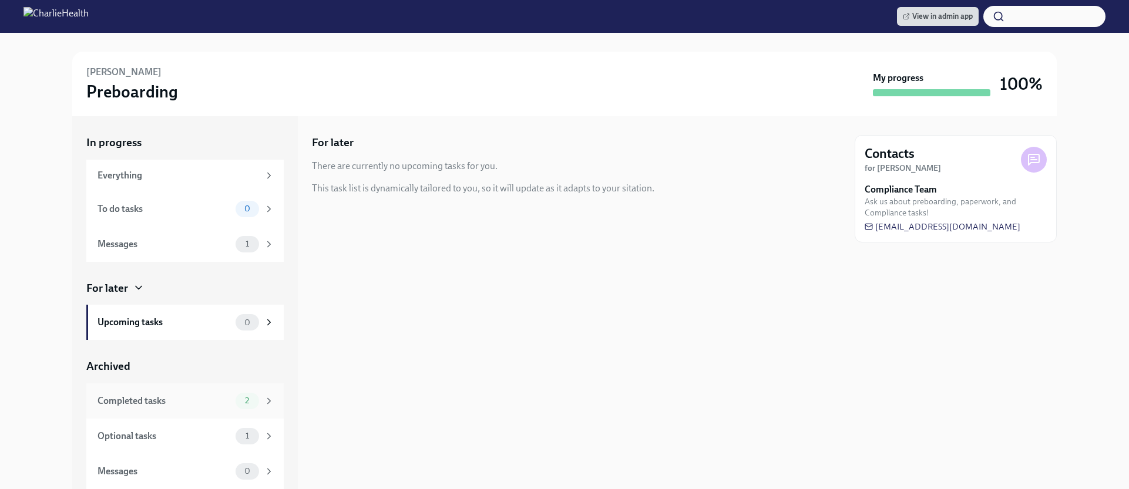
click at [177, 402] on div "Completed tasks" at bounding box center [164, 401] width 133 height 13
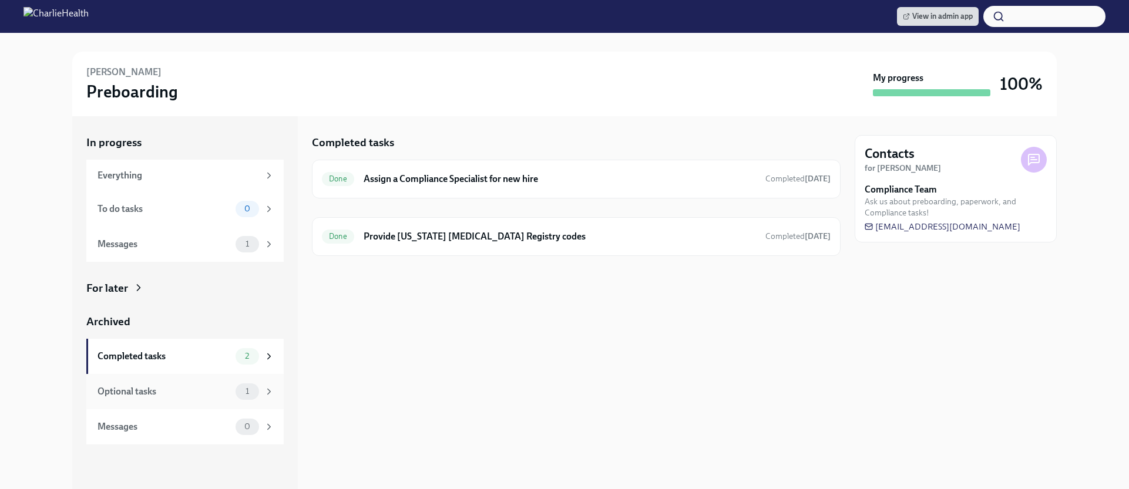
click at [187, 392] on div "Optional tasks" at bounding box center [164, 391] width 133 height 13
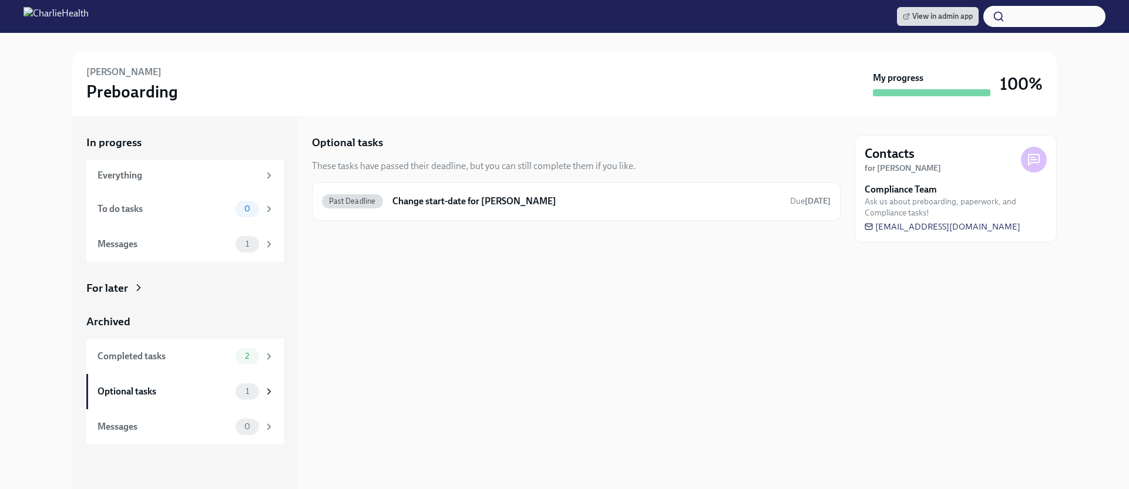
click at [127, 290] on div "For later" at bounding box center [107, 288] width 42 height 15
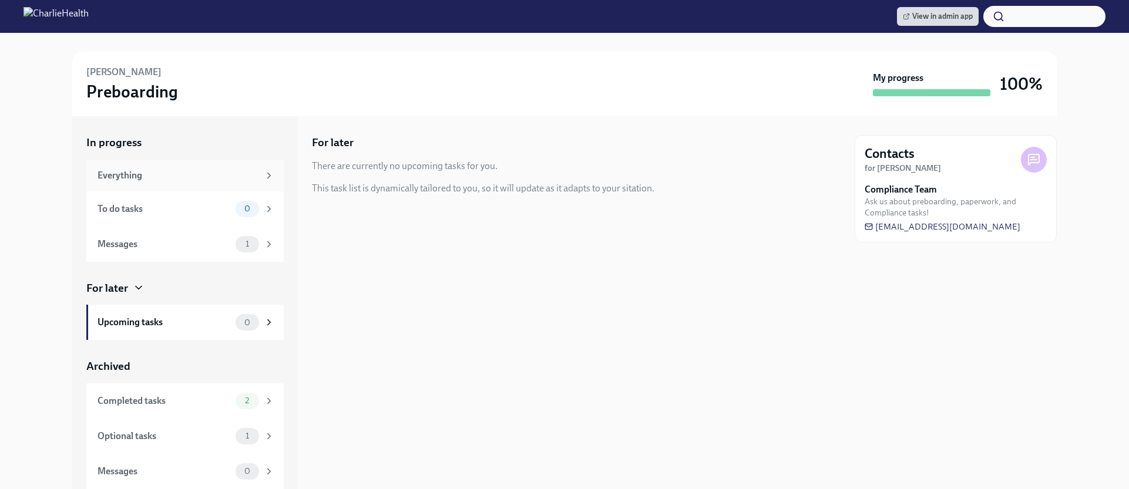
click at [171, 180] on div "Everything" at bounding box center [179, 175] width 162 height 13
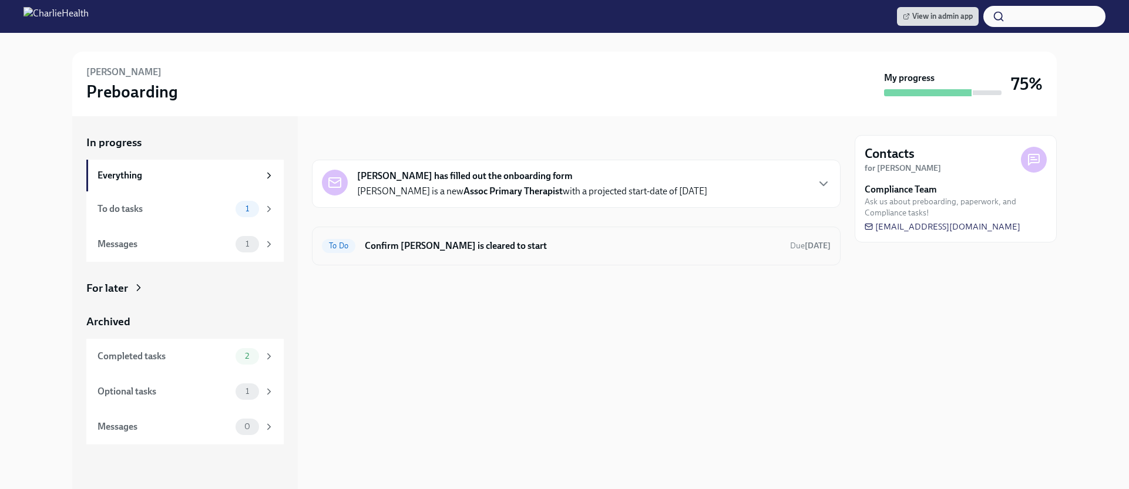
click at [462, 249] on h6 "Confirm [PERSON_NAME] is cleared to start" at bounding box center [573, 246] width 416 height 13
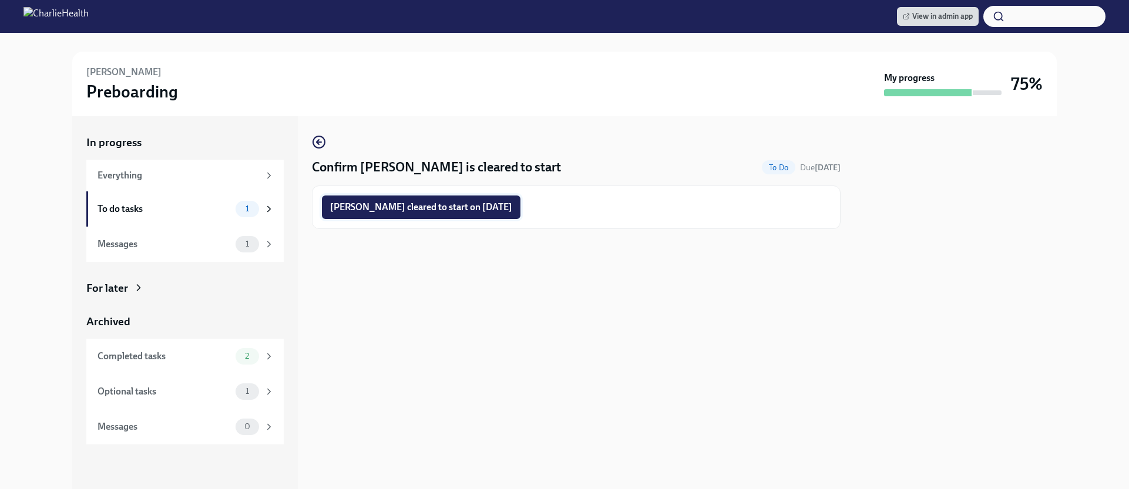
click at [458, 206] on span "[PERSON_NAME] cleared to start on [DATE]" at bounding box center [421, 208] width 182 height 12
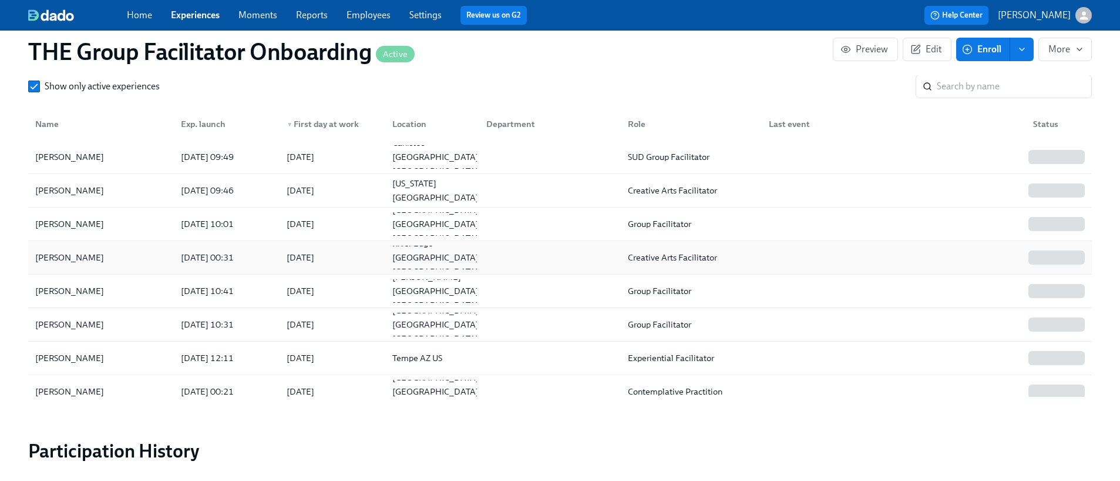
scroll to position [1128, 0]
click at [314, 151] on div "2025/09/02" at bounding box center [301, 158] width 28 height 14
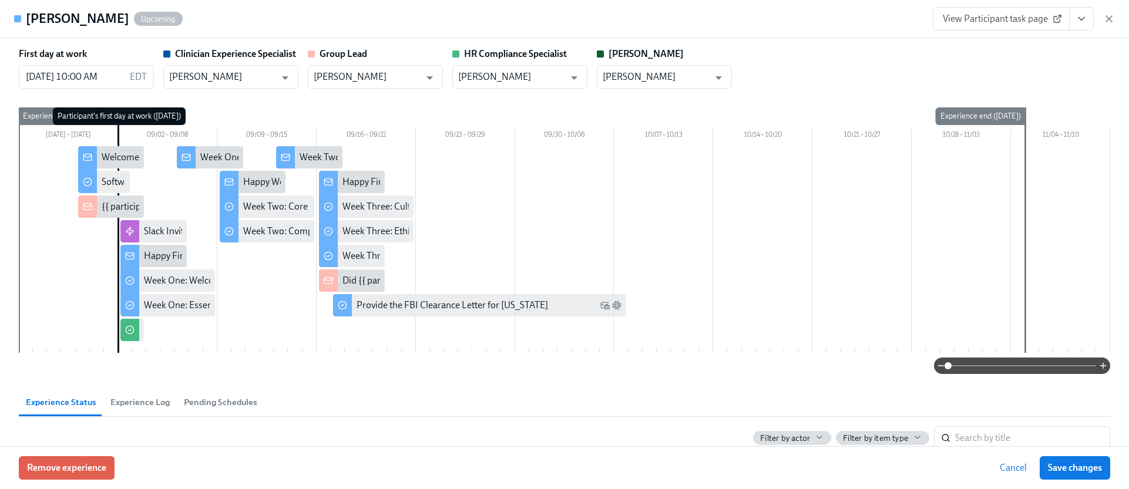
drag, startPoint x: 1103, startPoint y: 16, endPoint x: 1075, endPoint y: 4, distance: 30.8
click at [1104, 15] on icon "button" at bounding box center [1109, 19] width 12 height 12
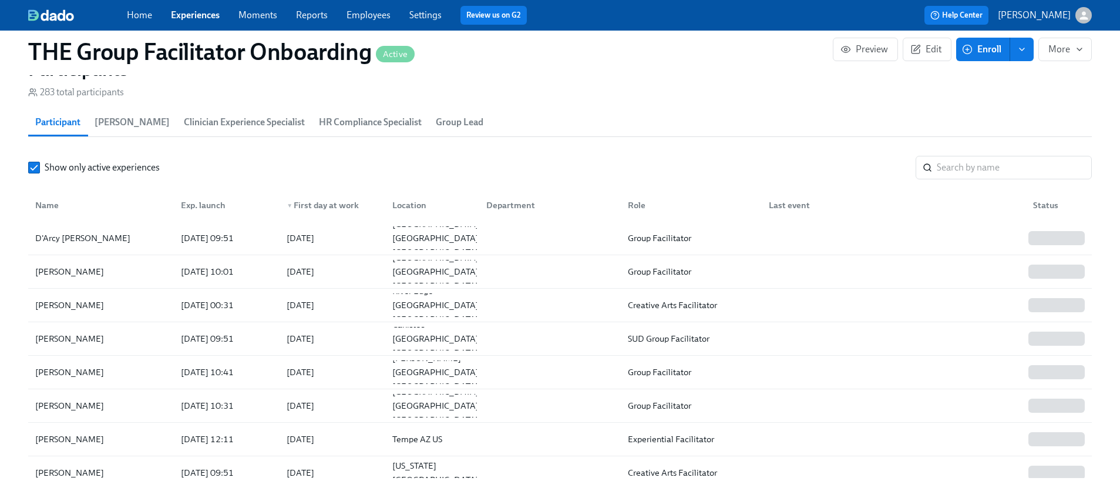
scroll to position [924, 0]
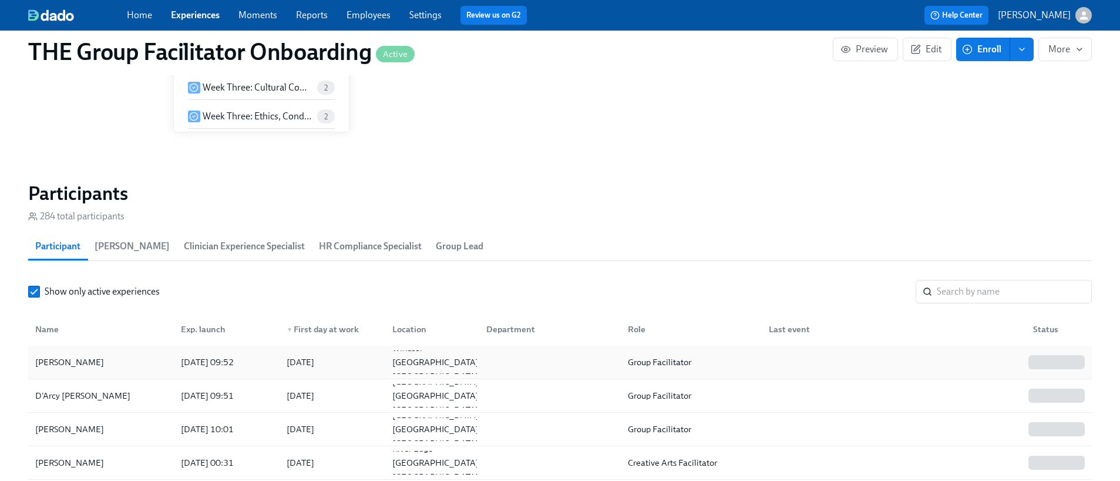
click at [261, 350] on div "2025/08/29 09:52" at bounding box center [225, 362] width 106 height 24
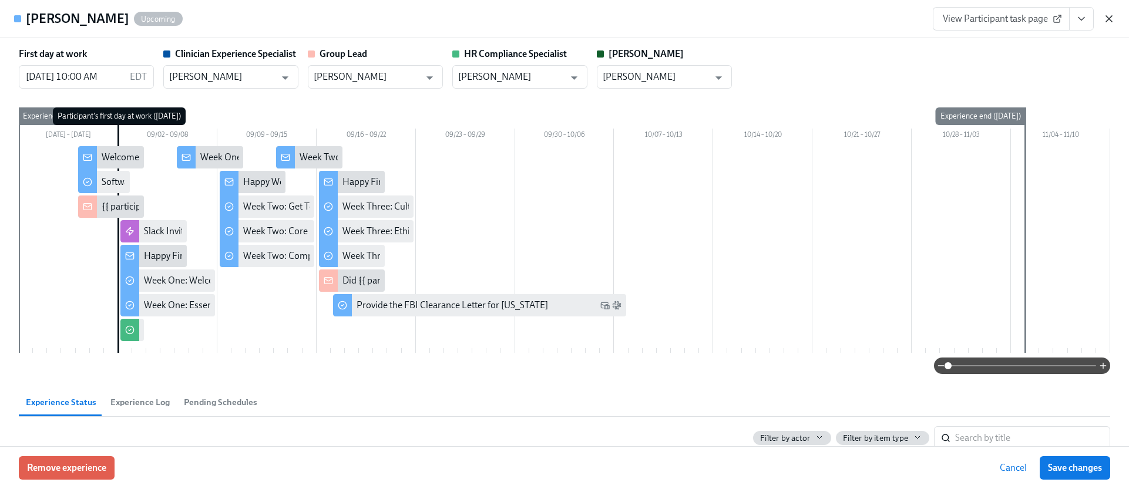
click at [1109, 21] on icon "button" at bounding box center [1109, 19] width 12 height 12
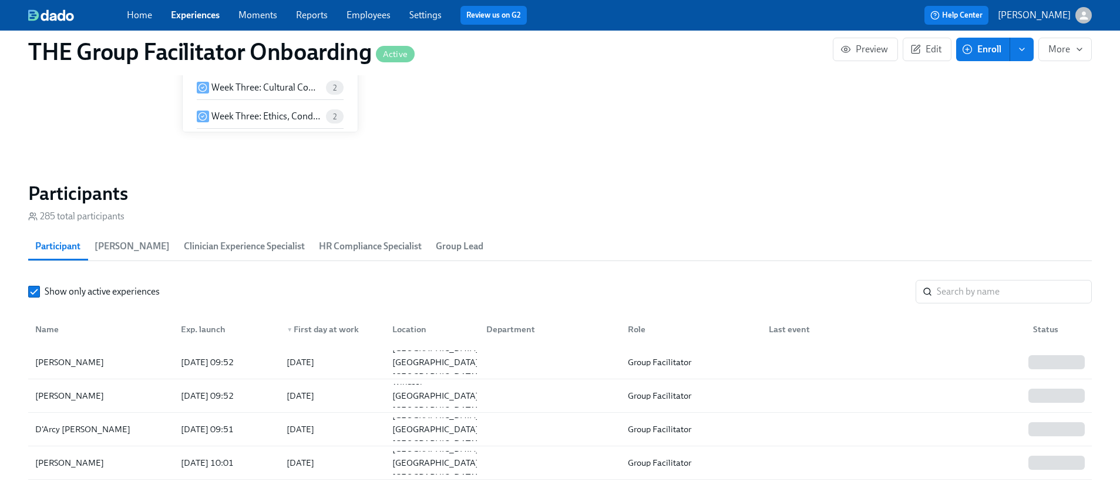
scroll to position [0, 19348]
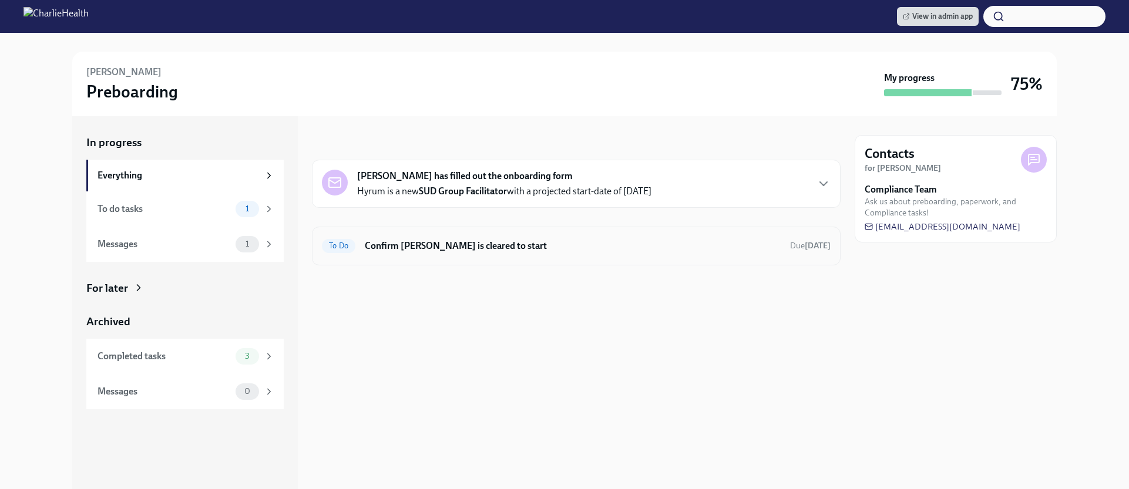
click at [499, 230] on div "To Do Confirm [PERSON_NAME] is cleared to start Due [DATE]" at bounding box center [576, 246] width 529 height 39
click at [506, 251] on h6 "Confirm [PERSON_NAME] is cleared to start" at bounding box center [573, 246] width 416 height 13
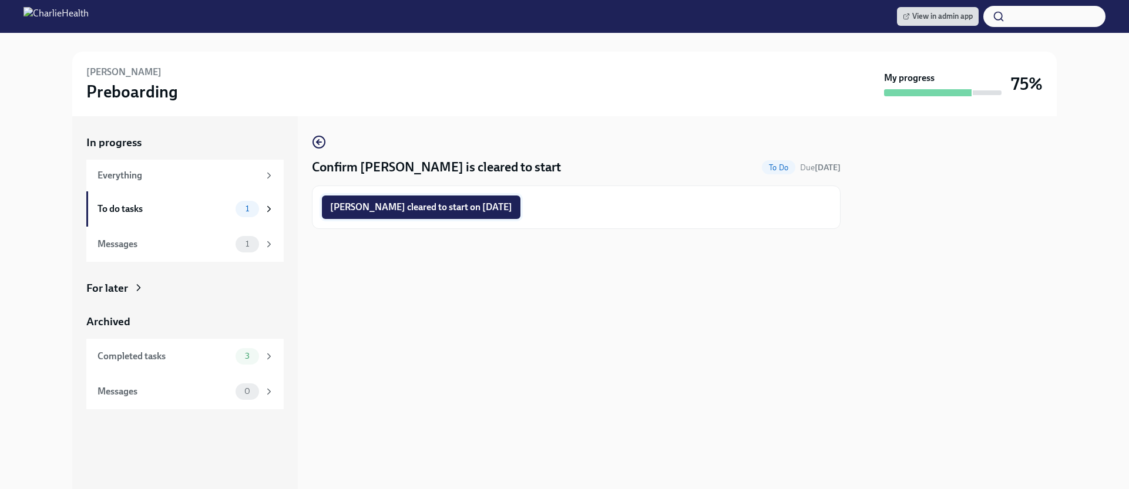
click at [495, 214] on button "[PERSON_NAME] cleared to start on [DATE]" at bounding box center [421, 208] width 199 height 24
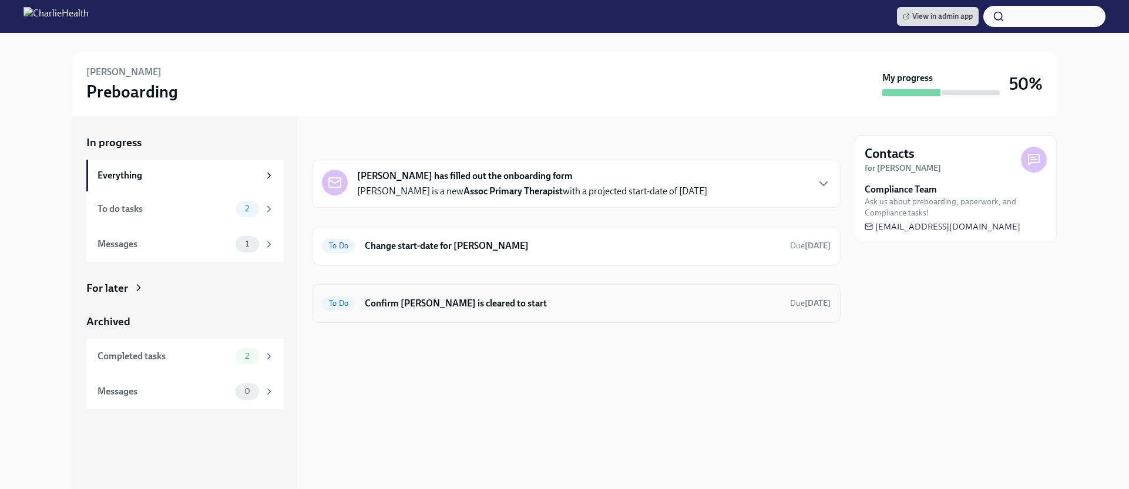
click at [620, 293] on div "To Do Confirm [PERSON_NAME] is cleared to start Due [DATE]" at bounding box center [576, 303] width 529 height 39
click at [547, 298] on h6 "Confirm [PERSON_NAME] is cleared to start" at bounding box center [573, 303] width 416 height 13
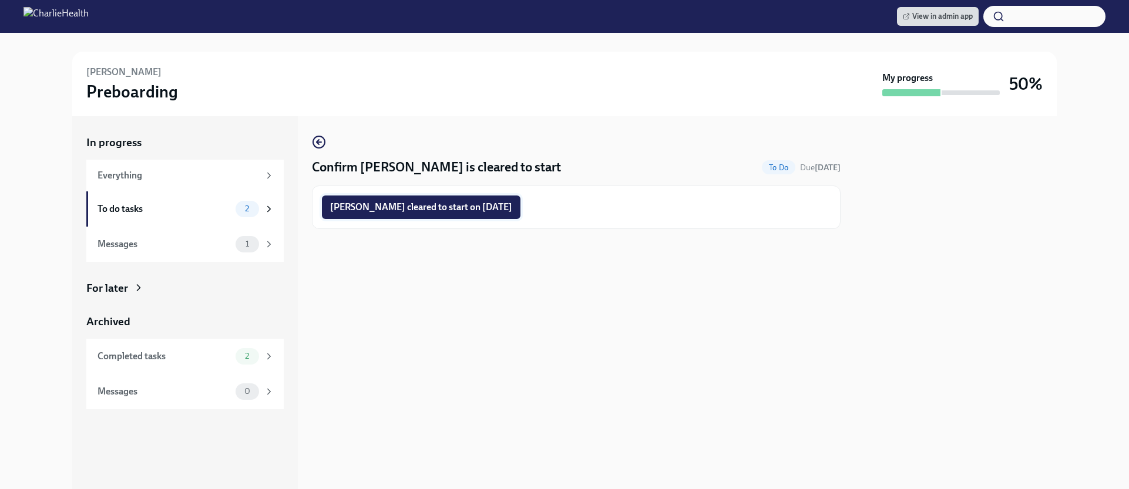
click at [521, 199] on button "[PERSON_NAME] cleared to start on [DATE]" at bounding box center [421, 208] width 199 height 24
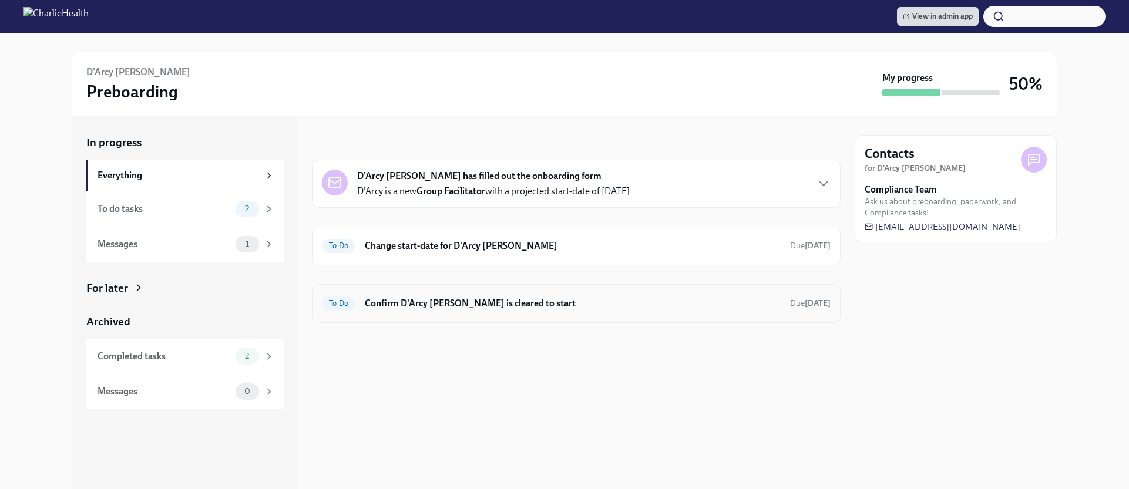
click at [442, 305] on h6 "Confirm D'Arcy [PERSON_NAME] is cleared to start" at bounding box center [573, 303] width 416 height 13
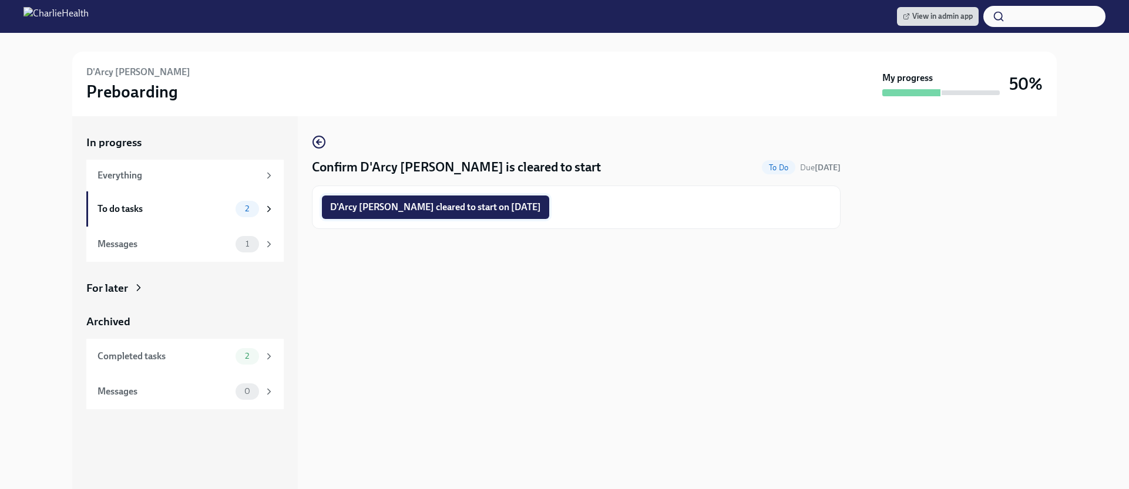
click at [445, 210] on span "D'Arcy [PERSON_NAME] cleared to start on [DATE]" at bounding box center [435, 208] width 211 height 12
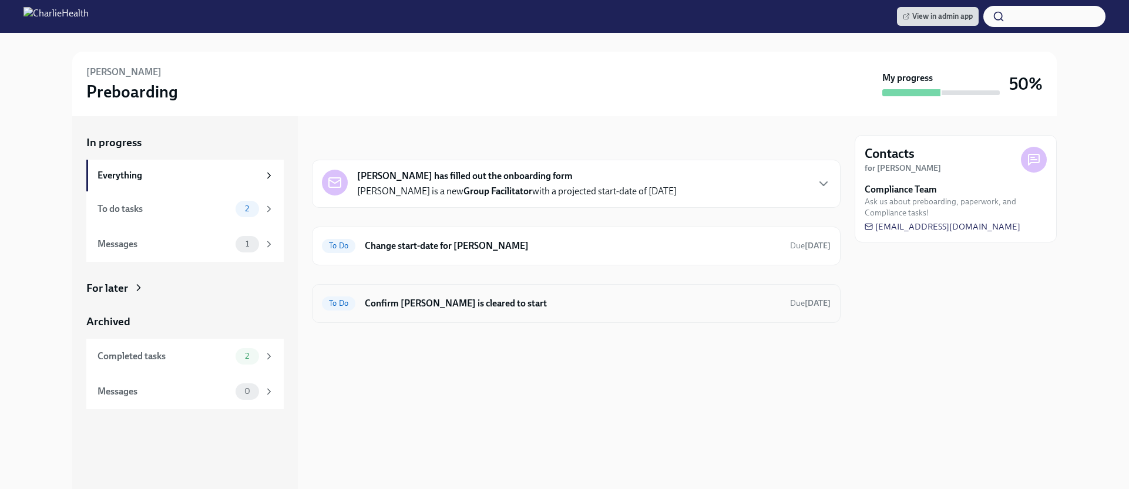
click at [472, 310] on div "To Do Confirm [PERSON_NAME] is cleared to start Due [DATE]" at bounding box center [576, 303] width 509 height 19
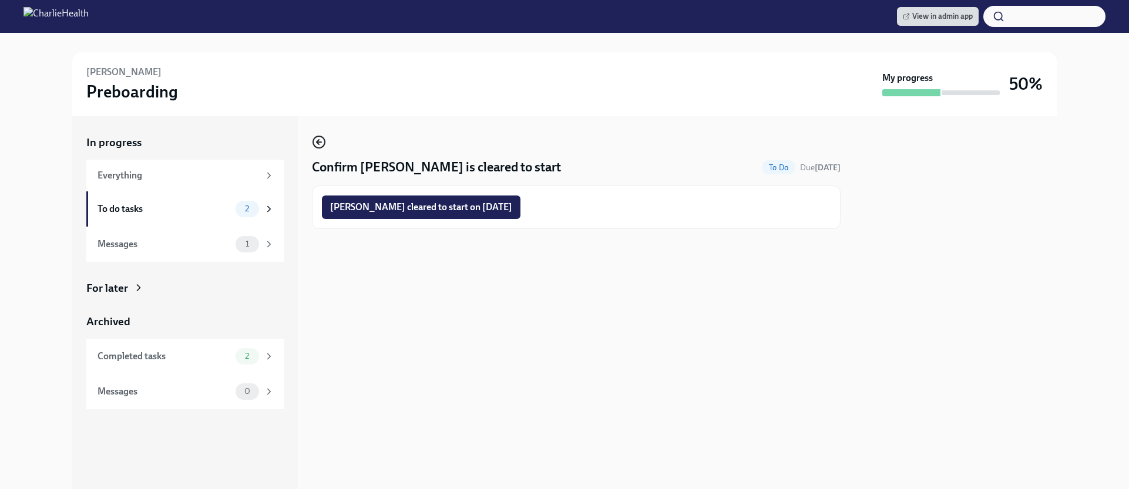
click at [321, 143] on icon "button" at bounding box center [319, 142] width 14 height 14
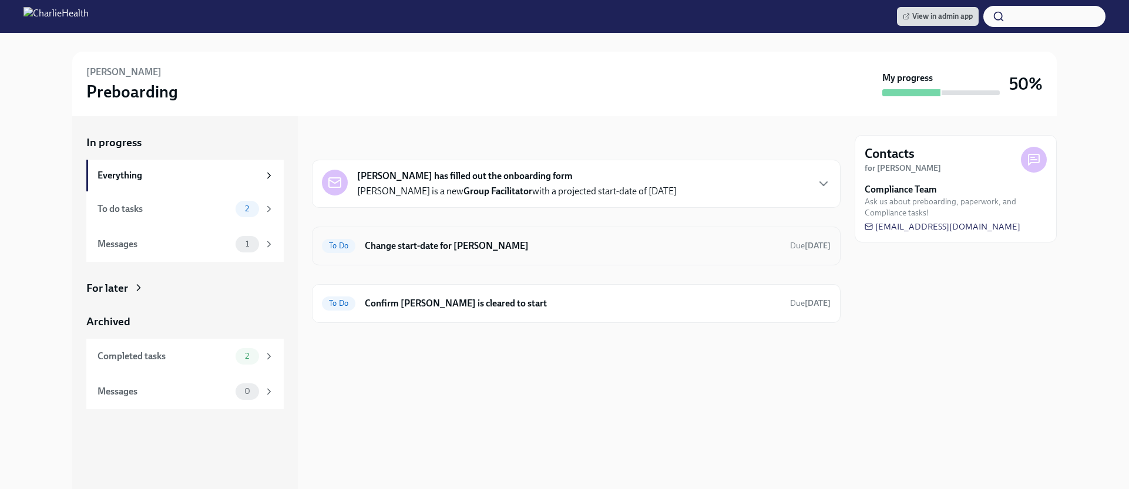
click at [462, 240] on h6 "Change start-date for [PERSON_NAME]" at bounding box center [573, 246] width 416 height 13
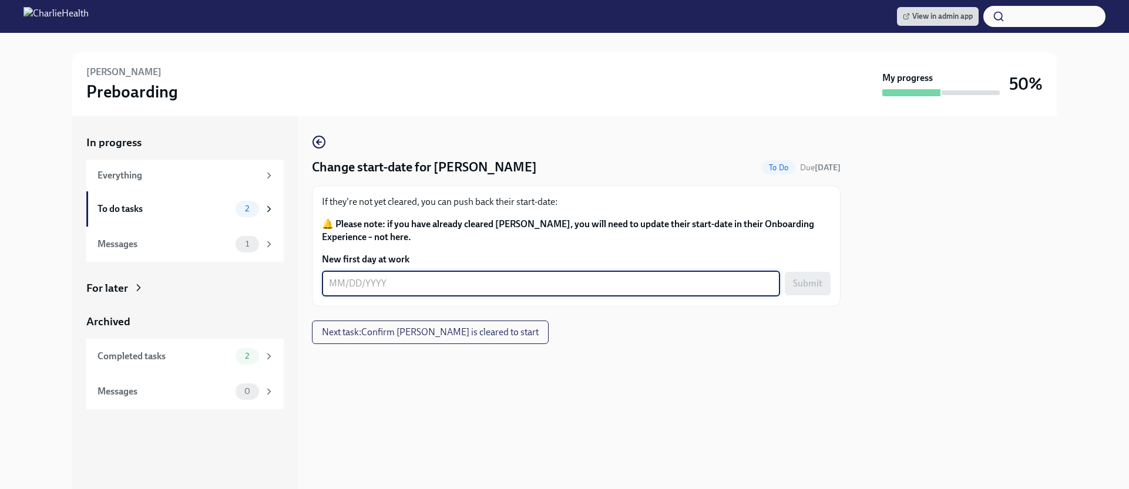
click at [400, 286] on textarea "New first day at work" at bounding box center [551, 284] width 444 height 14
type textarea "[DATE]"
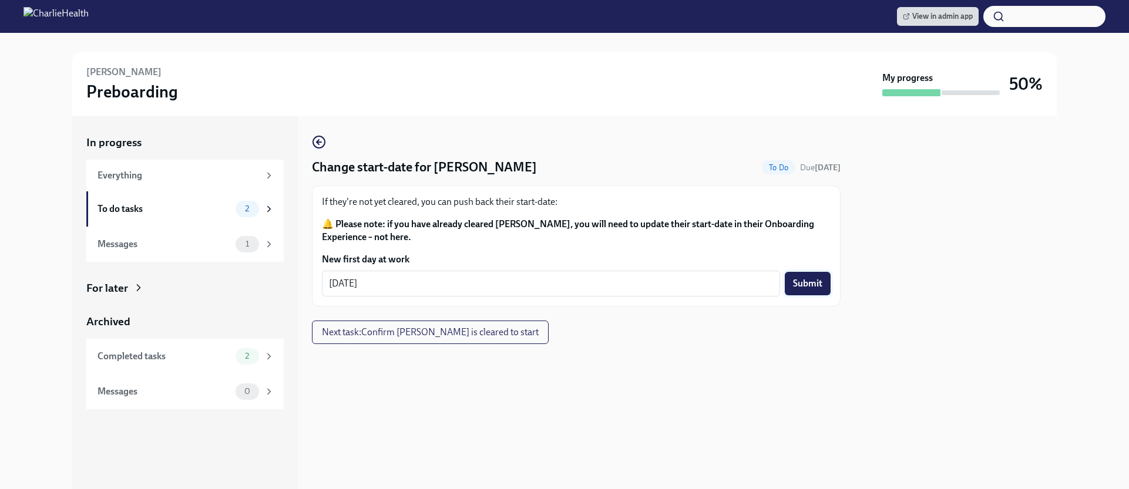
click at [813, 289] on span "Submit" at bounding box center [807, 284] width 29 height 12
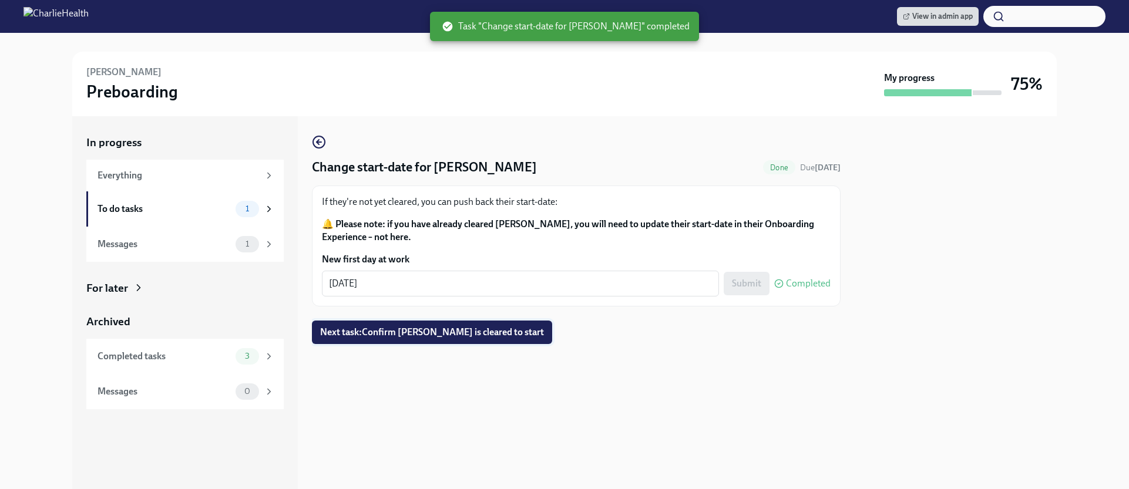
click at [475, 333] on span "Next task : Confirm [PERSON_NAME] is cleared to start" at bounding box center [432, 333] width 224 height 12
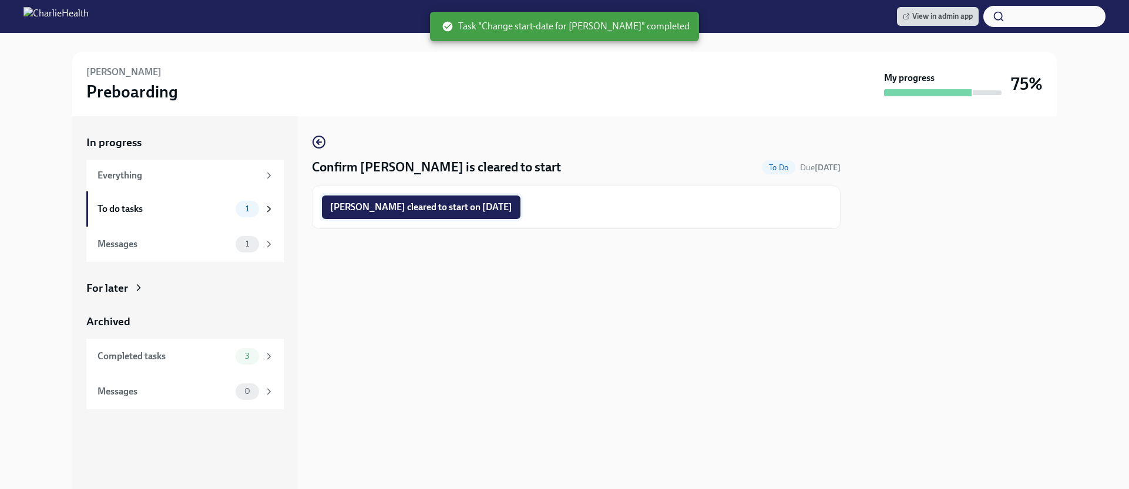
click at [480, 203] on span "[PERSON_NAME] cleared to start on [DATE]" at bounding box center [421, 208] width 182 height 12
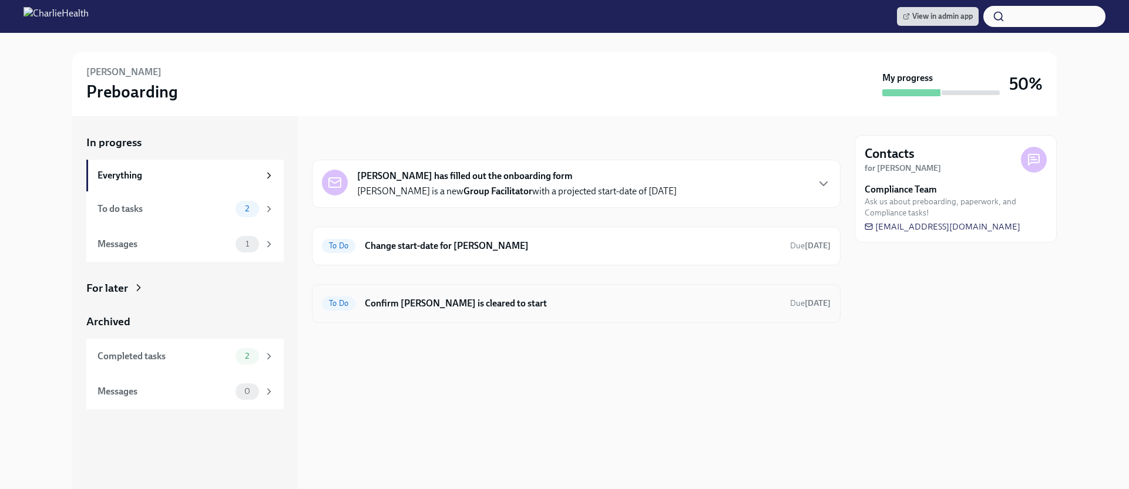
click at [505, 294] on div "To Do Confirm Anita Farrington Woods is cleared to start Due Sep 21st" at bounding box center [576, 303] width 509 height 19
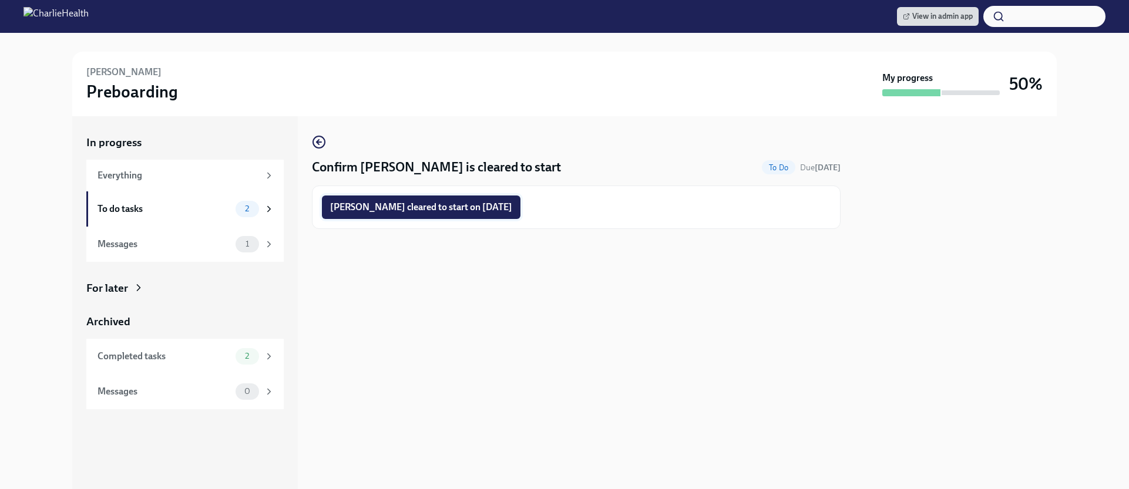
click at [472, 213] on span "Anita Farrington Woods cleared to start on 09/02/2025" at bounding box center [421, 208] width 182 height 12
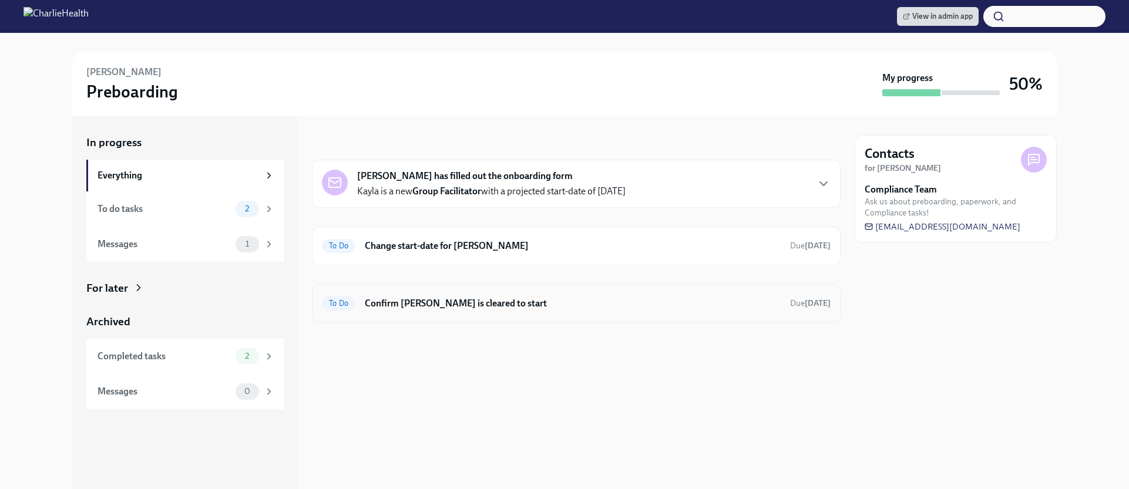
click at [484, 302] on h6 "Confirm [PERSON_NAME] is cleared to start" at bounding box center [573, 303] width 416 height 13
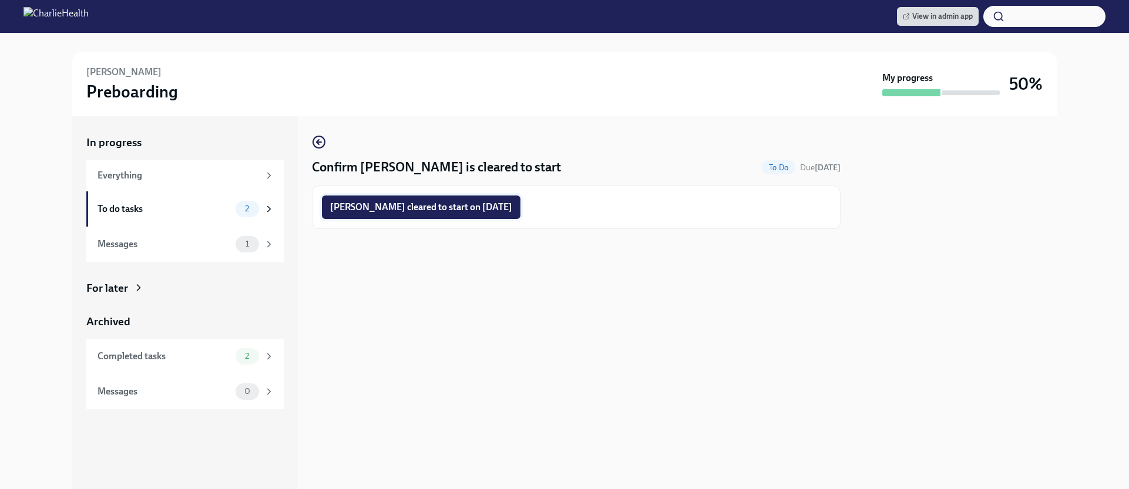
click at [472, 207] on span "[PERSON_NAME] cleared to start on [DATE]" at bounding box center [421, 208] width 182 height 12
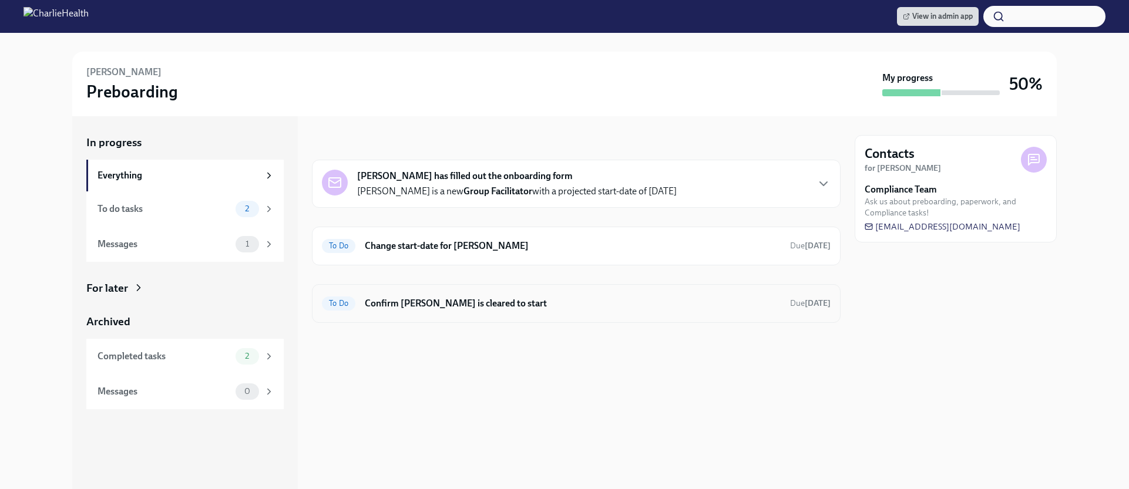
click at [465, 300] on h6 "Confirm [PERSON_NAME] is cleared to start" at bounding box center [573, 303] width 416 height 13
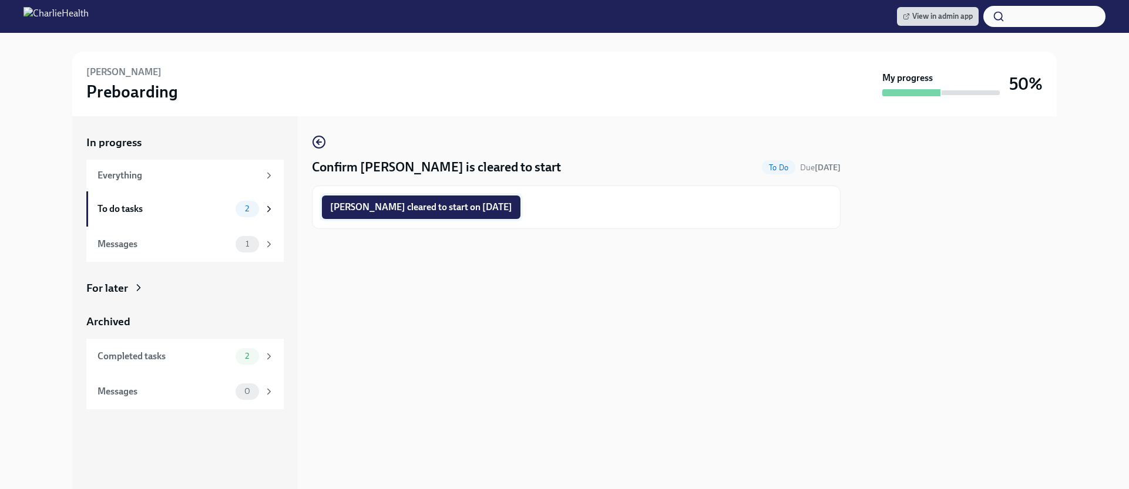
click at [487, 207] on span "[PERSON_NAME] cleared to start on [DATE]" at bounding box center [421, 208] width 182 height 12
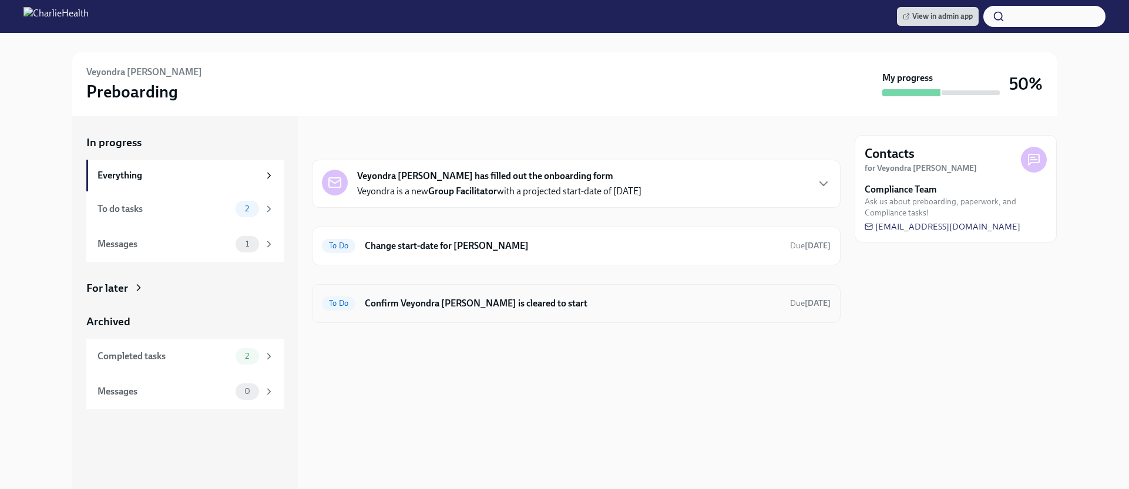
click at [515, 296] on div "To Do Confirm Veyondra [PERSON_NAME] is cleared to start Due [DATE]" at bounding box center [576, 303] width 509 height 19
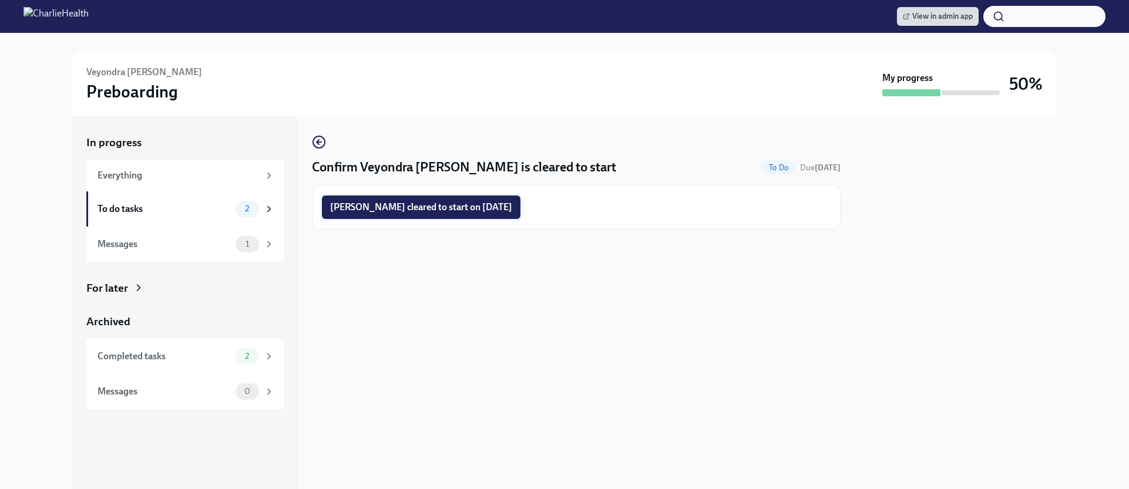
click at [439, 212] on span "[PERSON_NAME] cleared to start on [DATE]" at bounding box center [421, 208] width 182 height 12
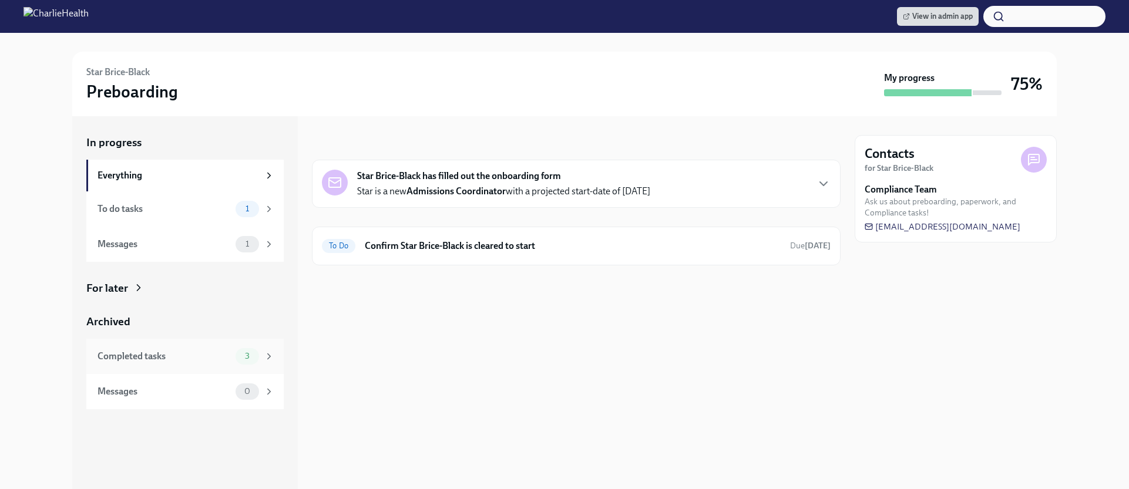
click at [184, 360] on div "Completed tasks" at bounding box center [164, 356] width 133 height 13
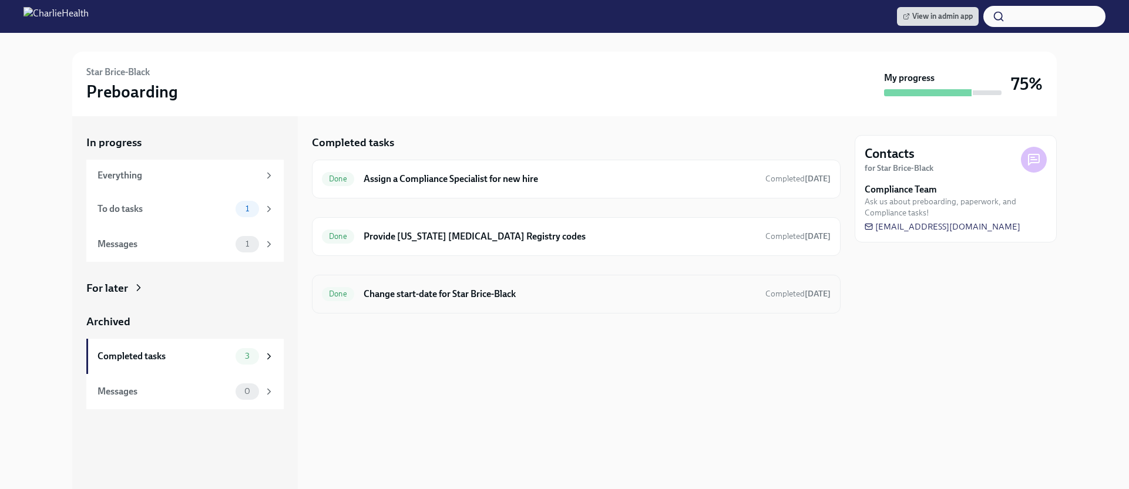
click at [493, 291] on h6 "Change start-date for Star Brice-Black" at bounding box center [560, 294] width 392 height 13
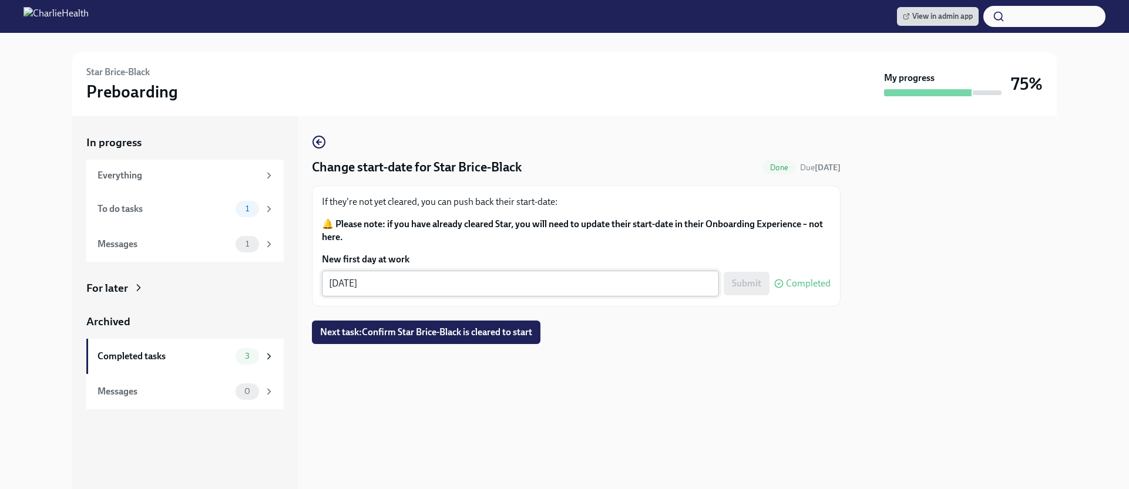
click at [354, 284] on textarea "[DATE]" at bounding box center [520, 284] width 383 height 14
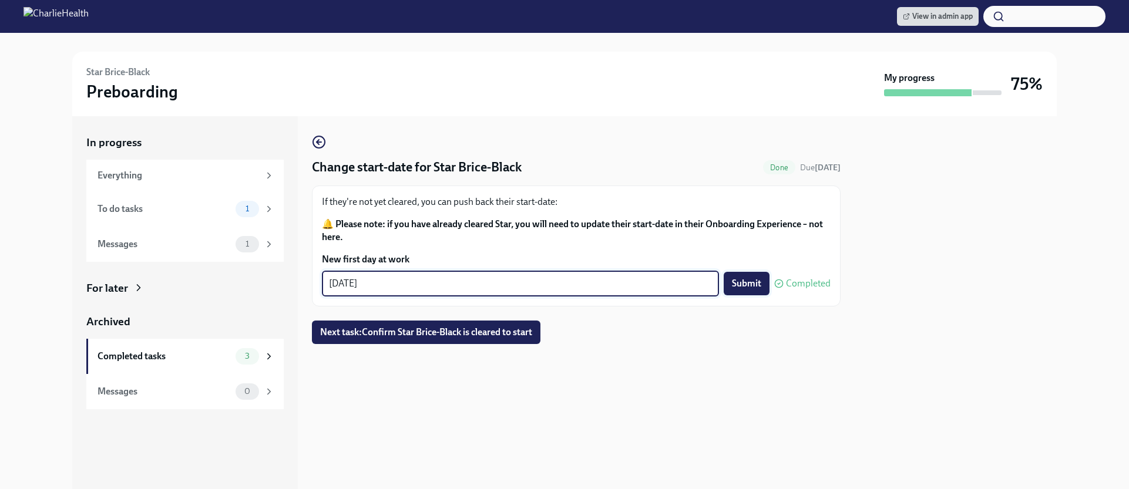
click at [728, 277] on button "Submit" at bounding box center [747, 284] width 46 height 24
click at [354, 286] on textarea "[DATE]" at bounding box center [520, 284] width 383 height 14
type textarea "[DATE]"
click at [739, 277] on button "Submit" at bounding box center [747, 284] width 46 height 24
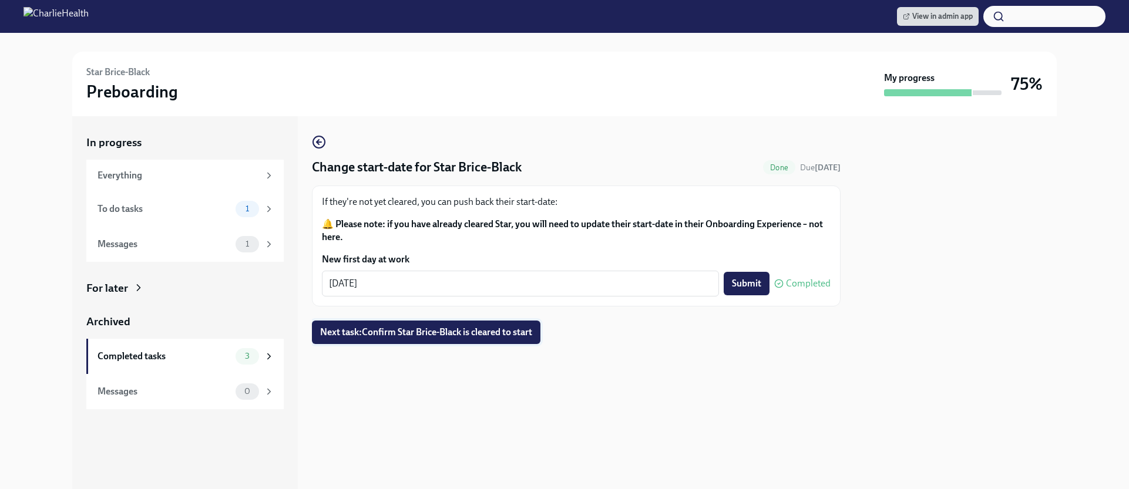
click at [518, 327] on span "Next task : Confirm Star Brice-Black is cleared to start" at bounding box center [426, 333] width 212 height 12
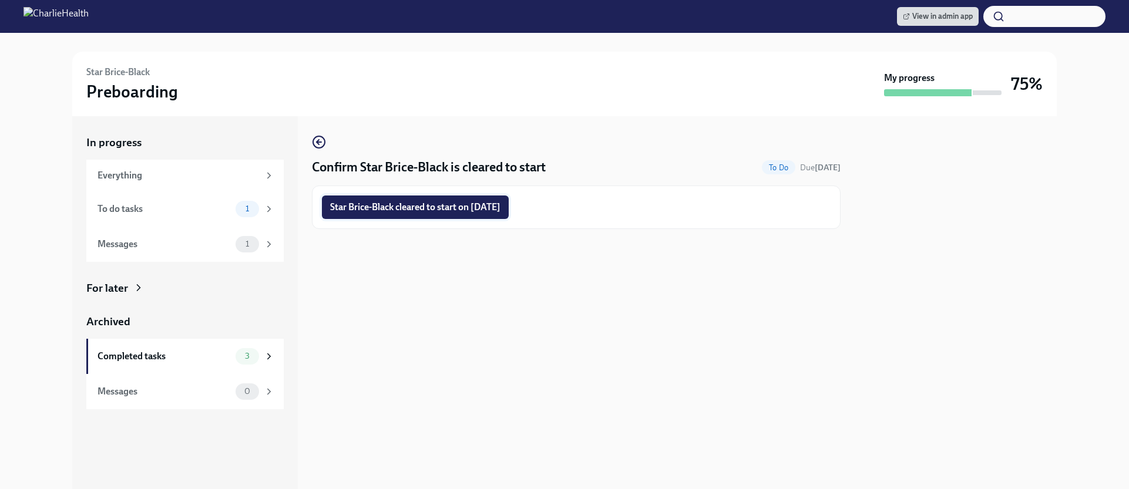
click at [501, 213] on span "Star Brice-Black cleared to start on [DATE]" at bounding box center [415, 208] width 170 height 12
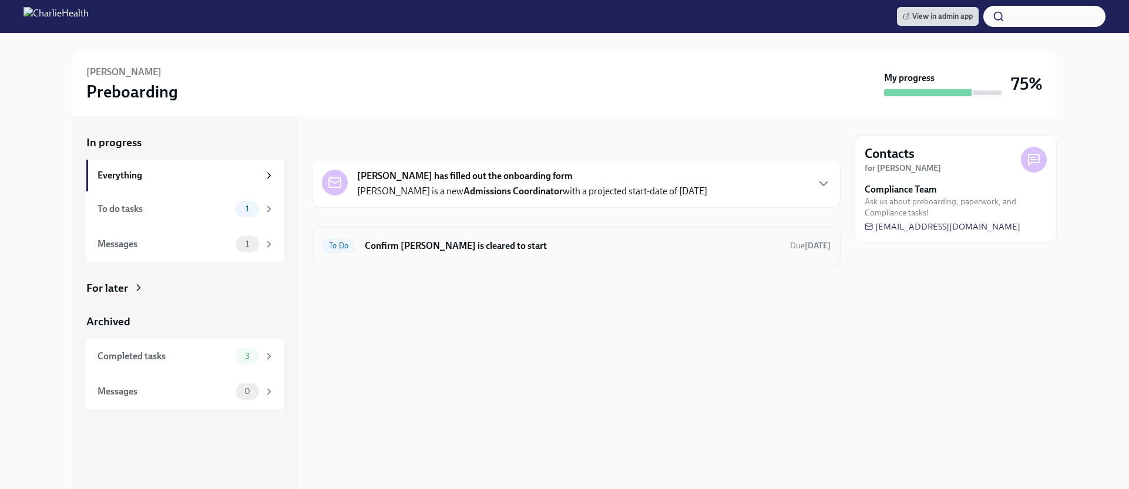
click at [477, 235] on div "To Do Confirm [PERSON_NAME] is cleared to start Due [DATE]" at bounding box center [576, 246] width 529 height 39
click at [472, 245] on h6 "Confirm [PERSON_NAME] is cleared to start" at bounding box center [573, 246] width 416 height 13
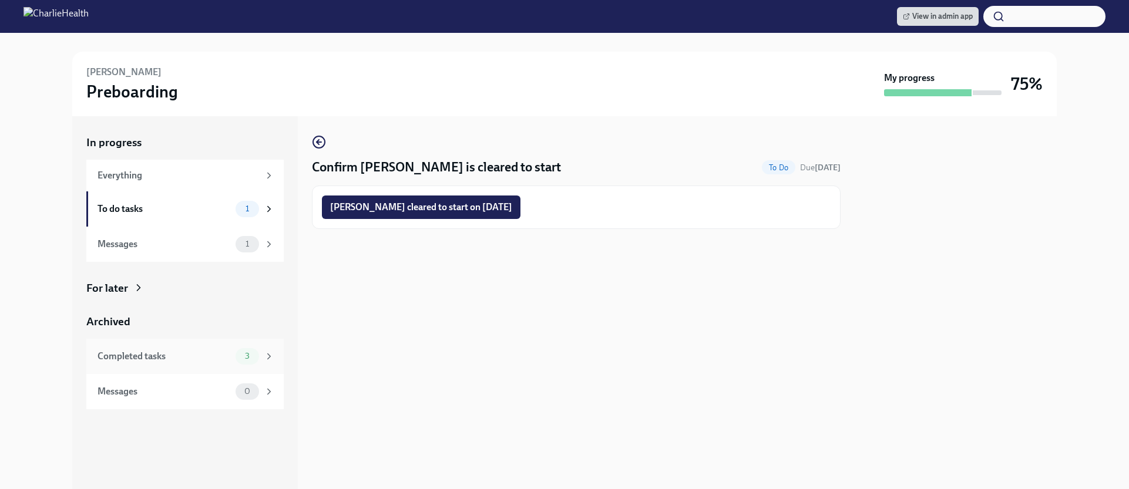
click at [175, 347] on div "Completed tasks 3" at bounding box center [184, 356] width 197 height 35
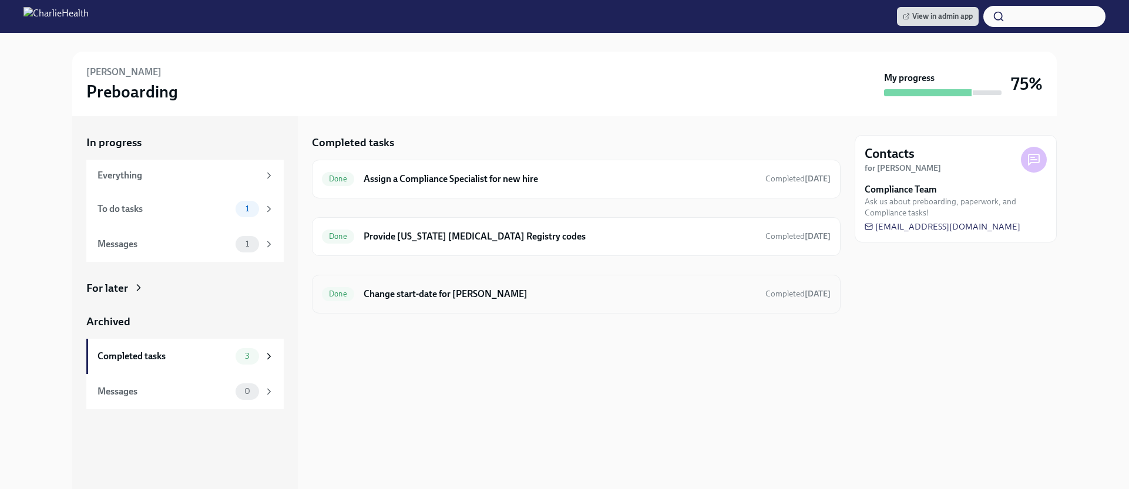
click at [461, 293] on h6 "Change start-date for [PERSON_NAME]" at bounding box center [560, 294] width 392 height 13
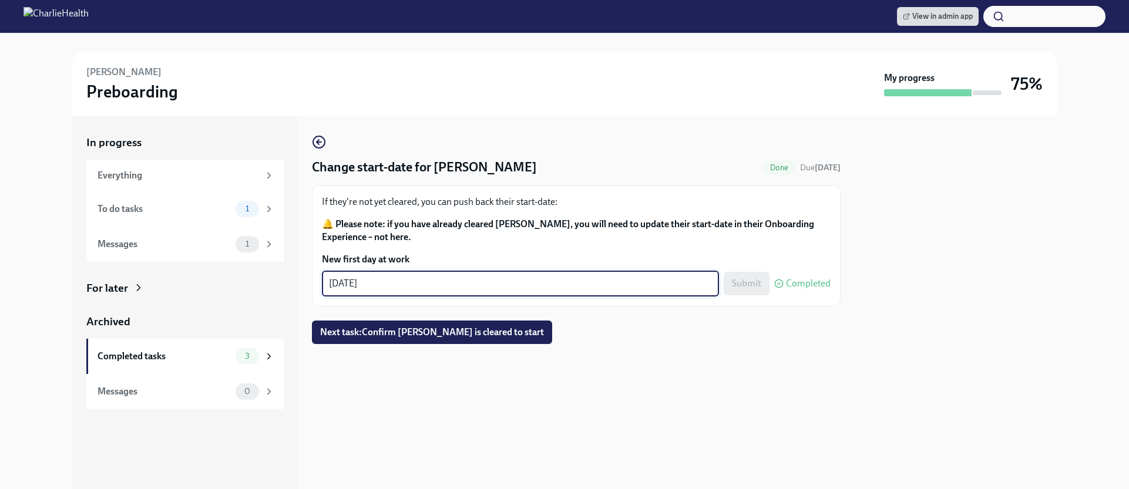
drag, startPoint x: 455, startPoint y: 291, endPoint x: 313, endPoint y: 282, distance: 142.4
click at [313, 282] on div "If they're not yet cleared, you can push back their start-date: 🔔 Please note: …" at bounding box center [576, 246] width 529 height 121
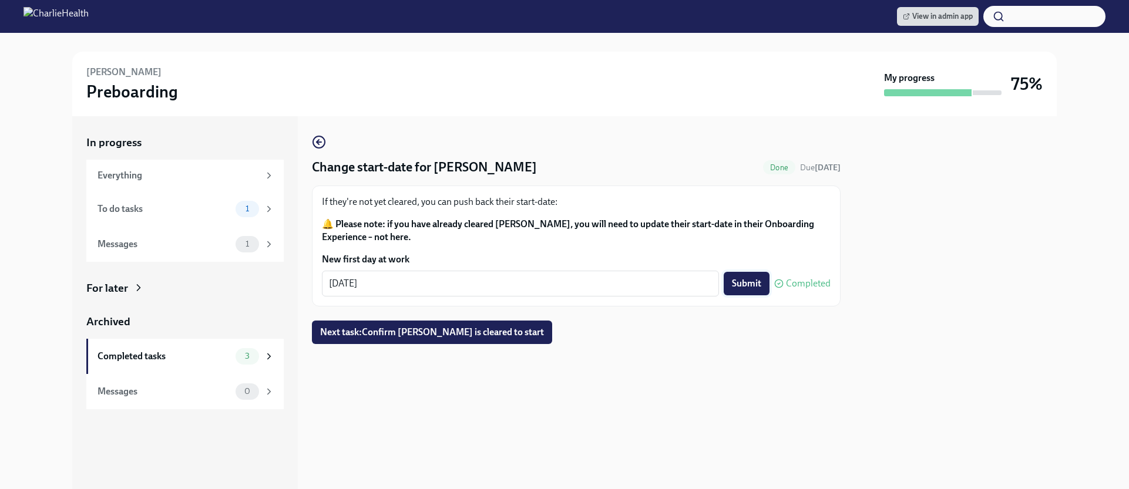
click at [738, 274] on button "Submit" at bounding box center [747, 284] width 46 height 24
click at [613, 283] on textarea "[DATE]" at bounding box center [520, 284] width 383 height 14
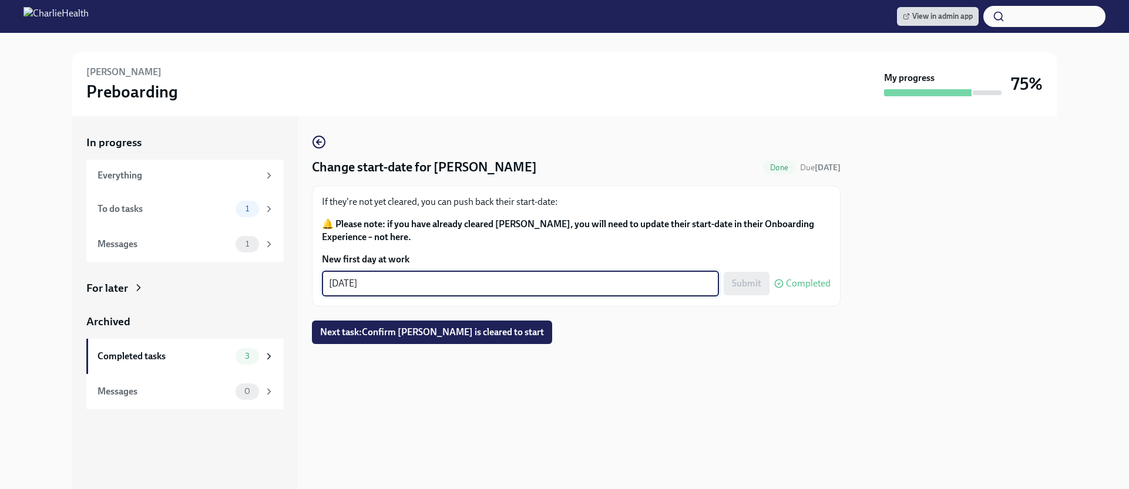
click at [613, 283] on textarea "[DATE]" at bounding box center [520, 284] width 383 height 14
click at [614, 283] on textarea "[DATE]" at bounding box center [520, 284] width 383 height 14
type textarea "[DATE]"
click at [743, 276] on button "Submit" at bounding box center [747, 284] width 46 height 24
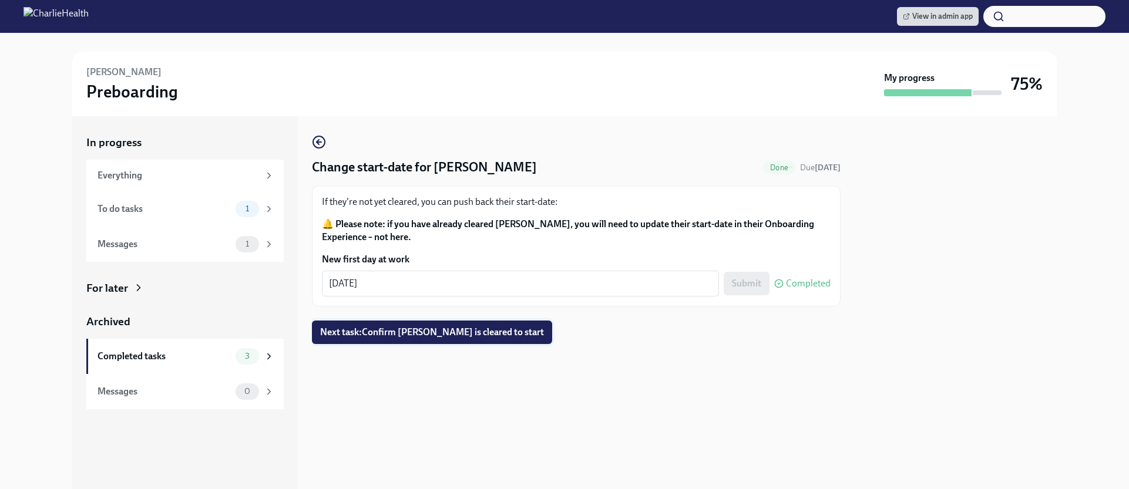
click at [446, 325] on button "Next task : Confirm [PERSON_NAME] is cleared to start" at bounding box center [432, 333] width 240 height 24
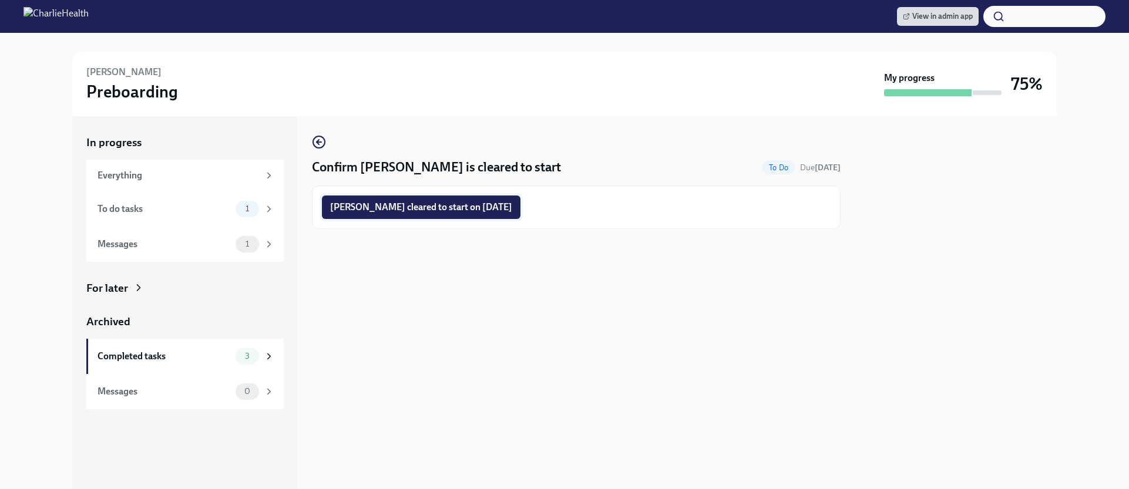
click at [442, 200] on button "[PERSON_NAME] cleared to start on [DATE]" at bounding box center [421, 208] width 199 height 24
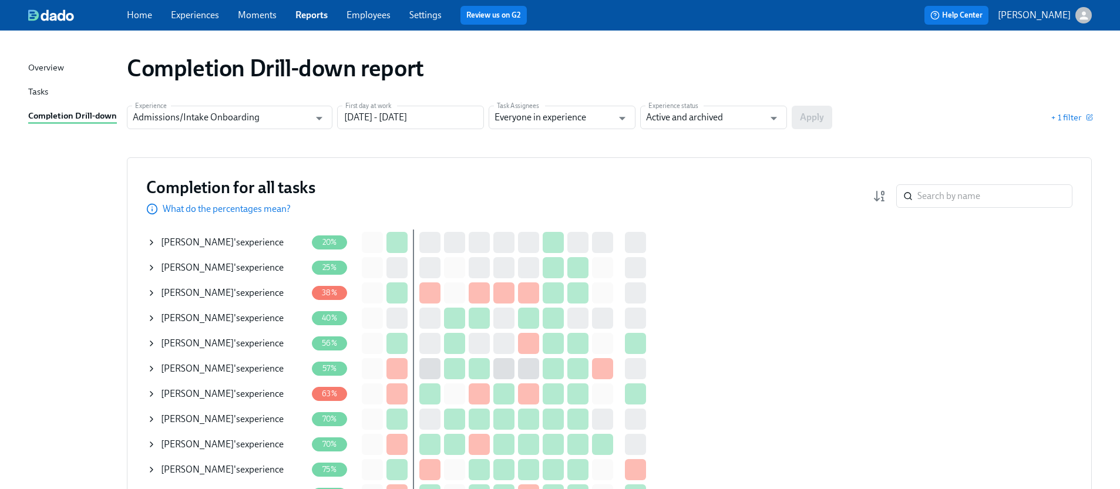
click at [186, 6] on div "Home Experiences Moments Reports Employees Settings Review us on G2" at bounding box center [368, 15] width 483 height 19
click at [187, 12] on link "Experiences" at bounding box center [195, 14] width 48 height 11
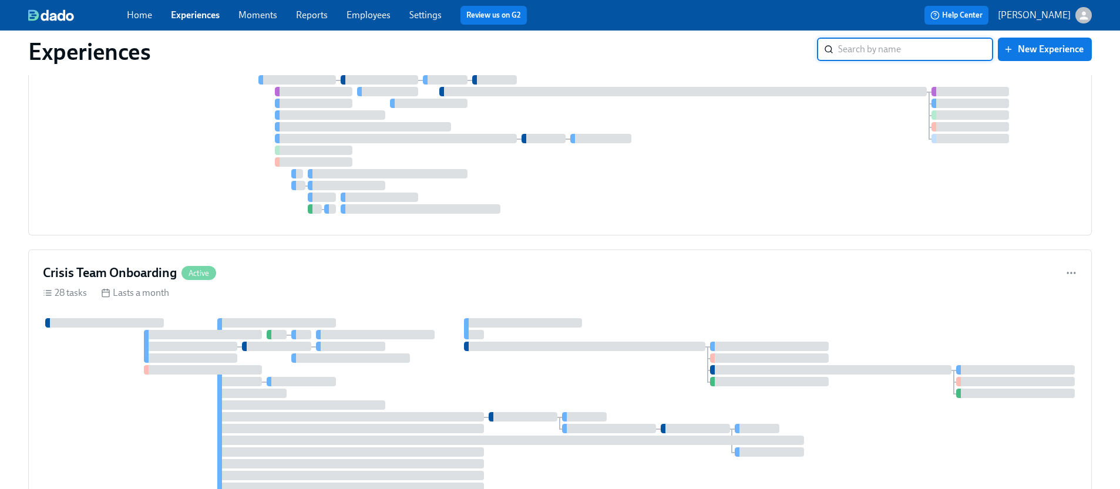
scroll to position [3744, 0]
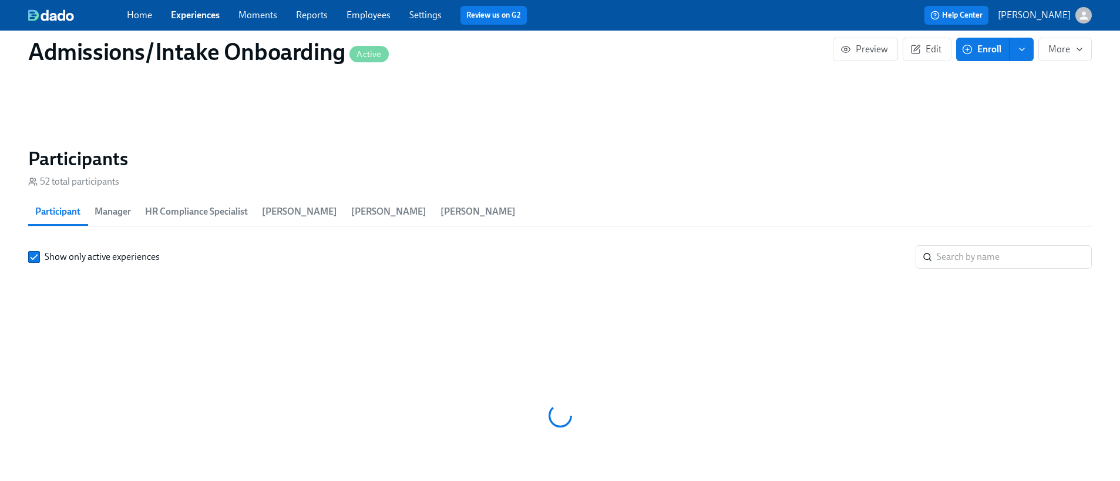
scroll to position [0, 5751]
